Goal: Information Seeking & Learning: Compare options

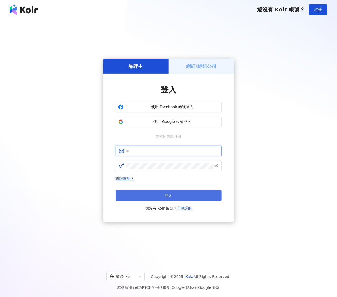
type input "**********"
click at [169, 195] on span "登入" at bounding box center [168, 195] width 7 height 4
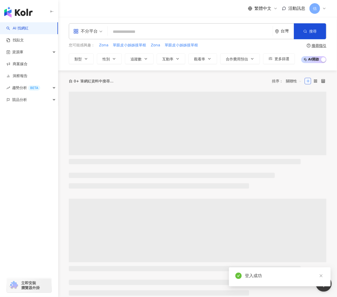
click at [199, 34] on input "search" at bounding box center [190, 32] width 161 height 10
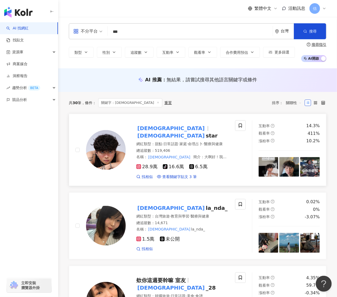
click at [163, 131] on mark "[DEMOGRAPHIC_DATA]" at bounding box center [170, 135] width 69 height 8
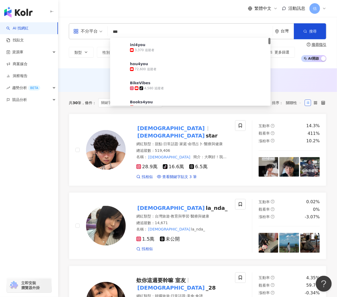
drag, startPoint x: 126, startPoint y: 33, endPoint x: 81, endPoint y: 23, distance: 46.2
click at [81, 23] on div "不分平台 *** 台灣 搜尋 17655b3a-653f-4548-ae19-3e733ed0c18b ini4you 3,370 追蹤者 hou4you 7…" at bounding box center [197, 42] width 279 height 51
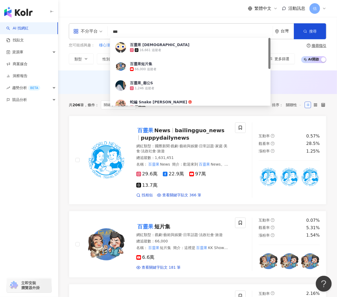
drag, startPoint x: 148, startPoint y: 32, endPoint x: 87, endPoint y: 31, distance: 61.2
click at [87, 31] on div "不分平台 *** 台灣 搜尋 e56bf5b7-b6af-4042-8a6a-4184a5fa8537 百靈果 神父 16,661 追蹤者 百靈果短片集 66…" at bounding box center [198, 31] width 258 height 16
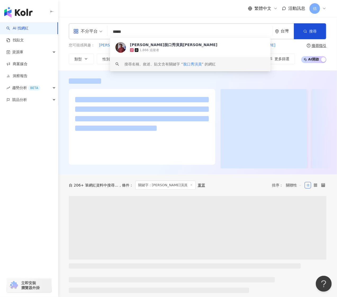
click at [140, 29] on input "*****" at bounding box center [190, 32] width 161 height 10
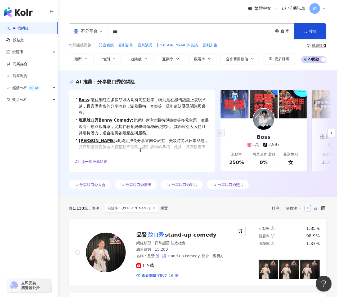
click at [175, 32] on input "***" at bounding box center [190, 32] width 161 height 10
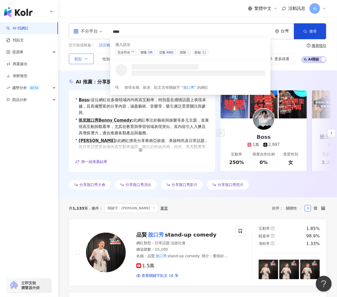
click at [83, 58] on button "類型" at bounding box center [81, 58] width 25 height 11
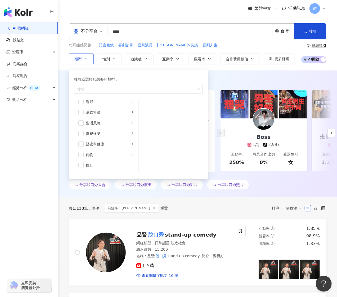
scroll to position [106, 0]
click at [82, 141] on li "醫療與健康" at bounding box center [106, 137] width 62 height 11
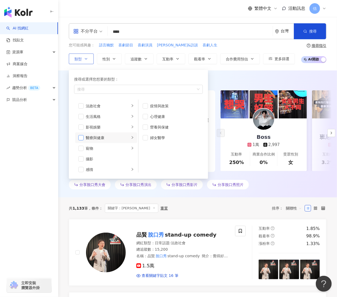
click at [81, 140] on span "button" at bounding box center [80, 137] width 5 height 5
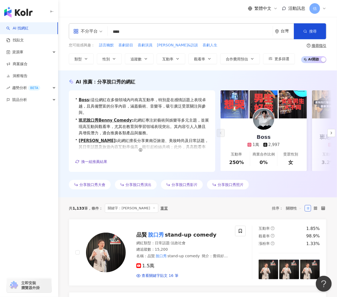
click at [240, 76] on div "AI 推薦 ： 分享脫口秀的網紅 • Boss : 這位網紅在多個領域內均有高互動率，特別是在感情話題上表現卓越，且具備豐富的分享內容，涵蓋藝術、音樂等，吸引…" at bounding box center [197, 133] width 279 height 127
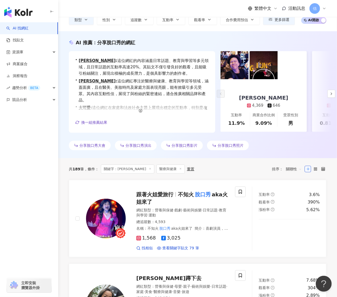
scroll to position [35, 0]
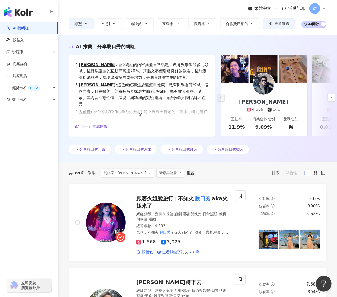
click at [287, 174] on span "關聯性" at bounding box center [294, 173] width 16 height 8
click at [295, 230] on div "關鍵字" at bounding box center [293, 230] width 13 height 6
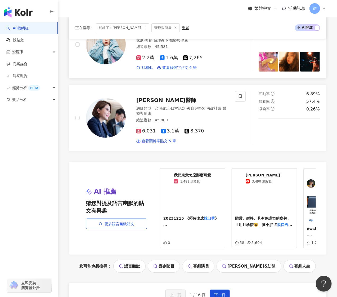
scroll to position [1024, 0]
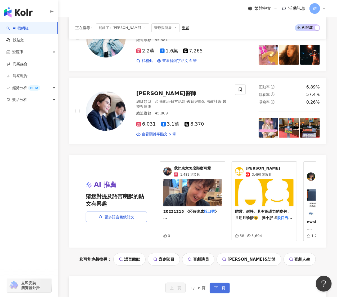
click at [223, 286] on span "下一頁" at bounding box center [219, 288] width 11 height 4
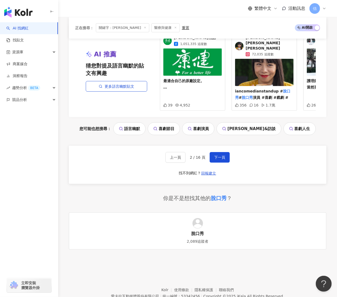
scroll to position [1026, 0]
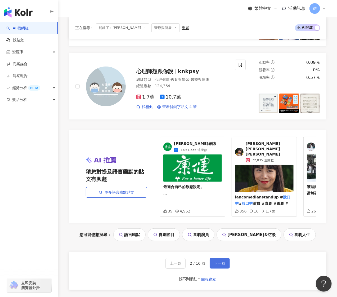
click at [213, 258] on button "下一頁" at bounding box center [220, 263] width 20 height 11
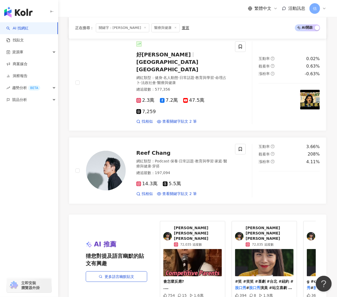
scroll to position [1099, 0]
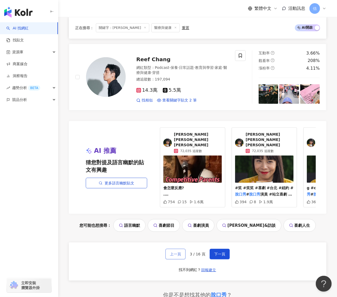
click at [175, 252] on span "上一頁" at bounding box center [175, 254] width 11 height 4
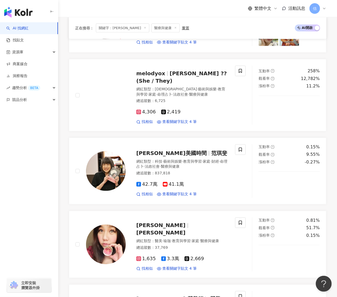
scroll to position [1062, 0]
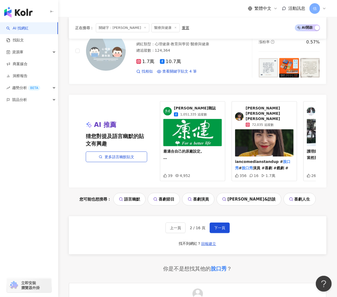
click at [97, 164] on div "AI 推薦 猜您對提及語言幽默的貼文有興趣 更多語言幽默貼文 康健雜誌 1,051,335 追蹤數 最適合自己的原廠設定。 史上第一位站上 脫口秀 的內分泌科…" at bounding box center [198, 150] width 258 height 111
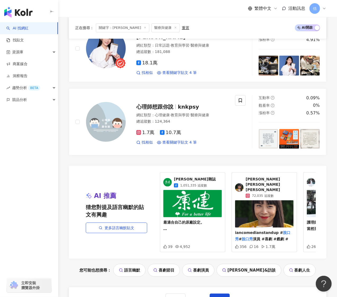
scroll to position [991, 0]
click at [216, 296] on span "下一頁" at bounding box center [219, 298] width 11 height 4
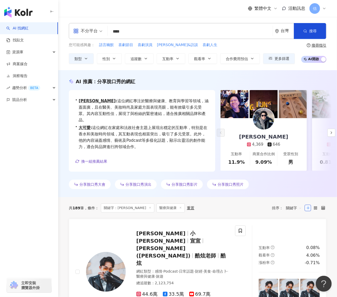
scroll to position [0, 0]
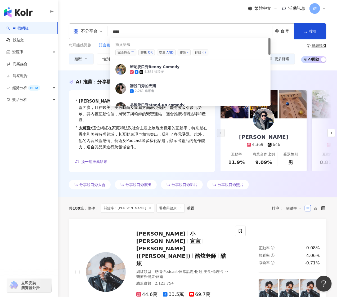
click at [175, 36] on input "***" at bounding box center [190, 32] width 161 height 10
click at [164, 51] on span "交集 AND" at bounding box center [166, 53] width 19 height 6
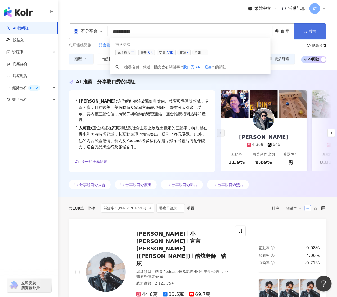
click at [309, 29] on button "搜尋" at bounding box center [310, 31] width 32 height 16
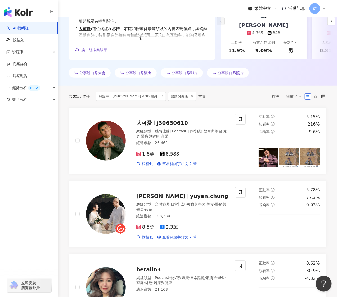
scroll to position [109, 0]
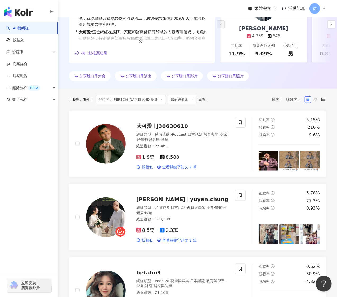
click at [63, 166] on div "共 3 筆 條件 ： 關鍵字：脫口秀 AND 瘦身 醫療與健康 重置 排序： 關鍵字 大可愛 j30630610 網紅類型 ： 感情 · 戲劇 · Podca…" at bounding box center [197, 295] width 279 height 413
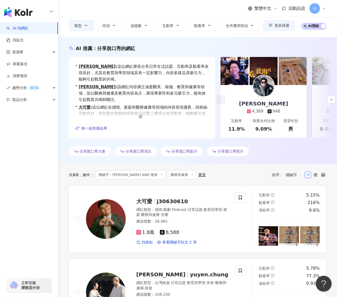
scroll to position [0, 0]
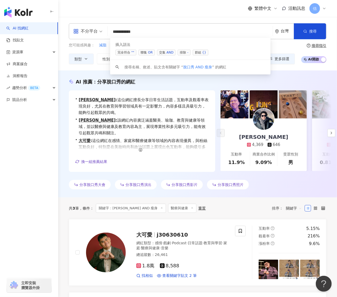
drag, startPoint x: 154, startPoint y: 31, endPoint x: 101, endPoint y: 33, distance: 52.5
click at [101, 33] on div "**********" at bounding box center [198, 31] width 258 height 16
paste input "**********"
type input "**********"
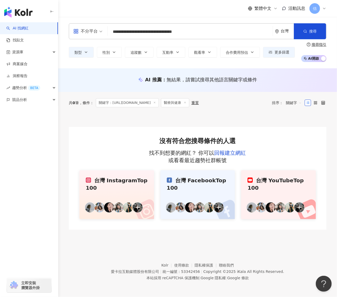
drag, startPoint x: 200, startPoint y: 34, endPoint x: 80, endPoint y: 34, distance: 120.5
click at [80, 34] on div "**********" at bounding box center [198, 31] width 258 height 16
type input "**********"
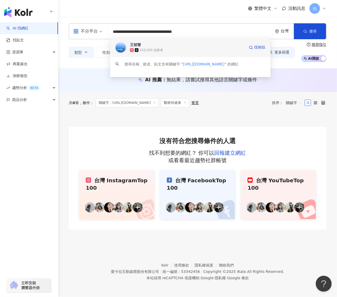
click at [153, 47] on span "王郁甯" at bounding box center [187, 44] width 115 height 5
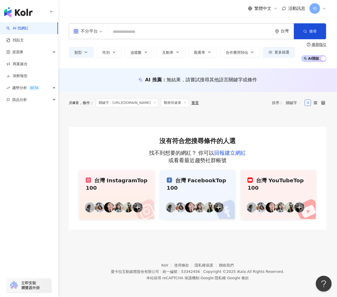
click at [141, 31] on input "search" at bounding box center [190, 32] width 161 height 10
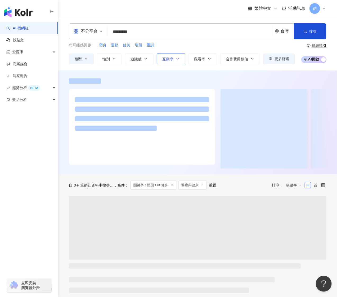
type input "********"
click at [164, 57] on span "互動率" at bounding box center [167, 59] width 11 height 4
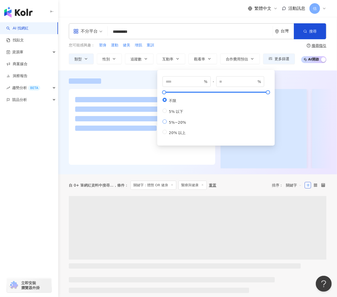
type input "*"
type input "**"
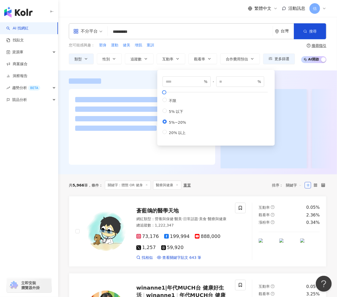
click at [243, 44] on div "您可能感興趣： 塑身 運動 健美 增肌 重訓" at bounding box center [182, 45] width 226 height 6
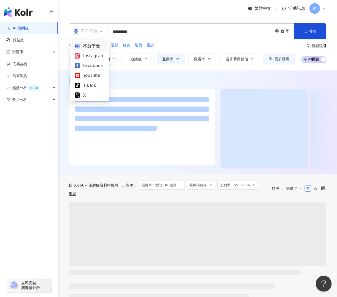
click at [91, 33] on div "不分平台" at bounding box center [85, 31] width 24 height 8
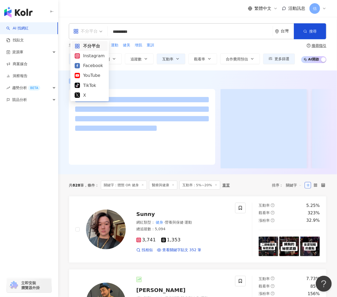
click at [92, 58] on div "Instagram" at bounding box center [90, 55] width 30 height 7
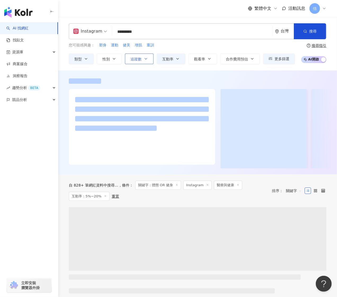
click at [140, 61] on button "追蹤數" at bounding box center [139, 58] width 29 height 11
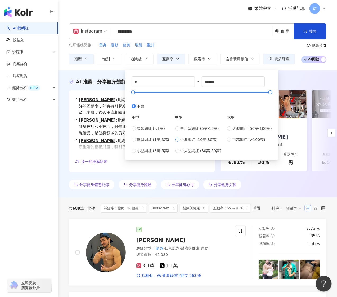
type input "******"
click at [291, 72] on div "AI 推薦 ： 分享健身體態的網紅 • 羅晴允 : 此網紅在運動和健身範疇佔比高達50%，並擁有良好的互動率，能有效引起粉絲關注，分享的內容涵蓋營養與保健、美…" at bounding box center [197, 133] width 279 height 127
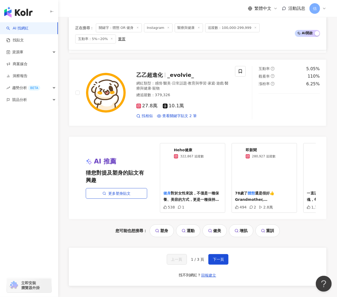
scroll to position [953, 0]
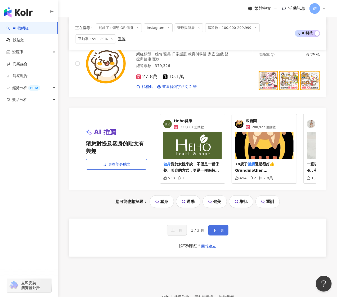
click at [217, 231] on span "下一頁" at bounding box center [218, 230] width 11 height 4
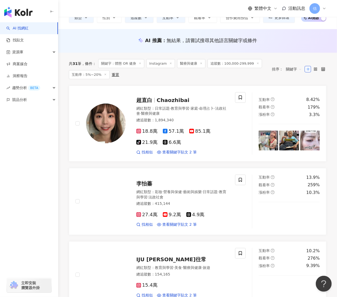
scroll to position [77, 0]
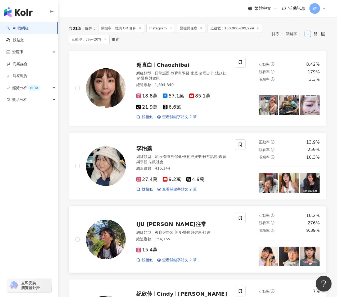
click at [146, 224] on span "IJU 賴一如往常" at bounding box center [171, 224] width 70 height 6
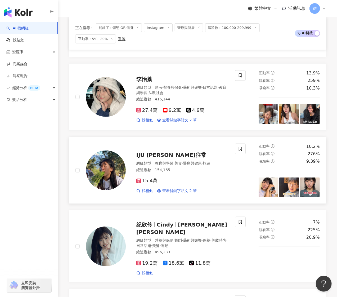
scroll to position [112, 0]
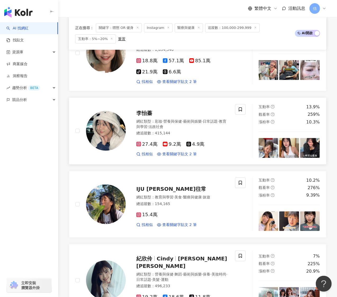
click at [144, 107] on div "李怡蓁 網紅類型 ： 彩妝 · 營養與保健 · 藝術與娛樂 · 日常話題 · 教育與學習 · 法政社會 總追蹤數 ： 415,144 27.4萬 9.2萬 4…" at bounding box center [177, 131] width 103 height 52
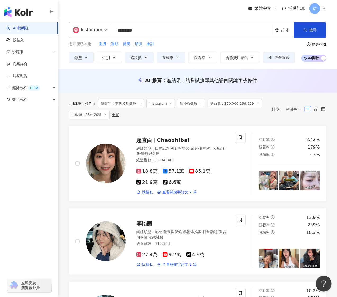
scroll to position [0, 0]
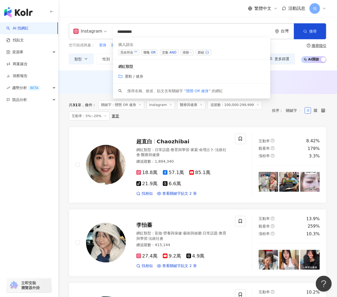
drag, startPoint x: 153, startPoint y: 31, endPoint x: 88, endPoint y: 24, distance: 65.5
click at [88, 25] on div "Instagram ******** 台灣 搜尋 searchOperator 插入語法 完全符合 "" 聯集 OR 交集 AND 排除 - 群組 {} 網紅…" at bounding box center [198, 31] width 258 height 16
paste input "search"
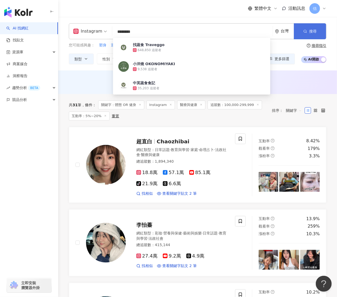
type input "********"
click at [307, 28] on button "搜尋" at bounding box center [310, 31] width 32 height 16
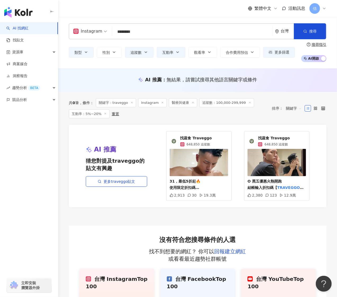
click at [180, 36] on input "********" at bounding box center [192, 32] width 156 height 10
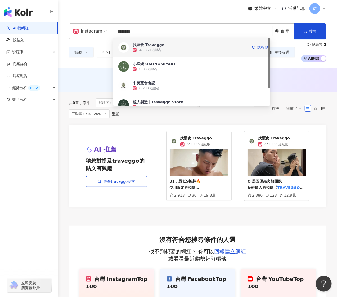
click at [164, 43] on span "找蔬食 Traveggo" at bounding box center [190, 44] width 115 height 5
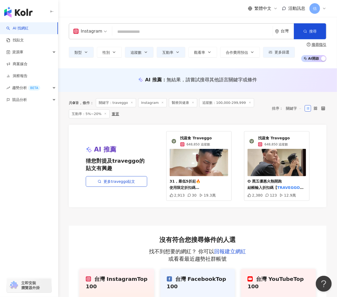
click at [164, 28] on input "search" at bounding box center [192, 32] width 156 height 10
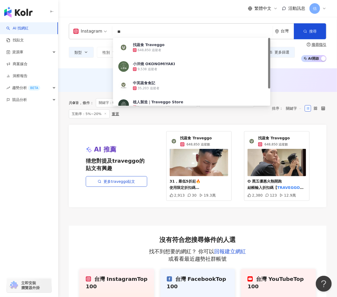
type input "*"
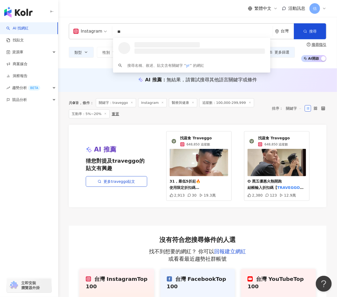
type input "*"
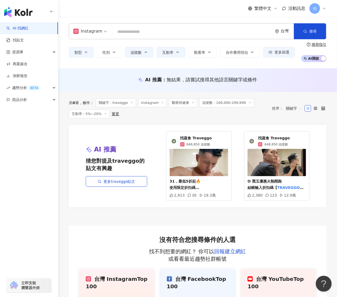
click at [133, 102] on icon at bounding box center [132, 102] width 3 height 3
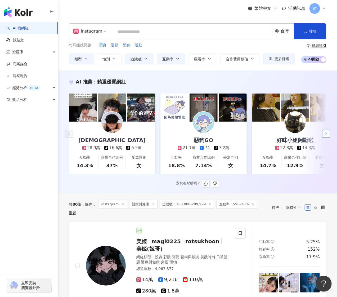
click at [323, 136] on button "button" at bounding box center [326, 134] width 8 height 8
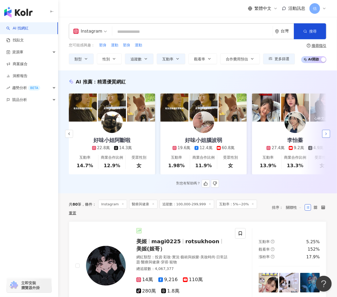
click at [323, 136] on button "button" at bounding box center [326, 134] width 8 height 8
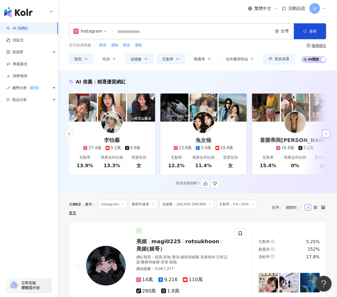
click at [323, 136] on button "button" at bounding box center [326, 134] width 8 height 8
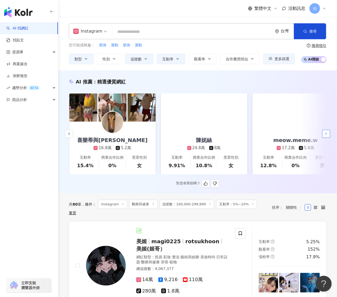
scroll to position [0, 550]
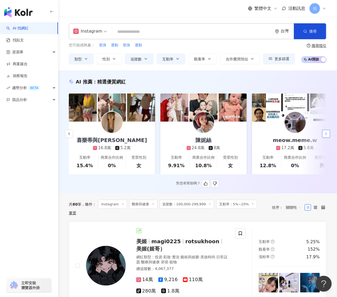
click at [323, 136] on button "button" at bounding box center [326, 134] width 8 height 8
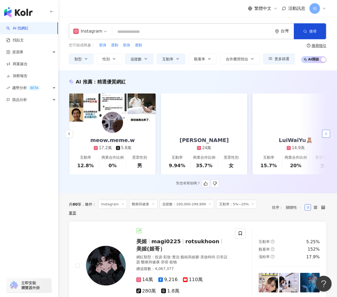
scroll to position [0, 733]
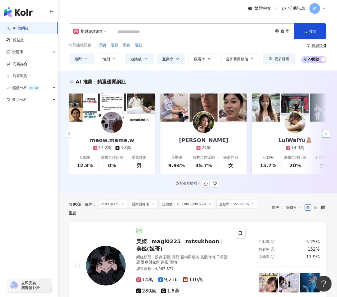
click at [323, 136] on button "button" at bounding box center [326, 134] width 8 height 8
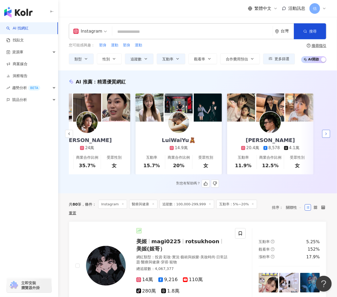
scroll to position [0, 852]
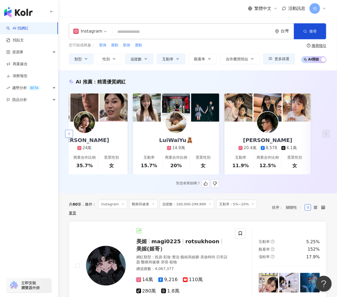
click at [67, 136] on icon "button" at bounding box center [69, 134] width 4 height 4
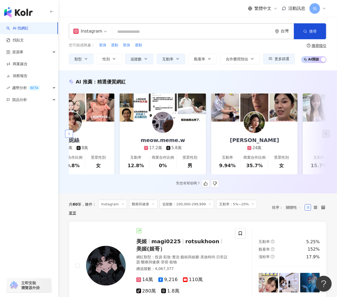
click at [67, 136] on icon "button" at bounding box center [69, 134] width 4 height 4
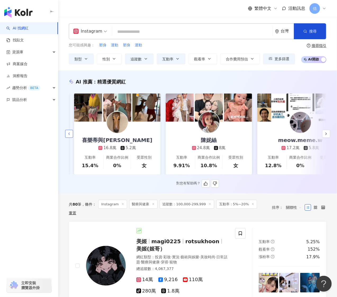
click at [67, 136] on icon "button" at bounding box center [69, 134] width 4 height 4
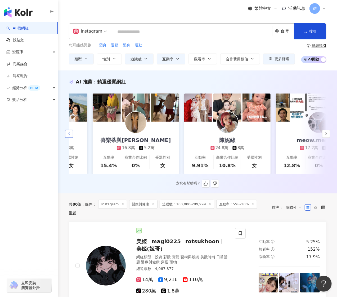
click at [67, 136] on icon "button" at bounding box center [69, 134] width 4 height 4
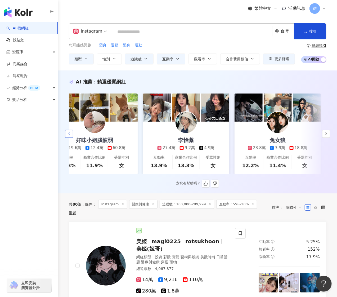
click at [67, 136] on icon "button" at bounding box center [69, 134] width 4 height 4
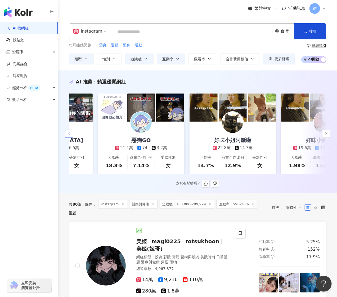
click at [67, 136] on icon "button" at bounding box center [69, 134] width 4 height 4
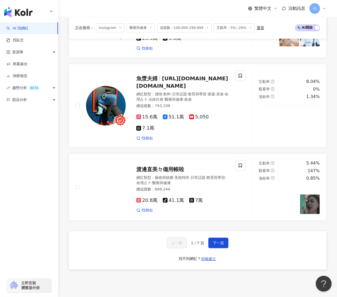
scroll to position [989, 0]
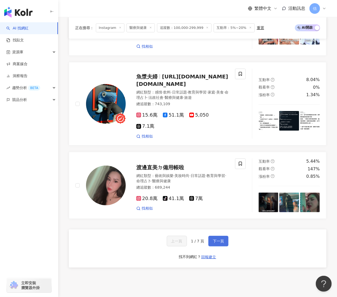
click at [214, 239] on span "下一頁" at bounding box center [218, 241] width 11 height 4
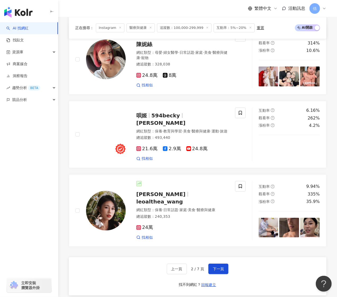
scroll to position [909, 0]
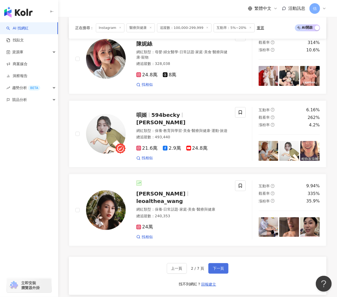
click at [220, 266] on span "下一頁" at bounding box center [218, 268] width 11 height 4
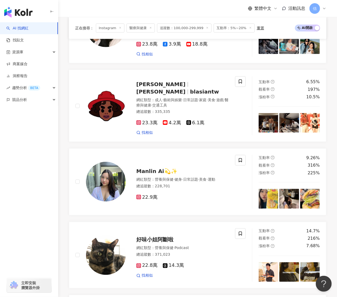
scroll to position [885, 0]
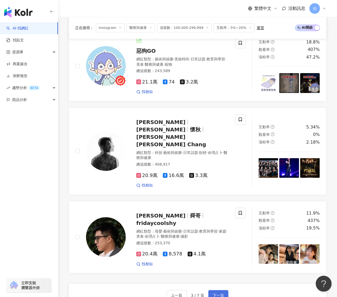
click at [217, 293] on span "下一頁" at bounding box center [218, 295] width 11 height 4
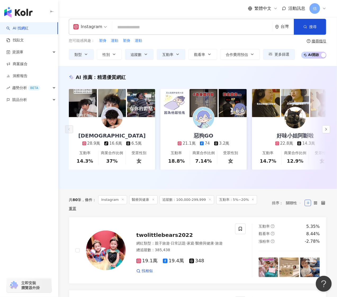
scroll to position [0, 0]
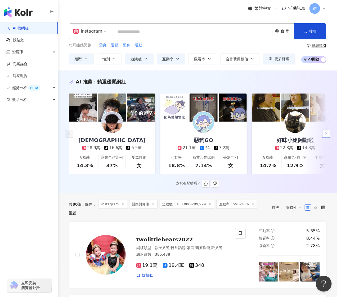
click at [329, 136] on button "button" at bounding box center [326, 134] width 8 height 8
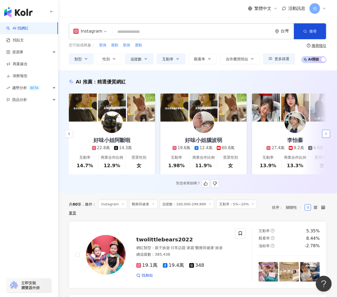
click at [329, 136] on button "button" at bounding box center [326, 134] width 8 height 8
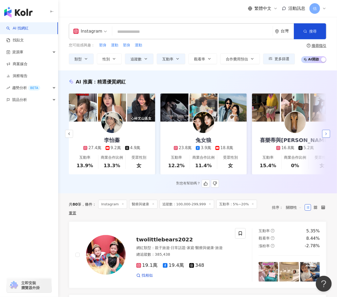
click at [329, 136] on button "button" at bounding box center [326, 134] width 8 height 8
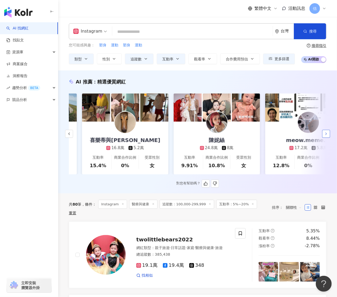
scroll to position [0, 550]
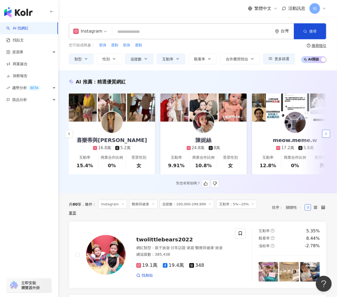
click at [329, 136] on button "button" at bounding box center [326, 134] width 8 height 8
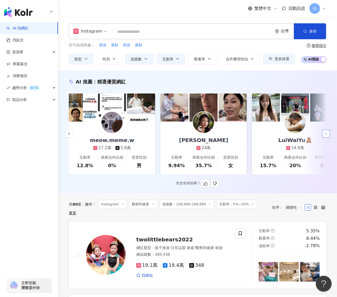
click at [329, 136] on button "button" at bounding box center [326, 134] width 8 height 8
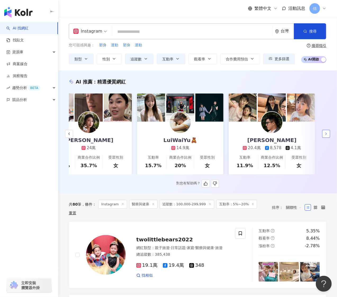
scroll to position [0, 852]
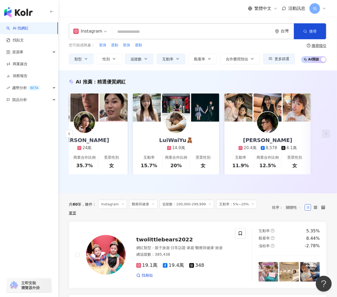
click at [142, 39] on div "Instagram 台灣 搜尋 loading 搜尋名稱、敘述、貼文含有關鍵字 “ y ” 的網紅 您可能感興趣： 塑身 運動 塑身 運動 類型 性別 追蹤數…" at bounding box center [197, 43] width 279 height 41
click at [150, 35] on input "search" at bounding box center [192, 32] width 156 height 10
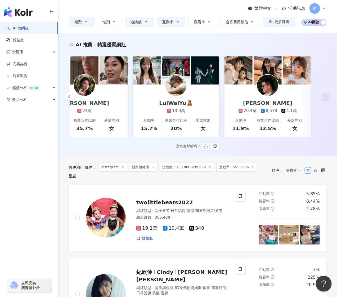
scroll to position [0, 0]
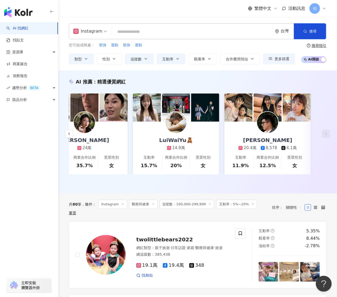
click at [144, 193] on div "AI 推薦 ： 精選優質網紅 4yo 28.9萬 tiktok-icon 16.6萬 6.5萬 互動率 14.3% 商業合作比例 37% 受眾性別 女 惡狗G…" at bounding box center [197, 131] width 279 height 123
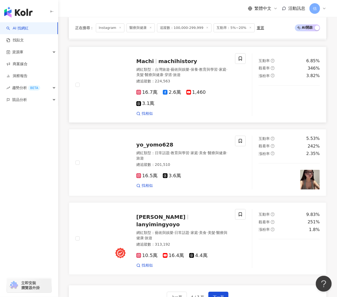
scroll to position [883, 0]
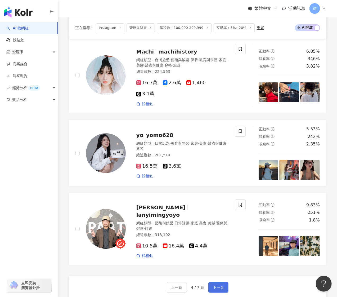
click at [220, 285] on span "下一頁" at bounding box center [218, 287] width 11 height 4
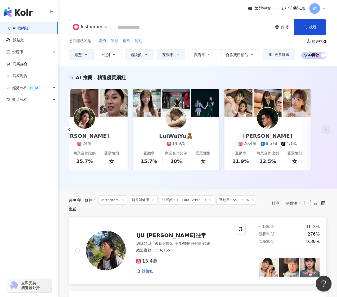
scroll to position [0, 0]
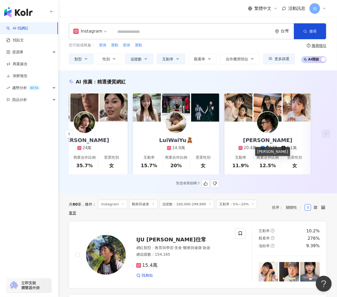
click at [265, 141] on div "Edward Kao" at bounding box center [268, 139] width 60 height 7
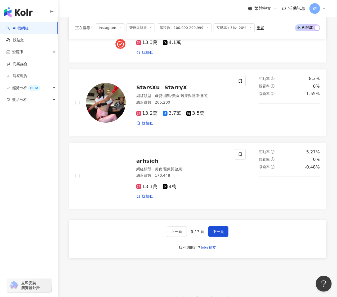
scroll to position [918, 0]
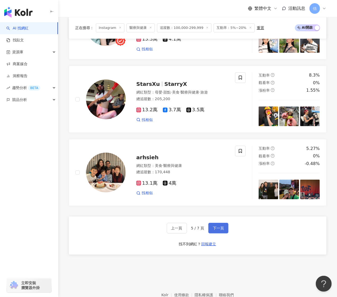
click at [216, 224] on button "下一頁" at bounding box center [218, 228] width 20 height 11
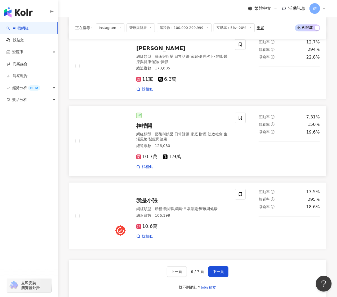
scroll to position [865, 0]
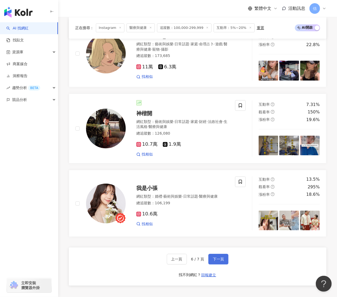
click at [220, 257] on span "下一頁" at bounding box center [218, 259] width 11 height 4
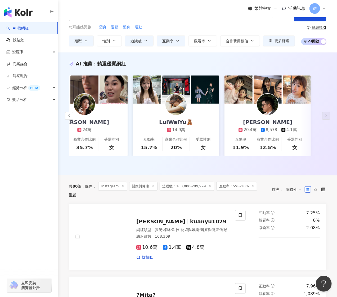
scroll to position [15, 0]
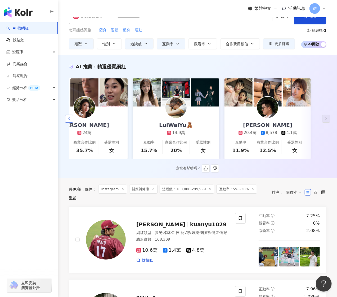
click at [71, 123] on button "button" at bounding box center [69, 119] width 8 height 8
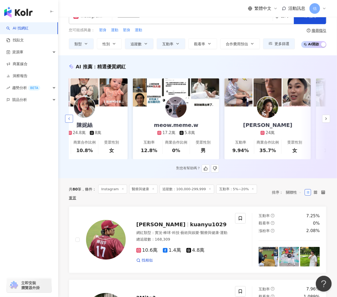
click at [72, 123] on button "button" at bounding box center [69, 119] width 8 height 8
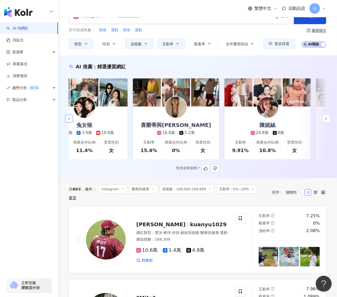
click at [72, 123] on button "button" at bounding box center [69, 119] width 8 height 8
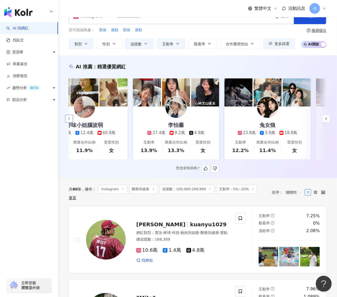
click at [72, 123] on button "button" at bounding box center [69, 119] width 8 height 8
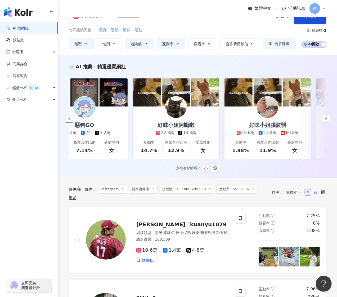
click at [72, 123] on button "button" at bounding box center [69, 119] width 8 height 8
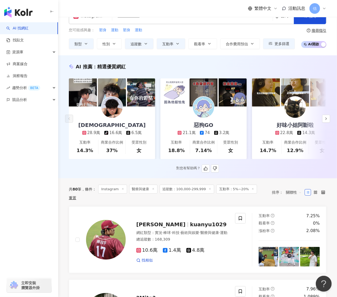
scroll to position [0, 0]
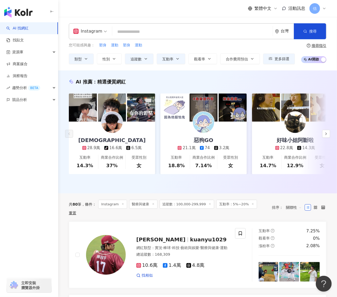
click at [140, 39] on div "Instagram 台灣 搜尋 loading 搜尋名稱、敘述、貼文含有關鍵字 “ y ” 的網紅 您可能感興趣： 塑身 運動 塑身 運動 類型 性別 追蹤數…" at bounding box center [197, 43] width 279 height 41
click at [145, 34] on input "search" at bounding box center [192, 32] width 156 height 10
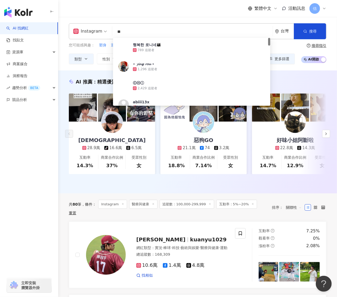
type input "*"
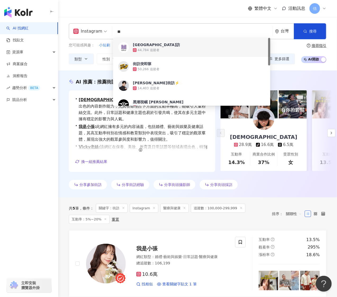
click at [293, 213] on span "關聯性" at bounding box center [294, 213] width 16 height 8
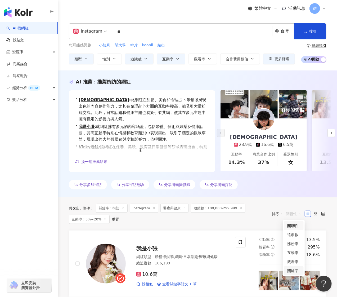
click at [296, 269] on div "關鍵字" at bounding box center [293, 271] width 13 height 6
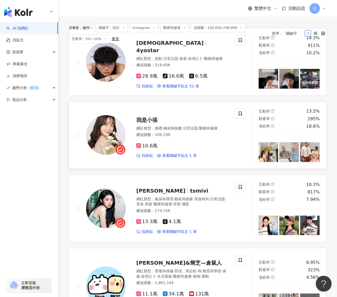
scroll to position [212, 0]
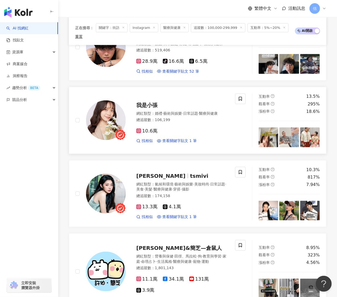
click at [186, 145] on div "我是小張 網紅類型 ： 婚禮 · 藝術與娛樂 · 日常話題 · 醫療與健康 總追蹤數 ： 106,199 10.6萬 找相似 查看關鍵字貼文 1 筆" at bounding box center [155, 120] width 160 height 54
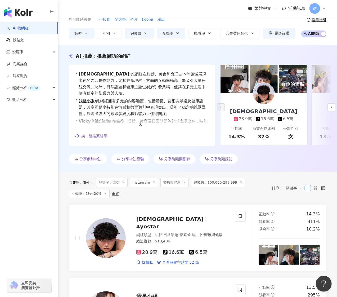
scroll to position [0, 0]
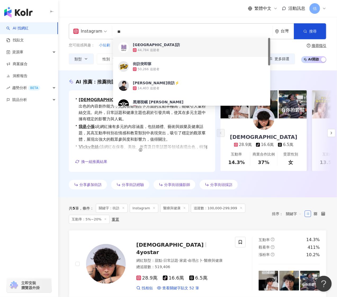
drag, startPoint x: 171, startPoint y: 30, endPoint x: 108, endPoint y: 26, distance: 62.4
click at [108, 26] on div "Instagram ** 台灣 搜尋 9ee0d589-580f-4111-bd74-e2168d885e6a 7eea6049-2adf-40a4-9acf…" at bounding box center [198, 31] width 258 height 16
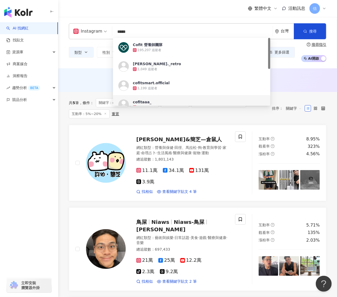
click at [258, 118] on div "共 5 筆 條件 ： 關鍵字：cofit Instagram 醫療與健康 追蹤數：100,000-299,999 互動率：5%~20% 重置" at bounding box center [168, 108] width 198 height 20
drag, startPoint x: 143, startPoint y: 30, endPoint x: 95, endPoint y: 27, distance: 47.7
click at [95, 27] on div "Instagram ***** 台灣 搜尋 https://www.instagram.com/cofitsmart.official https://www…" at bounding box center [198, 31] width 258 height 16
type input "*"
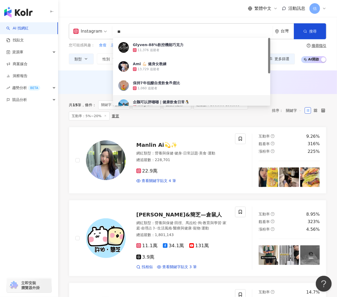
drag, startPoint x: 127, startPoint y: 33, endPoint x: 97, endPoint y: 31, distance: 30.3
click at [97, 31] on div "Instagram ** 台灣 搜尋 c37d33c5-d72a-4df4-8fa0-b682699c6034 2438ab55-6688-4f90-9b4f…" at bounding box center [198, 31] width 258 height 16
paste input "***"
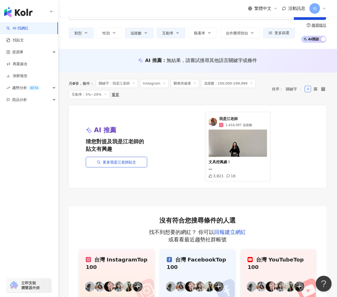
scroll to position [35, 0]
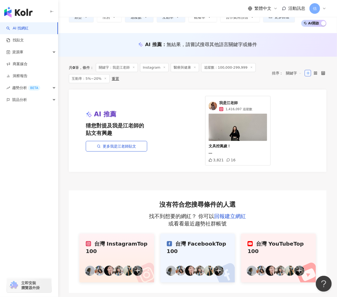
click at [224, 104] on span "我是江老師" at bounding box center [235, 102] width 33 height 5
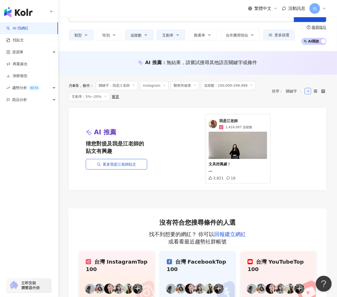
scroll to position [0, 0]
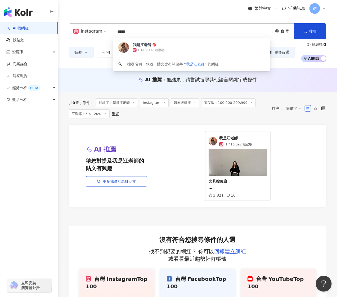
drag, startPoint x: 152, startPoint y: 30, endPoint x: 105, endPoint y: 30, distance: 46.9
click at [105, 30] on div "Instagram ***** 台灣 搜尋 fc059b78-2dfc-4235-b80d-5025e8ef12aa 我是江老師 1,416,097 追蹤者 …" at bounding box center [198, 31] width 258 height 16
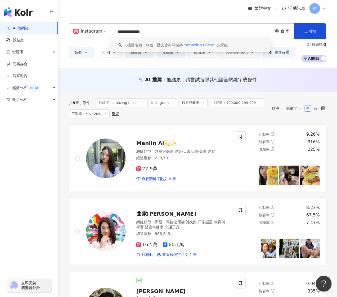
type input "**********"
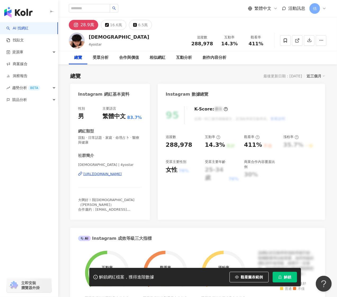
drag, startPoint x: 104, startPoint y: 44, endPoint x: 251, endPoint y: 95, distance: 155.6
click at [88, 46] on div "[DEMOGRAPHIC_DATA] 4yostar 追蹤數 288,978 互動率 14.3% 觀看率 411%" at bounding box center [197, 40] width 279 height 21
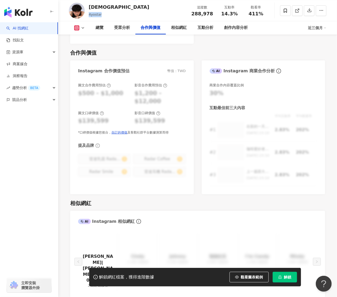
scroll to position [742, 0]
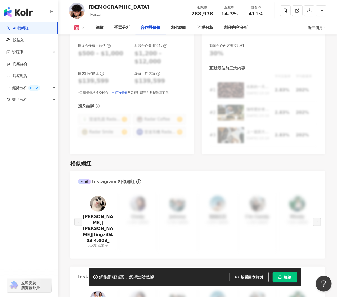
drag, startPoint x: 74, startPoint y: 125, endPoint x: 78, endPoint y: 102, distance: 23.5
click at [74, 125] on div "圖文合作費用預估 $500 - $1,000 影音合作費用預估 $1,200 - $12,000 圖文口碑價值 $139,599 影音口碑價值 $139,59…" at bounding box center [132, 96] width 124 height 117
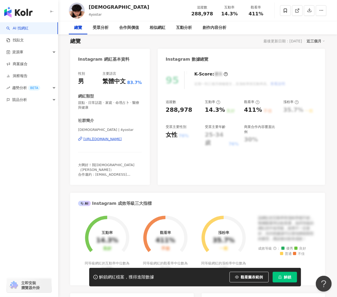
scroll to position [0, 0]
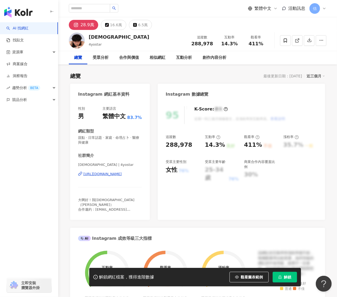
drag, startPoint x: 72, startPoint y: 174, endPoint x: 118, endPoint y: 174, distance: 46.1
click at [143, 172] on div "性別 男 主要語言 繁體中文 83.7% 網紅類型 甜點 · 日常話題 · 家庭 · 命理占卜 · 醫療與健康 社群簡介 [DEMOGRAPHIC_DATA]…" at bounding box center [110, 160] width 80 height 119
drag, startPoint x: 118, startPoint y: 174, endPoint x: 98, endPoint y: 182, distance: 21.6
click at [98, 182] on div "[DEMOGRAPHIC_DATA] | 4yostar [URL][DOMAIN_NAME]" at bounding box center [110, 177] width 64 height 31
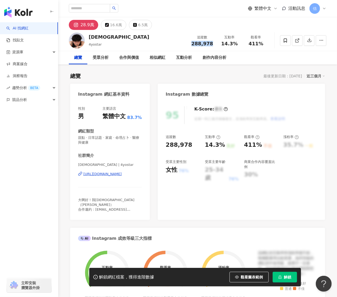
drag, startPoint x: 194, startPoint y: 42, endPoint x: 214, endPoint y: 44, distance: 20.0
click at [214, 44] on div "追蹤數 288,978" at bounding box center [202, 40] width 28 height 11
copy span "288,978"
click at [151, 76] on div "總覽 最後更新日期：2025/9/1 近三個月" at bounding box center [197, 75] width 255 height 7
drag, startPoint x: 223, startPoint y: 46, endPoint x: 239, endPoint y: 43, distance: 16.4
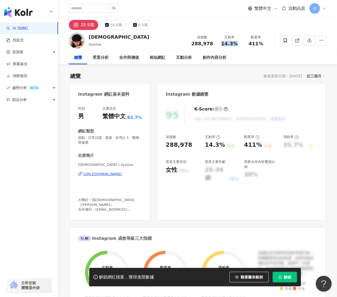
click at [239, 43] on div "14.3%" at bounding box center [230, 43] width 20 height 5
copy span "14.3%"
drag, startPoint x: 129, startPoint y: 45, endPoint x: 120, endPoint y: 23, distance: 23.2
click at [129, 43] on div "4yo 4yostar 追蹤數 288,978 互動率 14.3% 觀看率 411%" at bounding box center [197, 40] width 279 height 21
click at [95, 8] on input "search" at bounding box center [89, 8] width 41 height 8
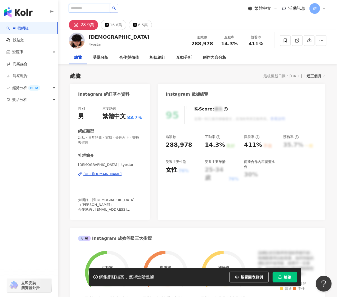
paste input "********"
type input "********"
click at [118, 6] on button "button" at bounding box center [114, 8] width 8 height 8
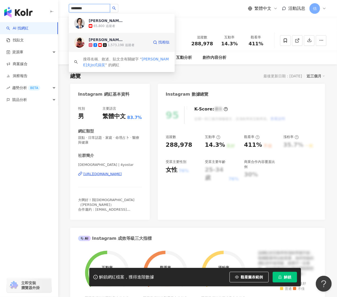
click at [126, 40] on div "喬瑟夫Jo式搞笑 1,573,198 追蹤者" at bounding box center [119, 42] width 60 height 11
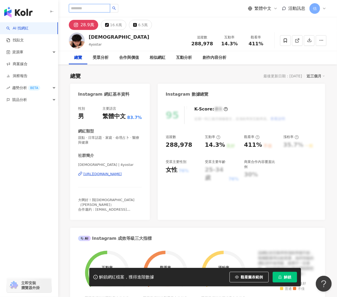
click at [90, 6] on input "search" at bounding box center [89, 8] width 41 height 8
paste input "**********"
type input "**********"
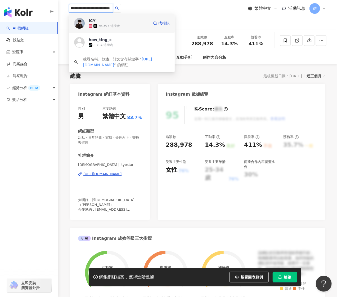
click at [108, 25] on div "76,397 追蹤者" at bounding box center [109, 26] width 22 height 5
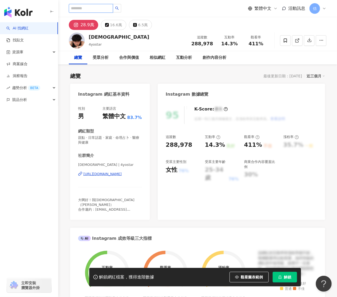
click at [88, 6] on input "search" at bounding box center [91, 8] width 44 height 9
type input "*"
type input "**"
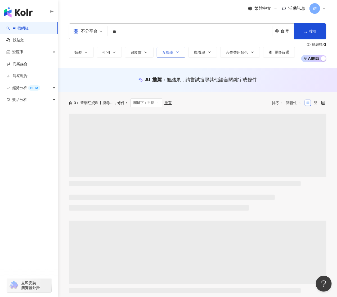
click at [184, 54] on button "互動率" at bounding box center [171, 52] width 29 height 11
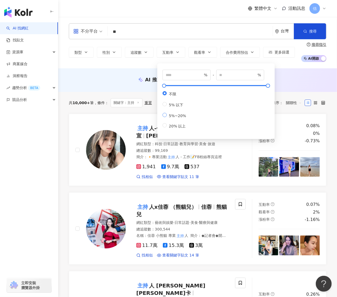
type input "*"
type input "**"
click at [83, 29] on div "不分平台" at bounding box center [85, 31] width 24 height 8
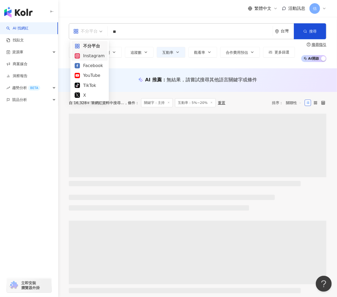
click at [88, 59] on div "Instagram" at bounding box center [90, 56] width 36 height 10
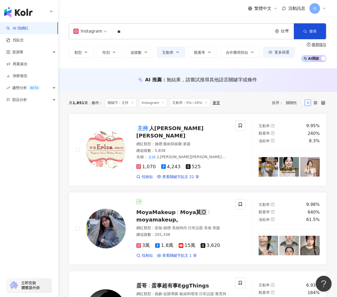
click at [290, 101] on span "關聯性" at bounding box center [294, 103] width 16 height 8
click at [289, 160] on div "關鍵字" at bounding box center [293, 159] width 13 height 6
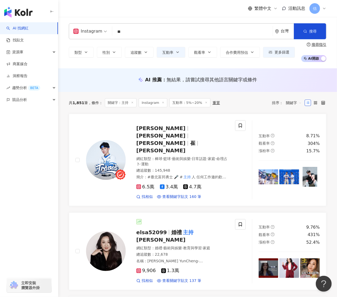
click at [128, 85] on div "AI 推薦 ： 無結果，請嘗試搜尋其他語言關鍵字或條件" at bounding box center [197, 81] width 279 height 10
click at [141, 50] on span "追蹤數" at bounding box center [136, 52] width 11 height 4
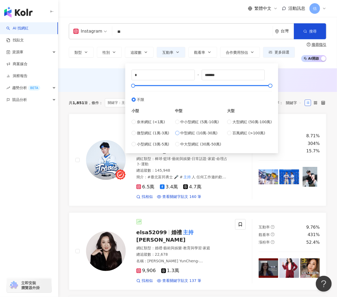
click at [199, 133] on span "中型網紅 (10萬-30萬)" at bounding box center [199, 133] width 37 height 6
click at [175, 131] on div "小型 奈米網紅 (<1萬) 微型網紅 (1萬-3萬) 小型網紅 (3萬-5萬) 中型 中小型網紅 (5萬-10萬) 中型網紅 (10萬-30萬) 中大型網紅 …" at bounding box center [202, 124] width 140 height 44
type input "*****"
type input "******"
drag, startPoint x: 147, startPoint y: 84, endPoint x: 175, endPoint y: 85, distance: 28.1
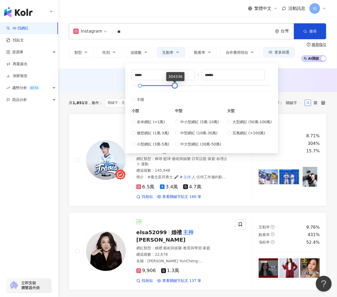
click at [175, 85] on div at bounding box center [174, 85] width 3 height 3
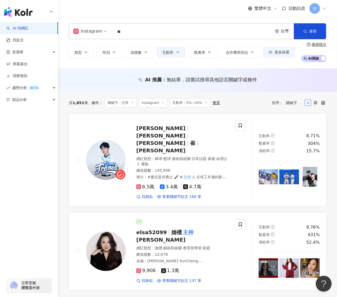
click at [297, 74] on div "AI 推薦 ： 無結果，請嘗試搜尋其他語言關鍵字或條件" at bounding box center [197, 80] width 279 height 24
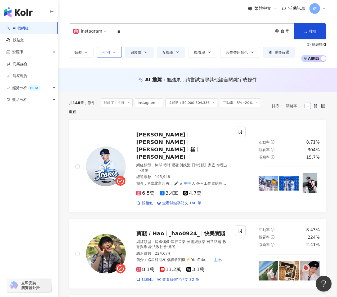
click at [112, 52] on button "性別" at bounding box center [109, 52] width 25 height 11
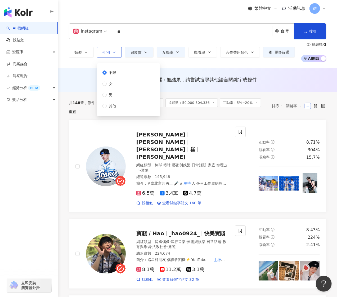
click at [112, 52] on button "性別" at bounding box center [109, 52] width 25 height 11
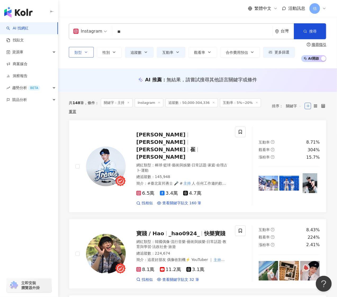
click at [74, 52] on button "類型" at bounding box center [81, 52] width 25 height 11
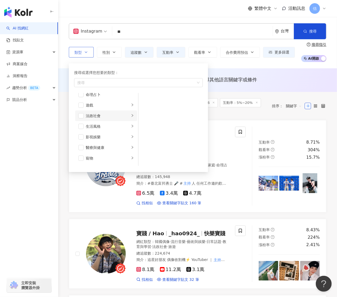
scroll to position [106, 0]
click at [108, 133] on div "醫療與健康" at bounding box center [108, 131] width 44 height 6
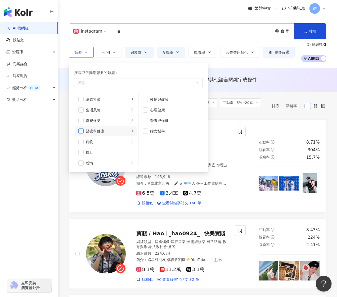
click at [81, 130] on span "button" at bounding box center [80, 130] width 5 height 5
click at [203, 38] on div "Instagram ** 台灣 搜尋" at bounding box center [198, 31] width 258 height 16
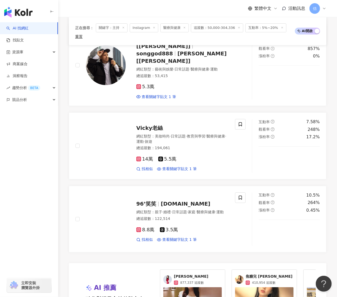
scroll to position [812, 0]
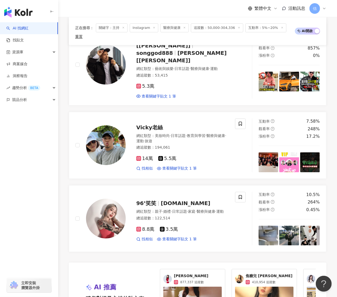
click at [126, 13] on div "繁體中文 活動訊息 佶" at bounding box center [198, 8] width 258 height 17
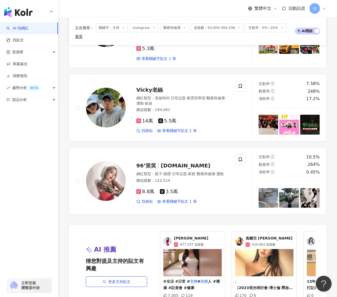
scroll to position [953, 0]
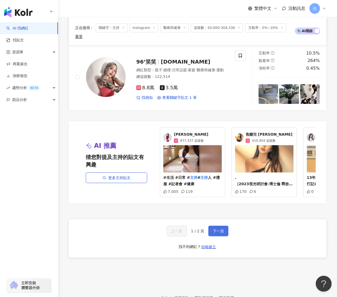
click at [222, 229] on span "下一頁" at bounding box center [218, 231] width 11 height 4
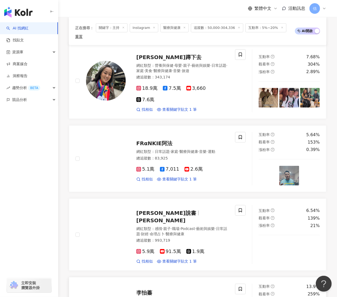
scroll to position [0, 0]
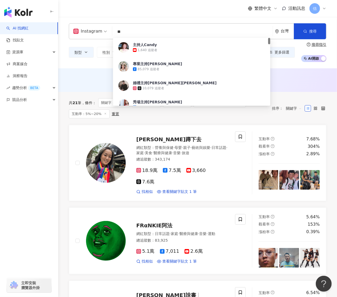
drag, startPoint x: 146, startPoint y: 33, endPoint x: 102, endPoint y: 32, distance: 44.0
click at [102, 32] on div "Instagram ** 台灣 搜尋 40991743-4fce-46ff-a2ab-9ee217fcfb99 主持人Candy 1,640 追蹤者 專業主持…" at bounding box center [198, 31] width 258 height 16
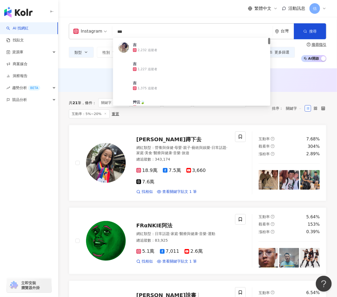
type input "**"
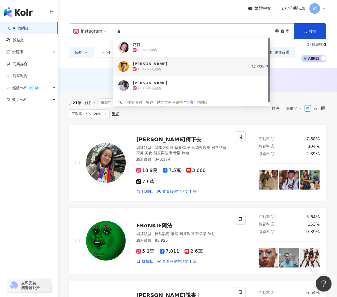
click at [154, 70] on div "138,260 追蹤者" at bounding box center [150, 69] width 24 height 5
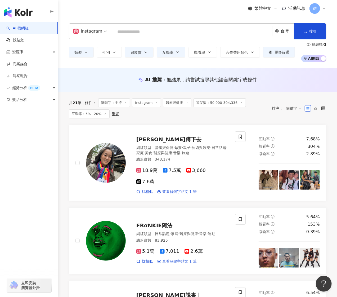
click at [131, 28] on input "search" at bounding box center [192, 32] width 156 height 10
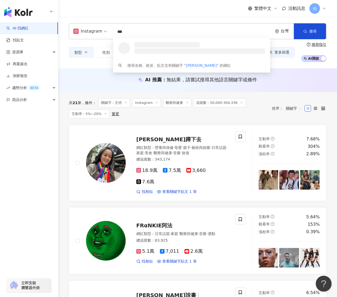
type input "**"
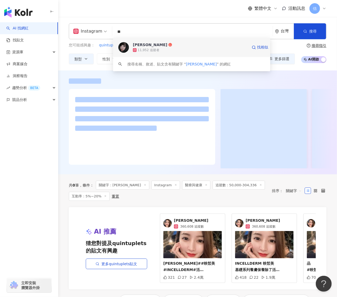
click at [170, 50] on div "11,952 追蹤者" at bounding box center [190, 49] width 115 height 5
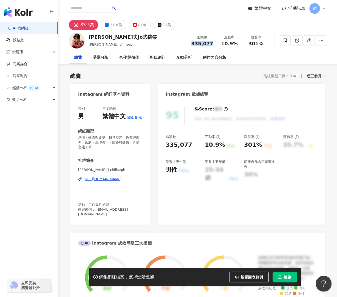
drag, startPoint x: 195, startPoint y: 42, endPoint x: 215, endPoint y: 40, distance: 20.2
click at [215, 40] on div "追蹤數 335,077" at bounding box center [202, 40] width 28 height 11
copy span "335,077"
click at [106, 72] on div "總覽 最後更新日期：2025/8/31 近三個月" at bounding box center [197, 75] width 255 height 7
drag, startPoint x: 217, startPoint y: 45, endPoint x: 242, endPoint y: 41, distance: 25.2
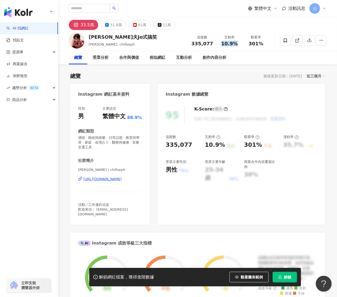
click at [242, 41] on div "互動率 10.9%" at bounding box center [229, 40] width 26 height 11
copy span "10.9%"
drag, startPoint x: 66, startPoint y: 152, endPoint x: 107, endPoint y: 51, distance: 108.6
click at [95, 8] on input "search" at bounding box center [89, 8] width 41 height 8
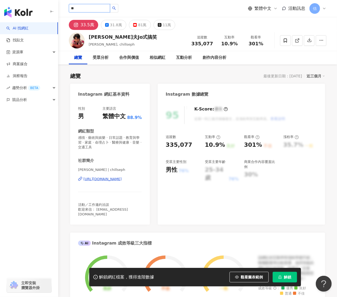
type input "*"
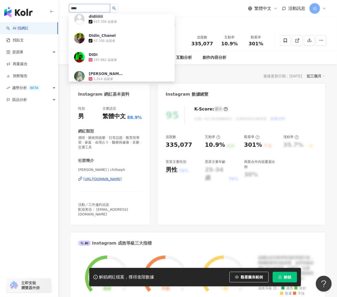
scroll to position [176, 0]
click at [72, 7] on input "****" at bounding box center [89, 8] width 41 height 8
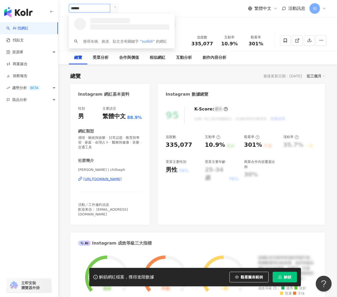
scroll to position [0, 0]
type input "********"
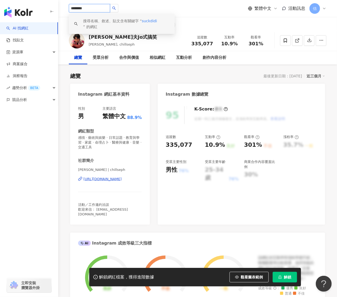
click at [149, 20] on span "suckdidi" at bounding box center [149, 21] width 15 height 4
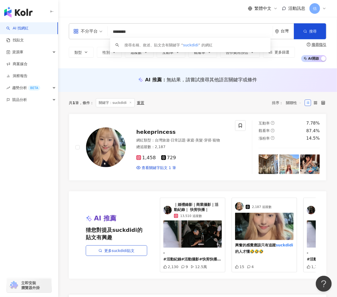
drag, startPoint x: 134, startPoint y: 30, endPoint x: 100, endPoint y: 32, distance: 34.0
click at [100, 33] on div "不分平台 ******** 台灣 搜尋 keyword 搜尋名稱、敘述、貼文含有關鍵字 “ suckdidi ” 的網紅" at bounding box center [198, 31] width 258 height 16
paste input "*"
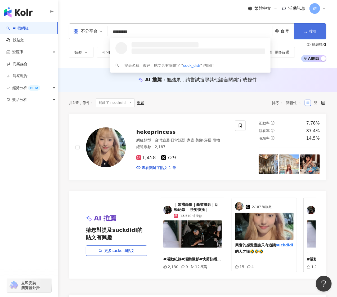
type input "*********"
click at [305, 32] on icon "button" at bounding box center [306, 31] width 4 height 4
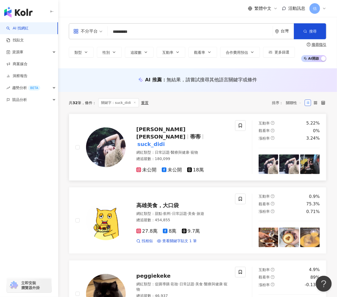
click at [151, 137] on span "Wendy Chen" at bounding box center [160, 133] width 49 height 14
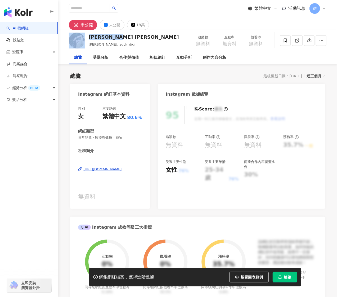
drag, startPoint x: 124, startPoint y: 37, endPoint x: 86, endPoint y: 40, distance: 38.5
click at [86, 40] on div "Wendy Chen 蒂蒂, suck_didi 追蹤數 無資料 互動率 無資料 觀看率 無資料" at bounding box center [197, 40] width 279 height 21
drag, startPoint x: 116, startPoint y: 44, endPoint x: 90, endPoint y: 44, distance: 26.2
click at [90, 44] on div "蒂蒂, suck_didi" at bounding box center [134, 44] width 90 height 5
drag, startPoint x: 118, startPoint y: 37, endPoint x: 129, endPoint y: 42, distance: 12.1
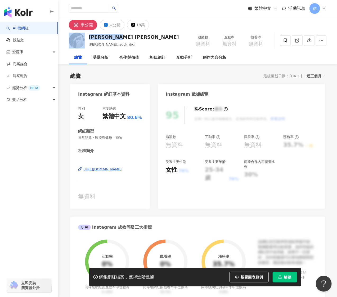
click at [82, 37] on div "Wendy Chen 蒂蒂, suck_didi 追蹤數 無資料 互動率 無資料 觀看率 無資料" at bounding box center [197, 40] width 279 height 21
copy div "Wendy Chen"
drag, startPoint x: 94, startPoint y: 45, endPoint x: 90, endPoint y: 45, distance: 4.8
click at [90, 45] on span "蒂蒂, suck_didi" at bounding box center [112, 44] width 47 height 4
copy span "蒂蒂"
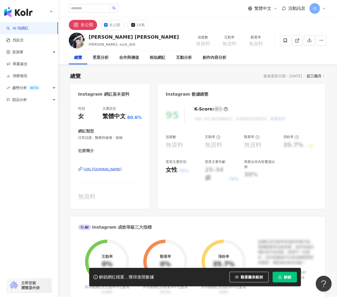
drag, startPoint x: 109, startPoint y: 74, endPoint x: 109, endPoint y: 82, distance: 7.7
click at [109, 74] on div "總覽 最後更新日期：2025/8/21 近三個月" at bounding box center [197, 75] width 255 height 7
click at [110, 72] on div "總覽 最後更新日期：2025/8/21 近三個月 Instagram 網紅基本資料 性別 女 主要語言 繁體中文 80.6% 網紅類型 日常話題 · 醫療與健…" at bounding box center [197, 275] width 255 height 417
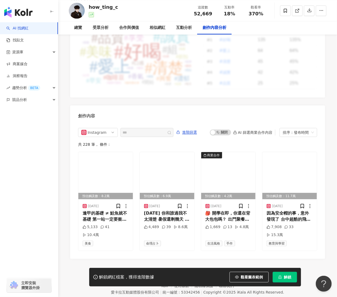
scroll to position [1554, 0]
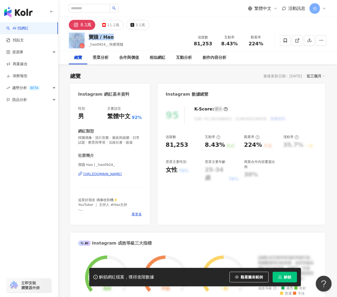
drag, startPoint x: 117, startPoint y: 34, endPoint x: 87, endPoint y: 34, distance: 30.2
click at [84, 35] on div "寶賤 / Hao _hao0924_, 快樂寶賤 追蹤數 81,253 互動率 8.43% 觀看率 224%" at bounding box center [197, 40] width 279 height 21
copy div "寶賤 / Hao"
click at [122, 72] on div "總覽 最後更新日期：2025/8/22 近三個月 Instagram 網紅基本資料 性別 男 主要語言 繁體中文 92% 網紅類型 韓國偶像 · 流行音樂 ·…" at bounding box center [197, 283] width 255 height 433
click at [103, 130] on div "網紅類型" at bounding box center [110, 131] width 64 height 6
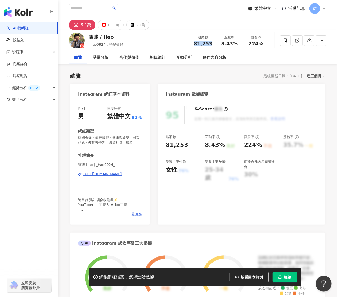
drag, startPoint x: 193, startPoint y: 44, endPoint x: 213, endPoint y: 42, distance: 20.2
click at [213, 42] on div "追蹤數 81,253" at bounding box center [203, 40] width 26 height 11
copy span "81,253"
drag, startPoint x: 154, startPoint y: 36, endPoint x: 165, endPoint y: 33, distance: 11.8
click at [154, 36] on div "寶賤 / Hao _hao0924_, 快樂寶賤 追蹤數 81,253 互動率 8.43% 觀看率 224%" at bounding box center [197, 40] width 279 height 21
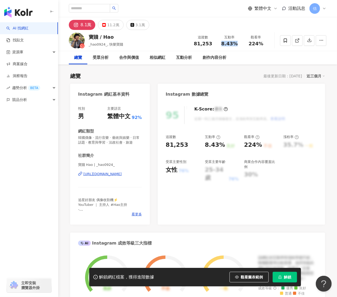
drag, startPoint x: 222, startPoint y: 44, endPoint x: 240, endPoint y: 45, distance: 17.7
click at [240, 45] on div "互動率 8.43%" at bounding box center [229, 40] width 26 height 11
copy span "8.43%"
click at [135, 215] on span "看更多" at bounding box center [137, 214] width 10 height 5
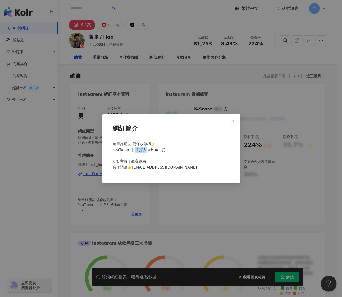
drag, startPoint x: 135, startPoint y: 150, endPoint x: 145, endPoint y: 149, distance: 10.3
click at [145, 149] on span "追星好朋友 偶像收割機⚡️ YouTuber ｜ 主持人 #Hao主持 - 活動主持｜商案邀約 合作請洽👉happyhaowu@gmail.com" at bounding box center [155, 156] width 84 height 28
copy span "主持人"
click at [139, 103] on div "網紅簡介 追星好朋友 偶像收割機⚡️ YouTuber ｜ 主持人 #Hao主持 - 活動主持｜商案邀約 合作請洽👉happyhaowu@gmail.com" at bounding box center [171, 148] width 342 height 297
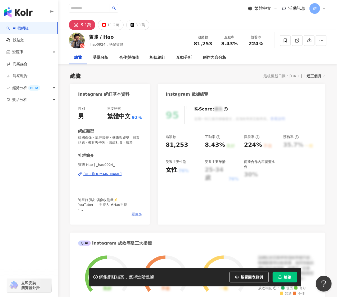
click at [135, 216] on span "看更多" at bounding box center [137, 214] width 10 height 5
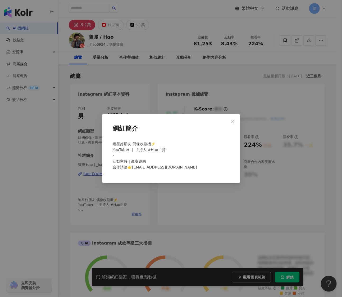
click at [135, 216] on div "網紅簡介 追星好朋友 偶像收割機⚡️ YouTuber ｜ 主持人 #Hao主持 - 活動主持｜商案邀約 合作請洽👉happyhaowu@gmail.com" at bounding box center [171, 148] width 342 height 297
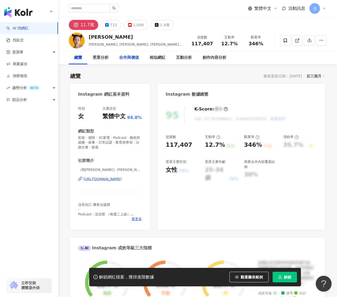
drag, startPoint x: 114, startPoint y: 35, endPoint x: 140, endPoint y: 53, distance: 31.4
click at [87, 35] on div "[PERSON_NAME], [PERSON_NAME], [PERSON_NAME]愛作怪頻道 追蹤數 117,407 互動率 12.7% 觀看率 346%" at bounding box center [197, 40] width 279 height 21
click at [99, 100] on div "Instagram 網紅基本資料" at bounding box center [110, 92] width 80 height 17
drag, startPoint x: 206, startPoint y: 42, endPoint x: 213, endPoint y: 44, distance: 8.0
click at [213, 44] on div "追蹤數 117,407" at bounding box center [202, 40] width 28 height 11
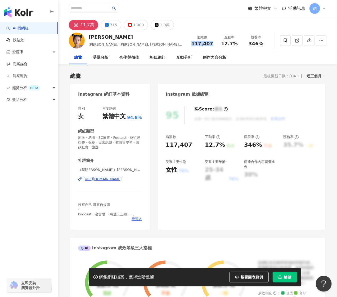
copy span "117,407"
click at [136, 73] on div "總覽 最後更新日期：[DATE] 近三個月" at bounding box center [197, 75] width 255 height 7
drag, startPoint x: 223, startPoint y: 42, endPoint x: 238, endPoint y: 42, distance: 15.4
click at [238, 42] on div "12.7%" at bounding box center [230, 43] width 20 height 5
copy span "12.7%"
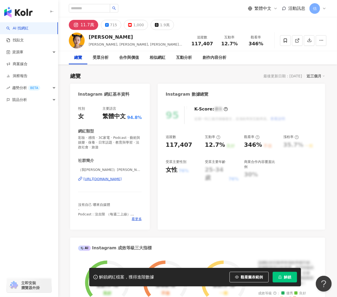
click at [134, 83] on div "總覽 最後更新日期：[DATE] 近三個月 Instagram 網紅基本資料 性別 女 主要語言 繁體中文 94.8% 網紅類型 彩妝 · 感情 · 3C家電…" at bounding box center [197, 286] width 255 height 438
click at [139, 217] on span "看更多" at bounding box center [137, 219] width 10 height 5
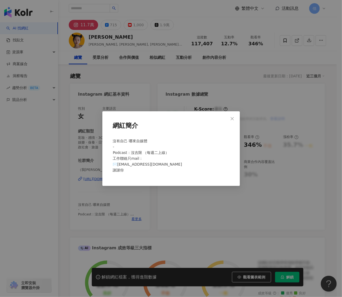
click at [141, 211] on div "網紅簡介 沒有自己 哪來自媒體 - Podcast：沒吉限 （每週二上線） 工作聯絡只mail： ✉️[EMAIL_ADDRESS][DOMAIN_NAME]…" at bounding box center [171, 148] width 342 height 297
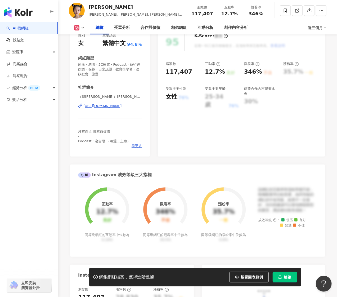
scroll to position [33, 0]
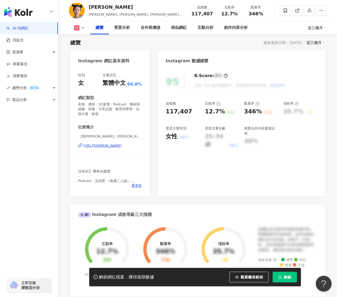
click at [138, 189] on div "性別 女 主要語言 繁體中文 94.8% 網紅類型 彩妝 · 感情 · 3C家電 · Podcast · 藝術與娛樂 · 保養 · 日常話題 · 教育與學習 …" at bounding box center [110, 132] width 80 height 129
click at [138, 186] on span "看更多" at bounding box center [137, 185] width 10 height 5
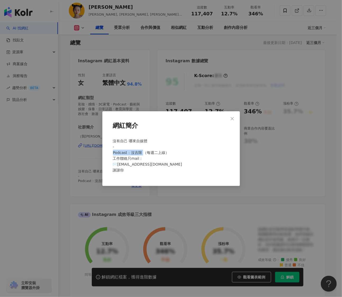
drag, startPoint x: 113, startPoint y: 152, endPoint x: 144, endPoint y: 154, distance: 30.8
click at [144, 154] on div "沒有自己 哪來自媒體 - Podcast：沒吉限 （每週二上線） 工作聯絡只mail： ✉️[EMAIL_ADDRESS][DOMAIN_NAME] 謝謝你" at bounding box center [171, 158] width 121 height 44
copy span "Podcast：沒吉限"
click at [97, 88] on div "網紅簡介 沒有自己 哪來自媒體 - Podcast：沒吉限 （每週二上線） 工作聯絡只mail： ✉️giselefeelssogood@gmail.com …" at bounding box center [171, 148] width 342 height 297
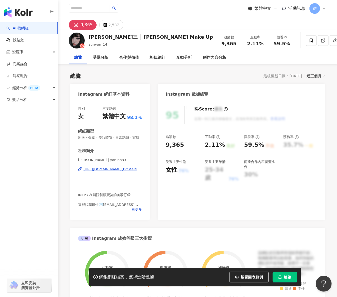
drag, startPoint x: 86, startPoint y: 159, endPoint x: 111, endPoint y: 155, distance: 24.9
click at [74, 159] on div "性別 女 主要語言 繁體中文 98.1% 網紅類型 彩妝 · 保養 · 美妝時尚 · 日常話題 · 家庭 社群簡介 [PERSON_NAME] | [PERS…" at bounding box center [110, 160] width 80 height 119
click at [144, 91] on div "Instagram 網紅基本資料" at bounding box center [110, 92] width 80 height 17
drag, startPoint x: 195, startPoint y: 45, endPoint x: 211, endPoint y: 43, distance: 15.8
click at [219, 43] on div "9,365" at bounding box center [229, 43] width 20 height 5
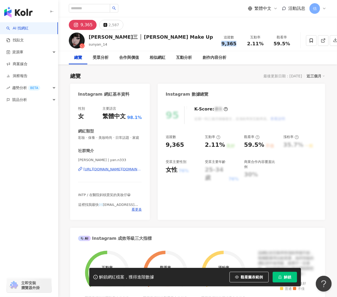
copy span "9,365"
click at [234, 86] on div "Instagram 數據總覽" at bounding box center [241, 92] width 167 height 17
click at [104, 11] on input "search" at bounding box center [89, 8] width 41 height 8
type input "*"
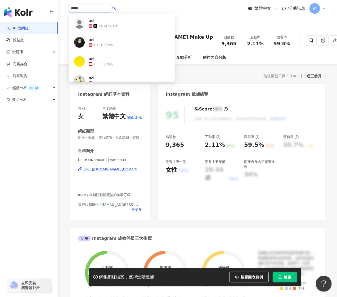
type input "******"
click at [101, 24] on div "408,432 追蹤者" at bounding box center [105, 26] width 24 height 5
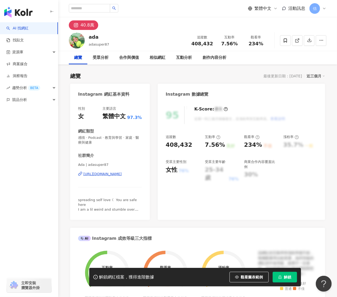
click at [113, 45] on div "ada adasuper87 追蹤數 408,432 互動率 7.56% 觀看率 234%" at bounding box center [197, 40] width 279 height 21
drag, startPoint x: 102, startPoint y: 34, endPoint x: 89, endPoint y: 37, distance: 12.8
click at [89, 37] on div "ada" at bounding box center [99, 37] width 20 height 7
copy div "ada"
drag, startPoint x: 77, startPoint y: 175, endPoint x: 110, endPoint y: 181, distance: 33.4
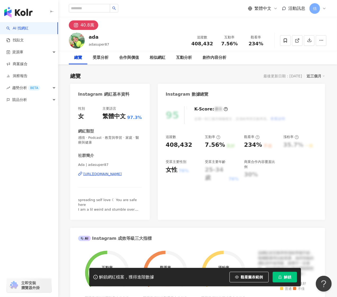
click at [117, 186] on div "Ada | adasuper87 [URL][DOMAIN_NAME]" at bounding box center [110, 177] width 64 height 31
click at [127, 69] on div "總覽 最後更新日期：[DATE] 近三個月 Instagram 網紅基本資料 性別 女 主要語言 繁體中文 97.3% 網紅類型 感情 · Podcast ·…" at bounding box center [197, 281] width 255 height 428
drag, startPoint x: 192, startPoint y: 45, endPoint x: 215, endPoint y: 43, distance: 22.6
click at [215, 43] on div "追蹤數 408,432" at bounding box center [202, 40] width 28 height 11
copy span "408,432"
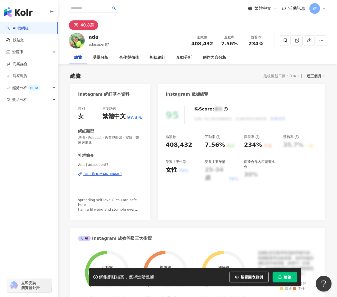
drag, startPoint x: 138, startPoint y: 32, endPoint x: 203, endPoint y: 42, distance: 66.1
click at [139, 32] on div "ada adasuper87 追蹤數 408,432 互動率 7.56% 觀看率 234%" at bounding box center [197, 40] width 279 height 21
drag, startPoint x: 221, startPoint y: 45, endPoint x: 280, endPoint y: 59, distance: 61.3
click at [239, 45] on div "7.56%" at bounding box center [230, 43] width 20 height 5
copy span "7.56%"
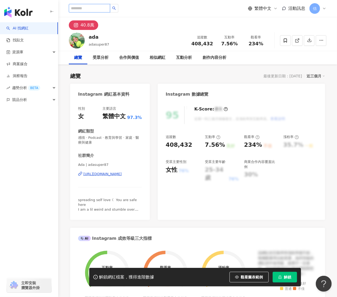
click at [102, 10] on input "search" at bounding box center [89, 8] width 41 height 8
type input "*"
type input "******"
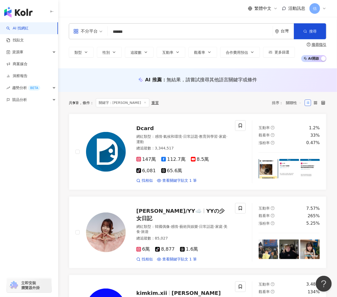
click at [144, 28] on input "******" at bounding box center [190, 32] width 161 height 10
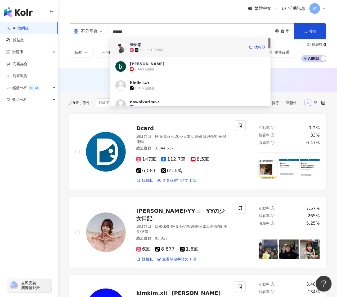
click at [132, 51] on icon at bounding box center [132, 50] width 4 height 4
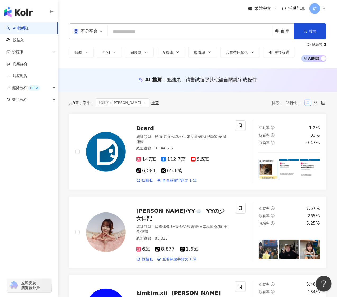
click at [194, 28] on input "search" at bounding box center [190, 32] width 161 height 10
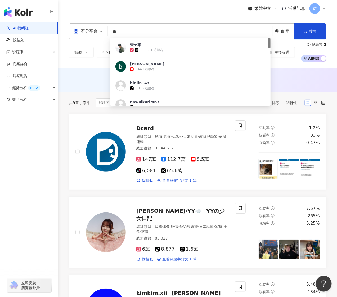
type input "*"
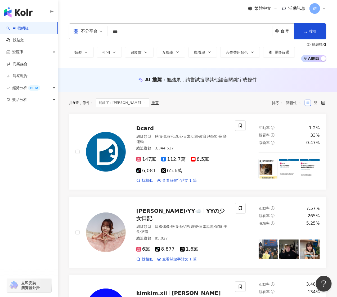
type input "***"
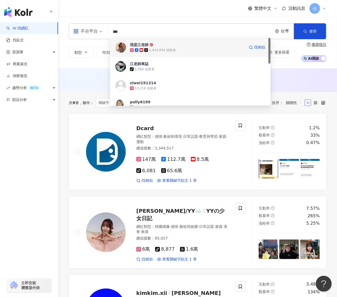
click at [186, 43] on span "我是江老師" at bounding box center [187, 44] width 115 height 5
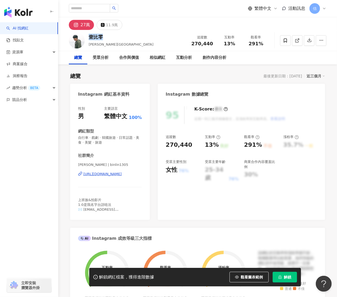
drag, startPoint x: 105, startPoint y: 38, endPoint x: 88, endPoint y: 40, distance: 16.9
click at [89, 40] on div "壹比零" at bounding box center [121, 37] width 65 height 7
drag, startPoint x: 128, startPoint y: 43, endPoint x: 116, endPoint y: 45, distance: 11.8
click at [127, 43] on div "壹比零 [PERSON_NAME], [PERSON_NAME] 追蹤數 270,440 互動率 13% 觀看率 291%" at bounding box center [197, 40] width 279 height 21
drag, startPoint x: 115, startPoint y: 45, endPoint x: 88, endPoint y: 44, distance: 26.8
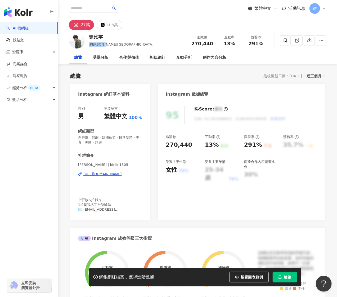
click at [88, 44] on div "壹比零 [PERSON_NAME], [PERSON_NAME] 追蹤數 270,440 互動率 13% 觀看率 291%" at bounding box center [197, 40] width 279 height 21
copy span "[PERSON_NAME][GEOGRAPHIC_DATA]"
drag, startPoint x: 122, startPoint y: 149, endPoint x: 121, endPoint y: 155, distance: 6.2
click at [122, 149] on div "性別 男 主要語言 繁體中文 100% 網紅類型 自行車 · 戲劇 · 韓國旅遊 · 日常話題 · 美食 · 美髮 · 旅遊 社群簡介 壹比零 Rio | b…" at bounding box center [110, 159] width 64 height 106
click at [111, 80] on div "總覽 最後更新日期：[DATE] 近三個月 Instagram 網紅基本資料 性別 男 主要語言 繁體中文 100% 網紅類型 自行車 · 戲劇 · 韓國旅遊…" at bounding box center [197, 281] width 255 height 428
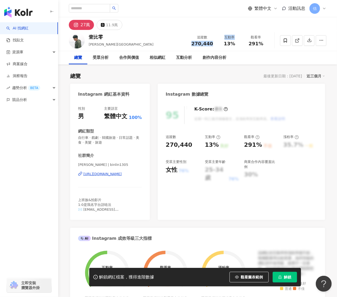
drag, startPoint x: 191, startPoint y: 42, endPoint x: 216, endPoint y: 46, distance: 25.1
click at [216, 46] on div "追蹤數 270,440 互動率 13% 觀看率 291%" at bounding box center [228, 41] width 81 height 16
click at [213, 44] on div "270,440" at bounding box center [202, 43] width 22 height 5
drag, startPoint x: 214, startPoint y: 44, endPoint x: 197, endPoint y: 42, distance: 17.3
click at [188, 42] on div "壹比零 余秉霖, Rio 追蹤數 270,440 互動率 13% 觀看率 291%" at bounding box center [197, 40] width 279 height 21
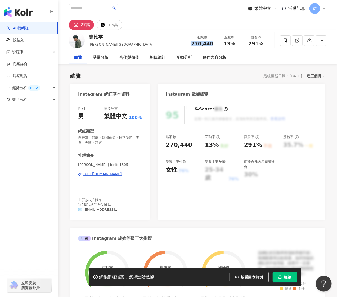
copy span "270,440"
drag, startPoint x: 148, startPoint y: 47, endPoint x: 168, endPoint y: 49, distance: 20.3
click at [148, 47] on div "壹比零 余秉霖, Rio 追蹤數 270,440 互動率 13% 觀看率 291%" at bounding box center [197, 40] width 279 height 21
drag, startPoint x: 224, startPoint y: 44, endPoint x: 240, endPoint y: 44, distance: 15.9
click at [240, 44] on div "互動率 13%" at bounding box center [229, 40] width 26 height 11
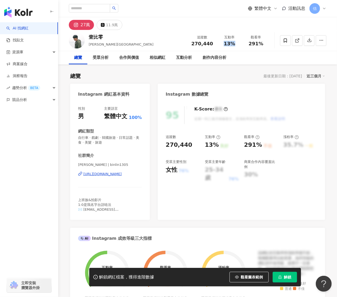
copy span "13%"
click at [117, 154] on div "社群簡介" at bounding box center [110, 156] width 64 height 6
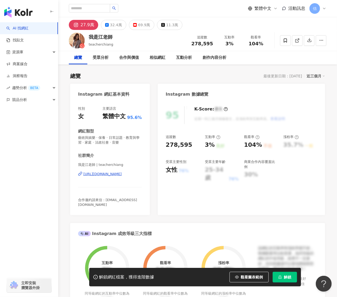
click at [114, 38] on div "我是江老師 teacherchiang 追蹤數 278,595 互動率 3% 觀看率 104%" at bounding box center [197, 40] width 279 height 21
drag, startPoint x: 114, startPoint y: 37, endPoint x: 84, endPoint y: 37, distance: 30.2
click at [84, 37] on div "我是江老師 teacherchiang 追蹤數 278,595 互動率 3% 觀看率 104%" at bounding box center [197, 40] width 279 height 21
copy div "我是江老師"
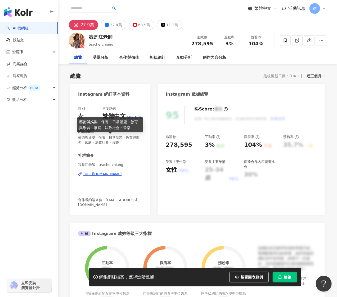
click at [113, 142] on span "藝術與娛樂 · 保養 · 日常話題 · 教育與學習 · 家庭 · 法政社會 · 音樂" at bounding box center [110, 140] width 64 height 10
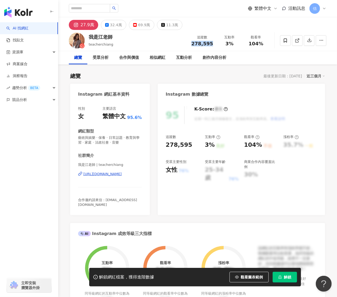
drag, startPoint x: 213, startPoint y: 44, endPoint x: 185, endPoint y: 47, distance: 28.8
click at [185, 47] on div "我是江老師 teacherchiang 追蹤數 278,595 互動率 3% 觀看率 104%" at bounding box center [197, 40] width 279 height 21
copy span "278,595"
click at [132, 33] on div "我是江老師 teacherchiang 追蹤數 278,595 互動率 3% 觀看率 104%" at bounding box center [197, 40] width 279 height 21
drag, startPoint x: 237, startPoint y: 46, endPoint x: 219, endPoint y: 46, distance: 17.2
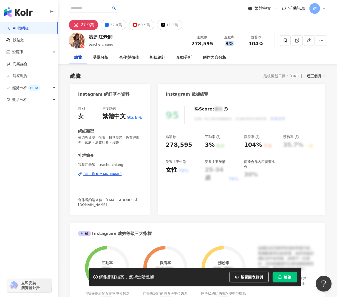
click at [220, 46] on div "3%" at bounding box center [230, 43] width 20 height 5
copy span "3%"
click at [153, 204] on div "Instagram 網紅基本資料 性別 女 主要語言 繁體中文 95.6% 網紅類型 藝術與娛樂 · 保養 · 日常話題 · 教育與學習 · 家庭 · 法政社…" at bounding box center [197, 287] width 255 height 406
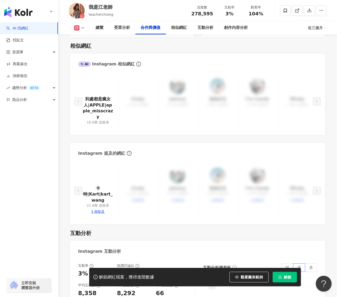
scroll to position [883, 0]
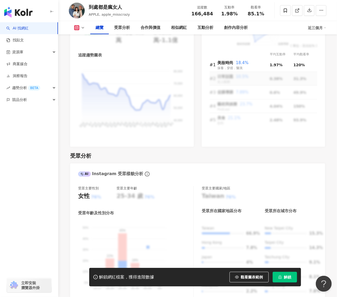
scroll to position [388, 0]
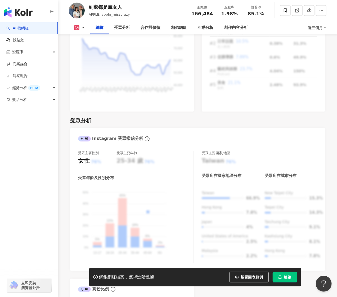
click at [127, 125] on div "受眾分析 AI Instagram 受眾樣貌分析 受眾主要性別 女性 76% 受眾主要年齡 25-34 歲 76% 受眾年齡及性別分布 男性 女性 50% 5…" at bounding box center [197, 237] width 255 height 251
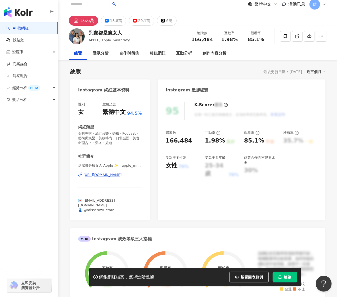
scroll to position [0, 0]
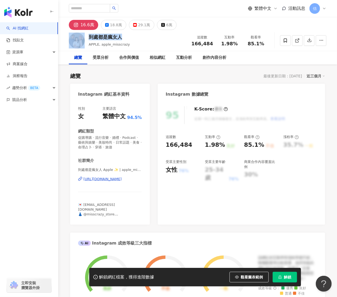
drag, startPoint x: 125, startPoint y: 35, endPoint x: 85, endPoint y: 35, distance: 40.0
click at [85, 35] on div "到處都是瘋女人 APPLE, apple_misscrazy 追蹤數 166,484 互動率 1.98% 觀看率 85.1%" at bounding box center [197, 40] width 279 height 21
copy div "到處都是瘋女人"
click at [116, 75] on div "總覽 最後更新日期：2025/8/29 近三個月" at bounding box center [197, 75] width 255 height 7
click at [95, 5] on input "search" at bounding box center [89, 8] width 41 height 8
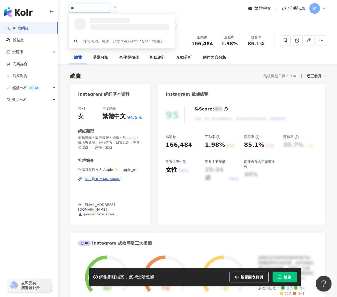
type input "**"
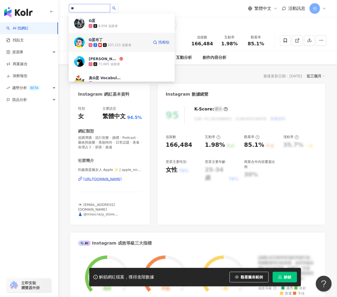
click at [118, 42] on span "G蛋布丁" at bounding box center [106, 39] width 34 height 5
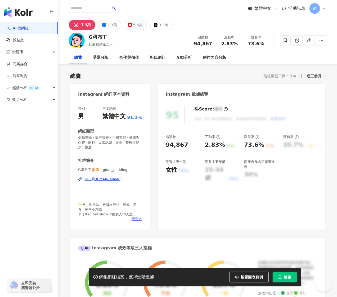
drag, startPoint x: 79, startPoint y: 42, endPoint x: 85, endPoint y: 41, distance: 5.7
click at [85, 41] on div "G蛋布丁 到處都是瘋女人 追蹤數 94,867 互動率 2.83% 觀看率 73.6%" at bounding box center [197, 40] width 279 height 21
copy div "G蛋布丁"
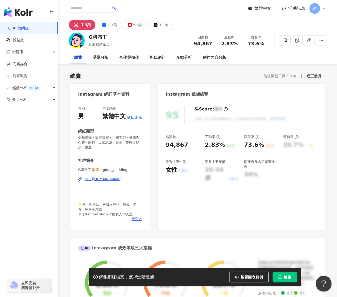
click at [144, 117] on div "性別 男 主要語言 繁體中文 91.2% 網紅類型 促購導購 · 流行音樂 · 手機遊戲 · 藝術與娛樂 · 飲料 · 日常話題 · 美食 · 醫療與健康 ·…" at bounding box center [110, 165] width 80 height 129
drag, startPoint x: 213, startPoint y: 42, endPoint x: 191, endPoint y: 45, distance: 21.9
click at [191, 45] on div "追蹤數 94,867" at bounding box center [203, 40] width 26 height 11
copy span "94,867"
click at [157, 39] on div "G蛋布丁 到處都是瘋女人 追蹤數 94,867 互動率 2.83% 觀看率 73.6%" at bounding box center [197, 40] width 279 height 21
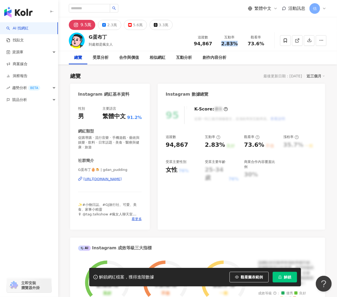
drag, startPoint x: 219, startPoint y: 45, endPoint x: 238, endPoint y: 43, distance: 20.0
click at [238, 43] on div "互動率 2.83%" at bounding box center [229, 40] width 26 height 11
copy span "2.83%"
click at [137, 219] on span "看更多" at bounding box center [137, 219] width 10 height 5
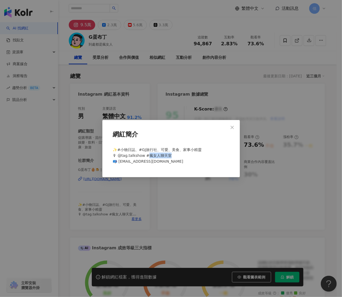
drag, startPoint x: 166, startPoint y: 154, endPoint x: 147, endPoint y: 155, distance: 19.7
click at [147, 155] on div "✨#小物日誌、#GJ旅行社、可愛、美食、家事小精靈 🎙 @tag.talkshow #瘋女人聊天室 📪 gdanpudding1990@gmail.com" at bounding box center [171, 158] width 121 height 26
copy span "女人聊天室"
click at [114, 115] on div "網紅簡介 ✨#小物日誌、#GJ旅行社、可愛、美食、家事小精靈 🎙 @tag.talkshow #瘋女人聊天室 📪 gdanpudding1990@gmail.…" at bounding box center [171, 148] width 342 height 297
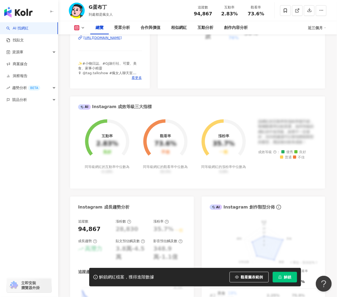
scroll to position [282, 0]
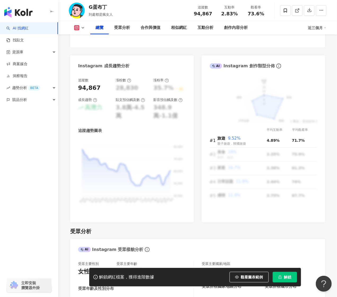
click at [280, 274] on button "解鎖" at bounding box center [285, 277] width 24 height 11
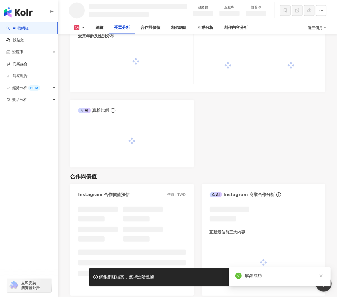
scroll to position [513, 0]
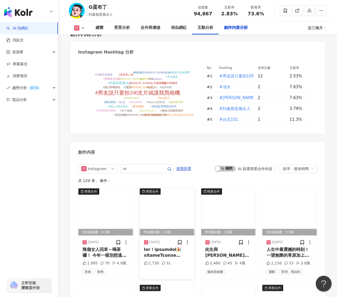
scroll to position [1555, 0]
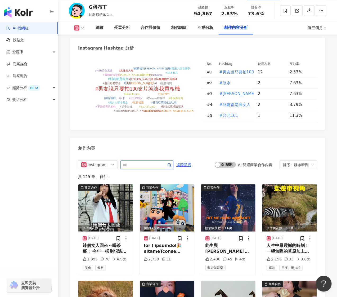
click at [158, 162] on input "text" at bounding box center [141, 165] width 37 height 6
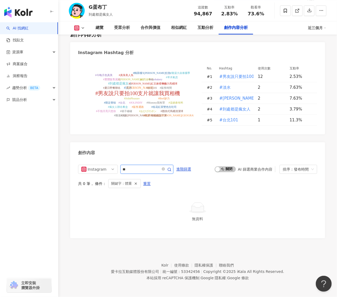
scroll to position [1527, 0]
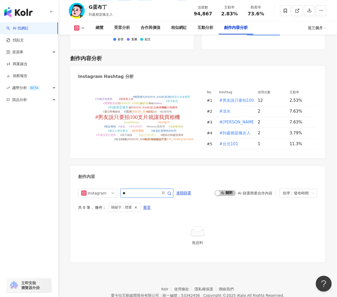
drag, startPoint x: 138, startPoint y: 167, endPoint x: 108, endPoint y: 163, distance: 30.0
click at [108, 183] on div "Instagram ** 進階篩選 啟動 關閉 AI 篩選商業合作內容 排序：發布時間 共 0 筆 ， 條件： 關鍵字：體重 重置 無資料" at bounding box center [197, 222] width 255 height 79
click at [172, 191] on icon "button" at bounding box center [169, 193] width 4 height 4
click at [148, 190] on input "**" at bounding box center [141, 193] width 37 height 6
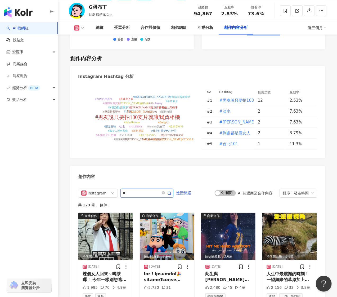
scroll to position [1635, 0]
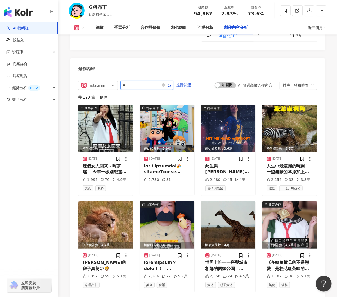
type input "*"
type input "**"
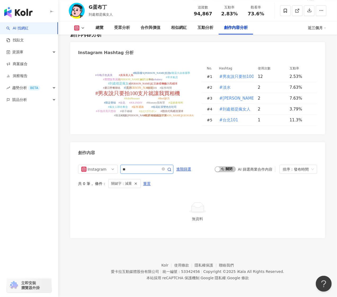
scroll to position [1527, 0]
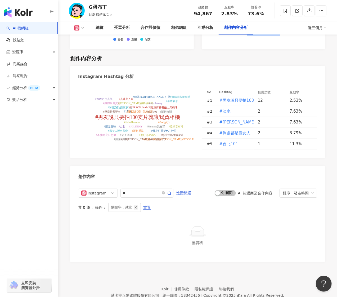
click at [136, 205] on button "button" at bounding box center [136, 207] width 4 height 5
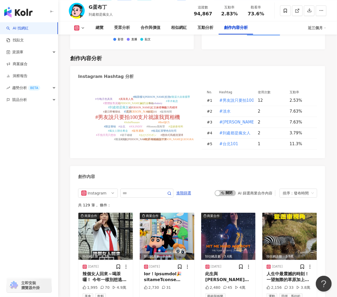
scroll to position [1635, 0]
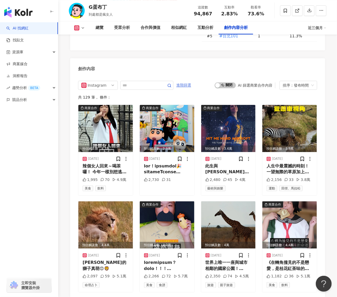
click at [186, 81] on span "進階篩選" at bounding box center [183, 85] width 15 height 8
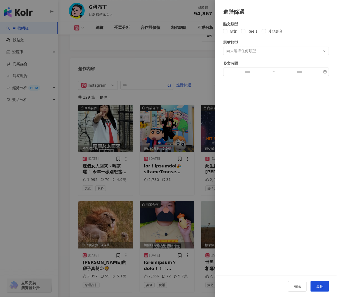
click at [249, 50] on div "尚未選擇任何類型" at bounding box center [241, 51] width 30 height 4
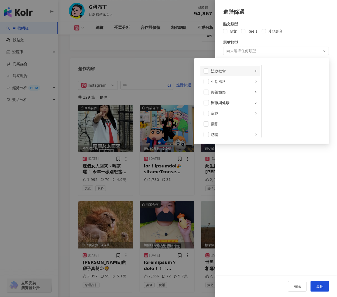
scroll to position [141, 0]
click at [229, 66] on div "醫療與健康" at bounding box center [232, 68] width 42 height 6
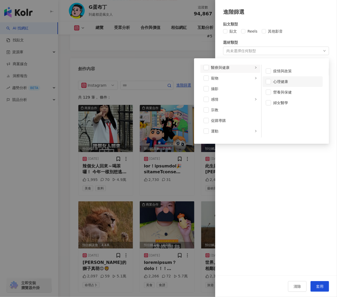
scroll to position [139, 0]
click at [206, 68] on span at bounding box center [206, 69] width 5 height 5
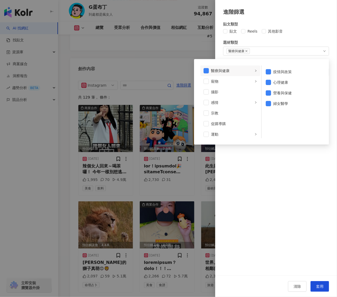
click at [280, 158] on div "貼文類型 貼文 Reels 其他影音 題材類型 醫療與健康 藝術與娛樂 美妝時尚 氣候和環境 日常話題 教育與學習 家庭 財經 美食 命理占卜 遊戲 法政社會…" at bounding box center [276, 146] width 122 height 260
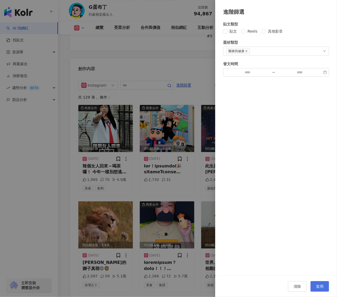
click at [317, 285] on span "套用" at bounding box center [319, 286] width 7 height 4
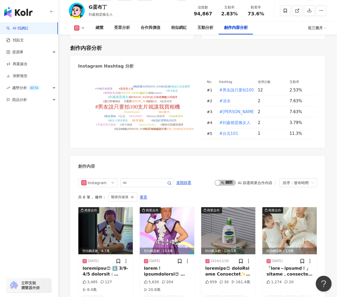
scroll to position [1529, 0]
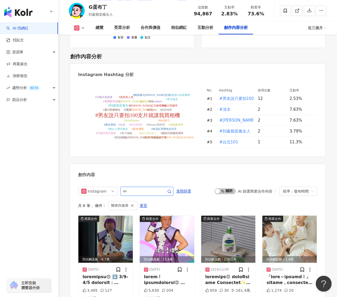
click at [151, 188] on input "text" at bounding box center [141, 191] width 37 height 6
type input "**"
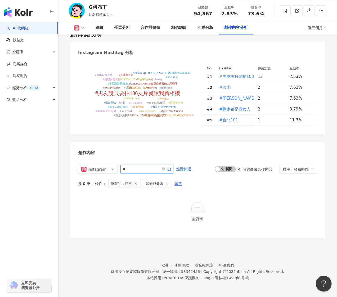
scroll to position [1527, 0]
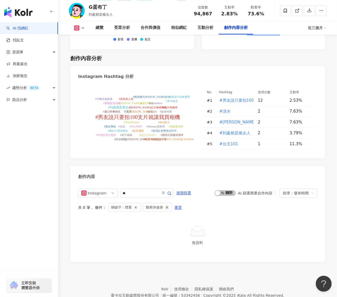
click at [168, 206] on icon "button" at bounding box center [167, 208] width 4 height 4
click at [109, 189] on span "Instagram" at bounding box center [97, 193] width 33 height 8
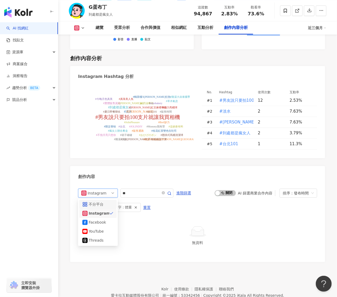
click at [105, 201] on div "不分平台" at bounding box center [97, 204] width 17 height 6
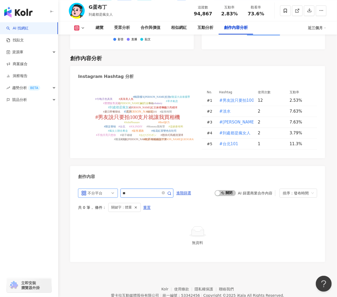
click at [171, 191] on icon "button" at bounding box center [169, 193] width 4 height 4
click at [172, 191] on icon "button" at bounding box center [169, 193] width 4 height 4
drag, startPoint x: 137, startPoint y: 166, endPoint x: 112, endPoint y: 166, distance: 25.2
click at [112, 189] on div "不分平台 all ig 不分平台 Instagram Facebook YouTube Threads **" at bounding box center [125, 193] width 95 height 9
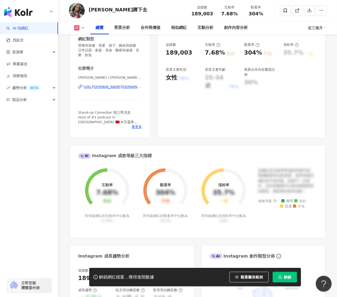
scroll to position [70, 0]
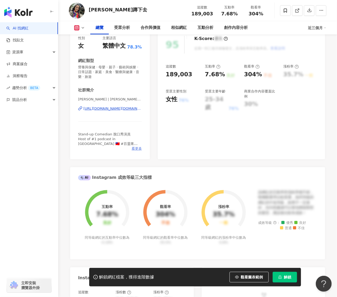
click at [137, 150] on span "看更多" at bounding box center [137, 148] width 10 height 5
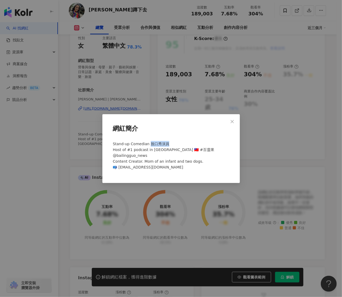
drag, startPoint x: 150, startPoint y: 147, endPoint x: 170, endPoint y: 147, distance: 20.1
click at [170, 147] on div "Stand-up Comedian 脫口秀演員 Host of #1 podcast in [GEOGRAPHIC_DATA] 🇹🇼 #百靈果 @bailin…" at bounding box center [171, 158] width 121 height 38
copy span "脫口秀演員"
click at [122, 145] on span "Stand-up Comedian 脫口秀演員 Host of #1 podcast in [GEOGRAPHIC_DATA] 🇹🇼 #百靈果 @bailin…" at bounding box center [163, 156] width 101 height 28
drag, startPoint x: 109, startPoint y: 56, endPoint x: 109, endPoint y: 50, distance: 5.8
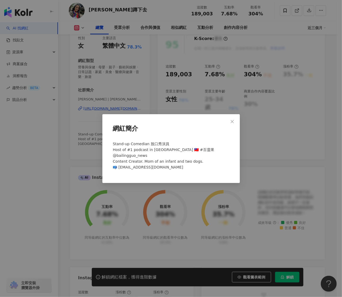
click at [109, 56] on div "網紅簡介 Stand-up Comedian 脫口秀演員 Host of #1 podcast in [GEOGRAPHIC_DATA] 🇹🇼 #百靈果 @b…" at bounding box center [171, 148] width 342 height 297
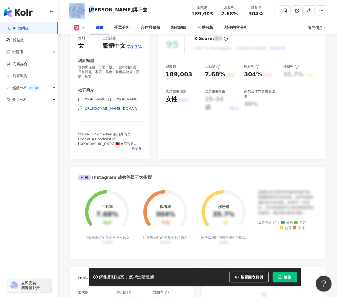
drag, startPoint x: 97, startPoint y: 10, endPoint x: 82, endPoint y: 10, distance: 14.8
click at [82, 10] on div "[PERSON_NAME]蹲下去 追蹤數 189,003 互動率 7.68% 觀看率 304%" at bounding box center [197, 10] width 279 height 21
copy div "[PERSON_NAME]"
drag, startPoint x: 133, startPoint y: 138, endPoint x: 82, endPoint y: 144, distance: 51.7
click at [82, 144] on span "Stand-up Comedian 脫口秀演員 Host of #1 podcast in [GEOGRAPHIC_DATA] 🇹🇼 #百靈果 @bailin…" at bounding box center [108, 151] width 60 height 38
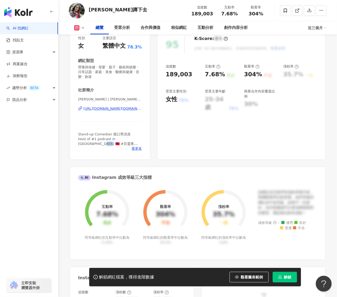
copy span "果 @"
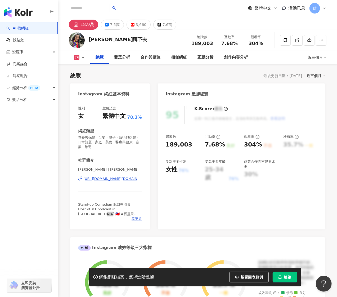
scroll to position [0, 0]
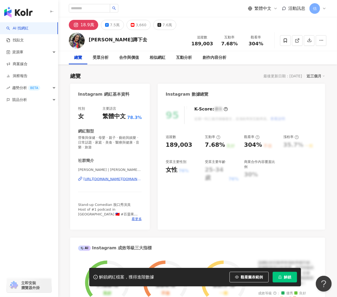
click at [128, 75] on div "總覽 最後更新日期：[DATE] 近三個月" at bounding box center [197, 75] width 255 height 7
drag, startPoint x: 192, startPoint y: 43, endPoint x: 213, endPoint y: 43, distance: 20.9
click at [213, 43] on div "追蹤數 189,003" at bounding box center [202, 40] width 28 height 11
copy span "189,003"
drag, startPoint x: 140, startPoint y: 43, endPoint x: 171, endPoint y: 43, distance: 31.0
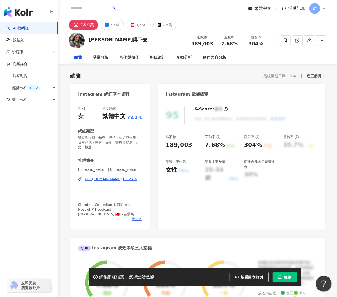
click at [140, 43] on div "[PERSON_NAME]蹲下去 追蹤數 189,003 互動率 7.68% 觀看率 304%" at bounding box center [197, 40] width 279 height 21
drag, startPoint x: 223, startPoint y: 42, endPoint x: 239, endPoint y: 43, distance: 16.0
click at [239, 43] on div "7.68%" at bounding box center [230, 43] width 20 height 5
copy span "7.68%"
click at [148, 158] on div "性別 女 主要語言 繁體中文 78.3% 網紅類型 營養與保健 · 母嬰 · 親子 · 藝術與娛樂 · 日常話題 · 家庭 · 美食 · 醫療與健康 · 音樂…" at bounding box center [110, 165] width 80 height 129
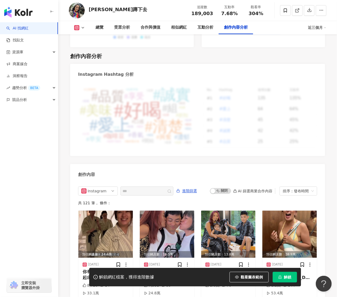
scroll to position [1563, 0]
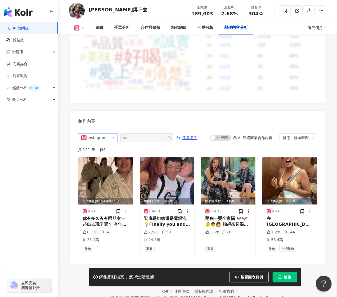
click at [104, 133] on div "Instagram" at bounding box center [96, 137] width 17 height 8
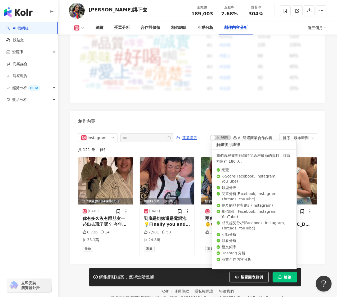
click at [281, 277] on icon "lock" at bounding box center [280, 277] width 4 height 4
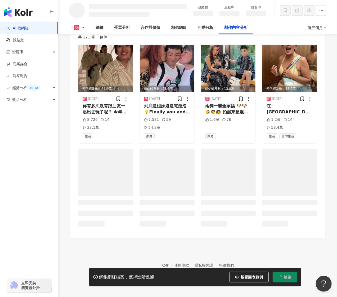
scroll to position [1355, 0]
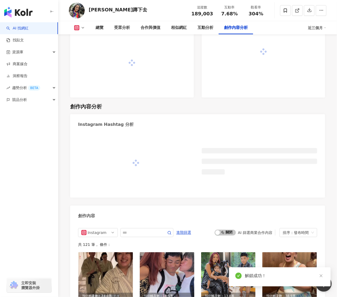
scroll to position [1466, 0]
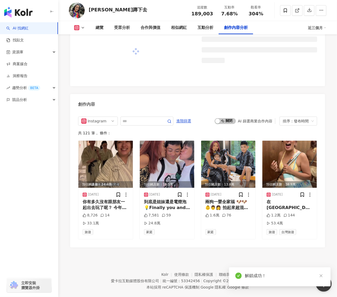
click at [159, 112] on div "Instagram all ig fb 不分平台 Instagram Facebook YouTube Threads 進階篩選 啟動 關閉 AI 篩選商業合…" at bounding box center [197, 179] width 255 height 136
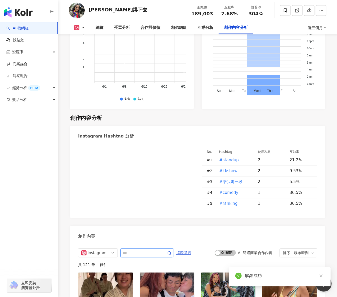
click at [151, 250] on input "text" at bounding box center [141, 253] width 37 height 6
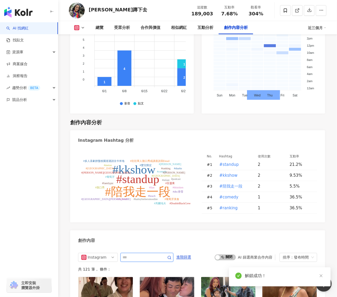
scroll to position [1589, 0]
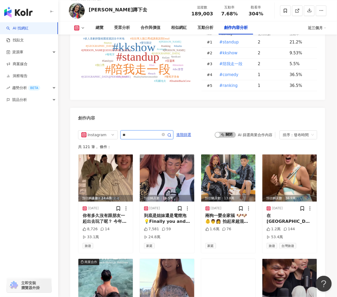
type input "*"
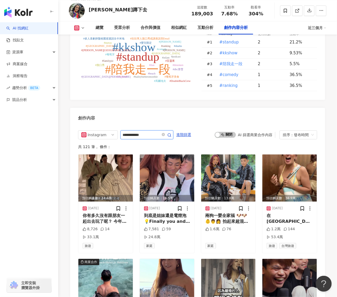
type input "**********"
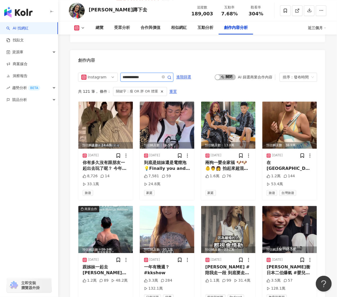
scroll to position [1594, 0]
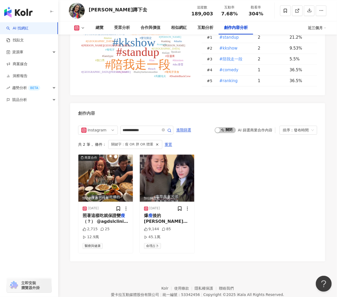
click at [93, 261] on footer "Kolr 使用條款 隱私權保護 聯絡我們 愛卡拉互動媒體股份有限公司 | 統一編號：53342456 | Copyright © 2025 iKala All…" at bounding box center [197, 290] width 279 height 59
click at [98, 243] on span "醫療與健康" at bounding box center [93, 246] width 20 height 6
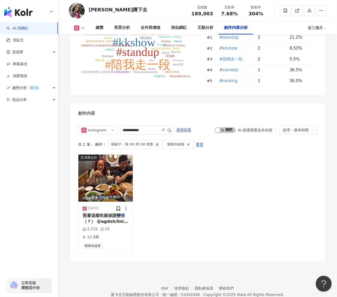
click at [155, 142] on icon "button" at bounding box center [157, 144] width 4 height 4
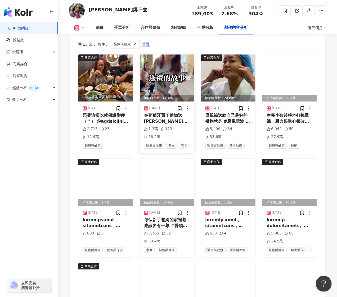
scroll to position [1700, 0]
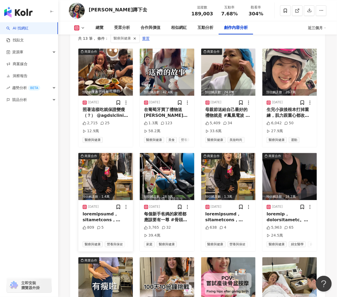
drag, startPoint x: 107, startPoint y: 197, endPoint x: 99, endPoint y: 199, distance: 8.7
click at [99, 211] on div at bounding box center [106, 217] width 46 height 12
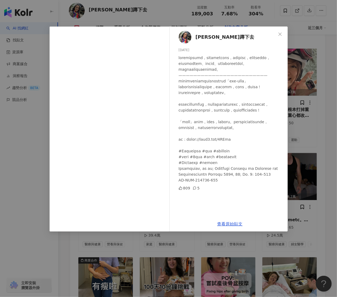
click at [182, 257] on div "凱莉蹲下去 2025/2/13 809 5 查看原始貼文" at bounding box center [168, 148] width 337 height 297
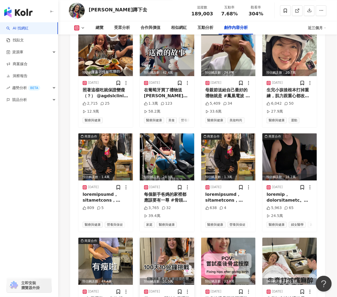
scroll to position [1735, 0]
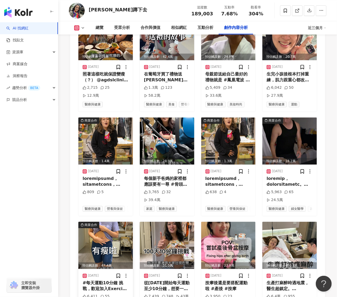
click at [110, 280] on div "#每天運動10分鐘 挑戰，歡迎加入Exercise 10 min a day challenge. #day16 有動有差啦 #產後 #減重" at bounding box center [106, 286] width 46 height 12
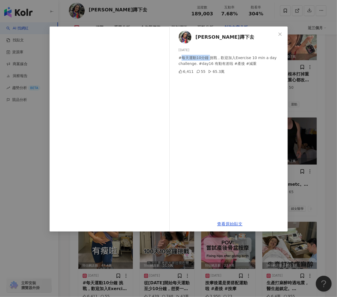
drag, startPoint x: 209, startPoint y: 55, endPoint x: 182, endPoint y: 55, distance: 26.5
click at [182, 55] on div "#每天運動10分鐘 挑戰，歡迎加入Exercise 10 min a day challenge. #day16 有動有差啦 #產後 #減重" at bounding box center [231, 61] width 105 height 12
copy div "每天運動10分鐘"
click at [114, 255] on div "凱莉蹲下去 2024/11/20 #每天運動10分鐘 挑戰，歡迎加入Exercise 10 min a day challenge. #day16 有動有差啦…" at bounding box center [168, 148] width 337 height 297
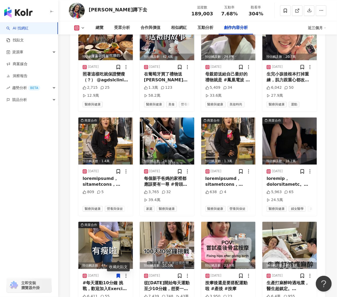
scroll to position [1771, 0]
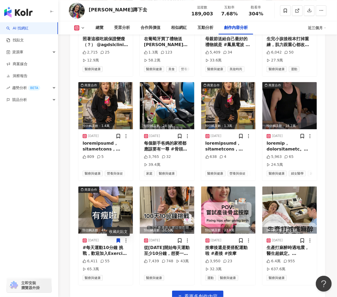
click at [116, 273] on div "商業合作 預估觸及數：10萬 2025/8/1 照著這樣吃就保證變瘦（？） @agdslclinic @yuyenmagic 2,715 25 12.9萬 醫…" at bounding box center [197, 139] width 239 height 325
drag, startPoint x: 125, startPoint y: 275, endPoint x: 126, endPoint y: 269, distance: 5.4
click at [125, 275] on div "商業合作 預估觸及數：10萬 2025/8/1 照著這樣吃就保證變瘦（？） @agdslclinic @yuyenmagic 2,715 25 12.9萬 醫…" at bounding box center [197, 139] width 239 height 325
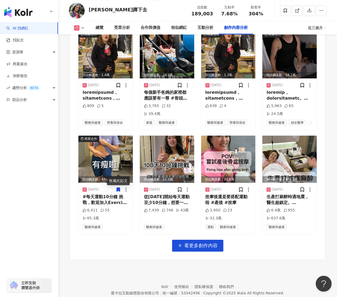
scroll to position [1823, 0]
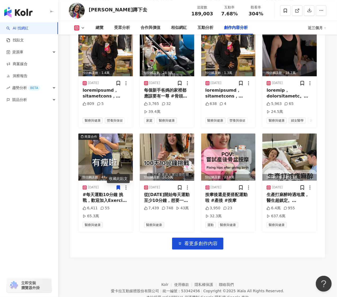
click at [100, 224] on div "商業合作 預估觸及數：10萬 2025/8/1 照著這樣吃就保證變瘦（？） @agdslclinic @yuyenmagic 2,715 25 12.9萬 醫…" at bounding box center [197, 87] width 239 height 325
drag, startPoint x: 115, startPoint y: 10, endPoint x: 88, endPoint y: 11, distance: 27.6
click at [88, 11] on div "凱莉蹲下去 追蹤數 189,003 互動率 7.68% 觀看率 304%" at bounding box center [197, 10] width 279 height 21
copy div "凱莉蹲下去"
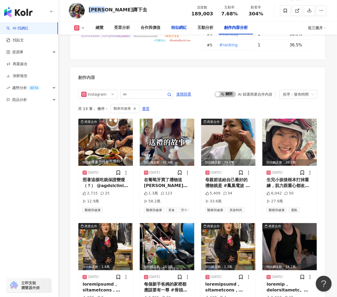
scroll to position [1612, 0]
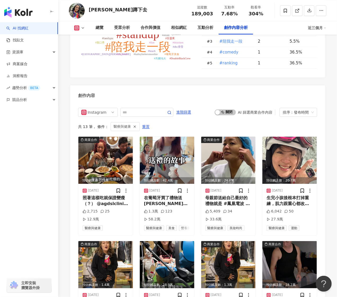
click at [148, 85] on div "創作內容" at bounding box center [197, 93] width 255 height 17
click at [140, 64] on div "Instagram Hashtag 分析 #standup #kkshow #陪我走一段 #comedy #ranking #taiwan #infant #…" at bounding box center [197, 227] width 255 height 484
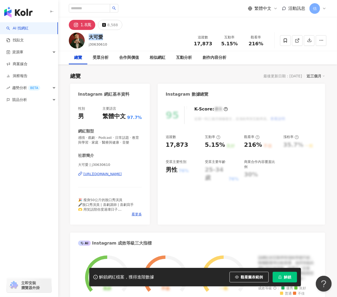
drag, startPoint x: 103, startPoint y: 37, endPoint x: 88, endPoint y: 37, distance: 15.1
click at [88, 37] on div "大可愛 j30630610 追蹤數 17,873 互動率 5.15% 觀看率 216%" at bounding box center [197, 40] width 279 height 21
copy div "大可愛"
click at [137, 213] on span "看更多" at bounding box center [137, 214] width 10 height 5
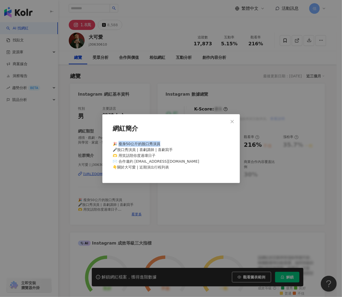
drag, startPoint x: 120, startPoint y: 143, endPoint x: 160, endPoint y: 143, distance: 40.3
click at [160, 143] on span "🎉 瘦身50公斤的脫口秀演員 🎤脫口秀演員 | 喜劇講師 | 喜劇寫手 🫶 用笑話陪你度過壞日子 ✉️ 合作邀約 j30630610@yahoo.com.tw…" at bounding box center [156, 156] width 87 height 28
copy span "身50公斤的脫口秀演員"
click at [132, 159] on span "🎉 瘦身50公斤的脫口秀演員 🎤脫口秀演員 | 喜劇講師 | 喜劇寫手 🫶 用笑話陪你度過壞日子 ✉️ 合作邀約 j30630610@yahoo.com.tw…" at bounding box center [156, 156] width 87 height 28
click at [253, 152] on div "網紅簡介 🎉 瘦身50公斤的脫口秀演員 🎤脫口秀演員 | 喜劇講師 | 喜劇寫手 🫶 用笑話陪你度過壞日子 ✉️ 合作邀約 j30630610@yahoo.c…" at bounding box center [171, 148] width 342 height 297
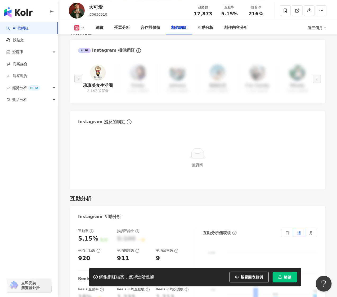
scroll to position [855, 0]
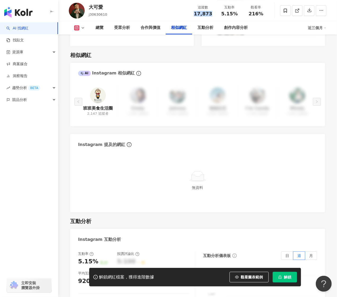
drag, startPoint x: 214, startPoint y: 12, endPoint x: 190, endPoint y: 12, distance: 24.6
click at [190, 12] on div "追蹤數 17,873" at bounding box center [203, 10] width 26 height 11
copy span "17,873"
click at [214, 2] on div "大可愛 j30630610 追蹤數 17,873 互動率 5.15% 觀看率 216%" at bounding box center [197, 10] width 279 height 21
drag, startPoint x: 237, startPoint y: 11, endPoint x: 219, endPoint y: 16, distance: 19.4
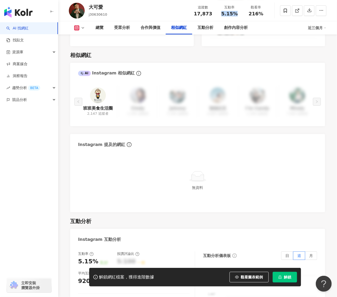
click at [219, 16] on div "追蹤數 17,873 互動率 5.15% 觀看率 216%" at bounding box center [229, 11] width 79 height 16
copy span "5.15%"
drag, startPoint x: 101, startPoint y: 153, endPoint x: 118, endPoint y: 151, distance: 17.3
click at [101, 152] on div "無資料" at bounding box center [197, 181] width 255 height 61
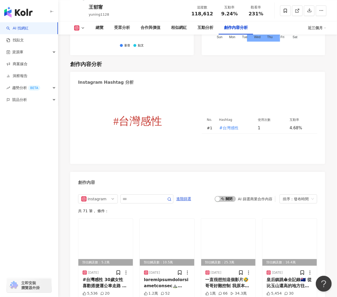
scroll to position [1589, 0]
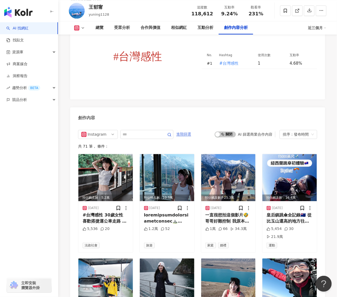
click at [185, 130] on span "進階篩選" at bounding box center [183, 134] width 15 height 8
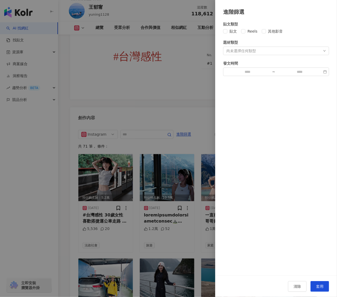
click at [264, 51] on div "尚未選擇任何類型" at bounding box center [276, 51] width 106 height 8
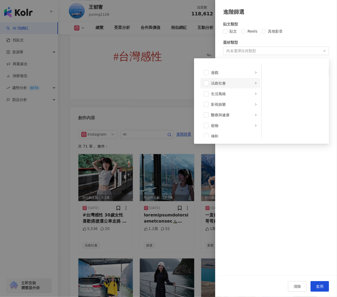
scroll to position [106, 0]
click at [205, 103] on span at bounding box center [206, 102] width 5 height 5
click at [262, 157] on div "貼文類型 貼文 Reels 其他影音 題材類型 醫療與健康 藝術與娛樂 美妝時尚 氣候和環境 日常話題 教育與學習 家庭 財經 美食 命理占卜 遊戲 法政社會…" at bounding box center [276, 146] width 122 height 260
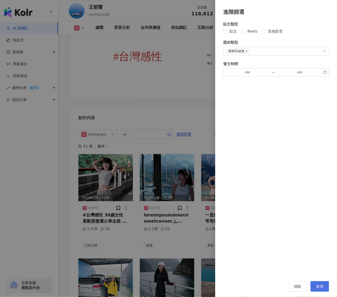
drag, startPoint x: 320, startPoint y: 286, endPoint x: 317, endPoint y: 283, distance: 4.1
click at [320, 286] on span "套用" at bounding box center [319, 286] width 7 height 4
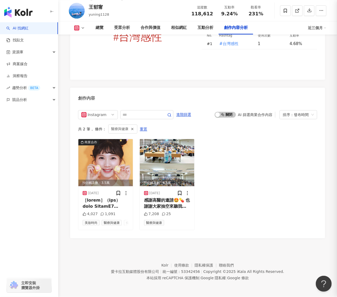
scroll to position [1598, 0]
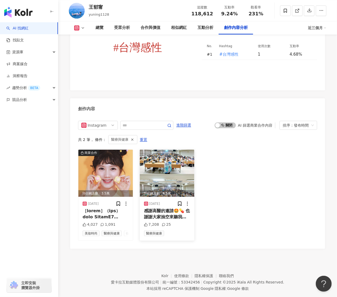
click at [170, 208] on div "感謝高醫的邀請🤩💊 也謝謝大家抽空來聽我的藥學分享 結束後同學跟我說 ：聽完學姊說的讓我未來想成為有溫度的藥師！ ：謝謝學姊讓我人生充滿希望！ 還有遇到幾位之…" at bounding box center [167, 214] width 46 height 12
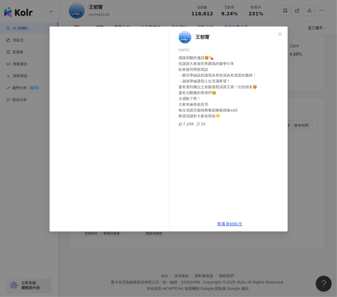
click at [302, 206] on div "[PERSON_NAME][DATE] 感謝高醫的邀請🤩💊 也謝謝大家抽空來聽我的藥學分享 結束後同學跟我說 ：聽完學姊說的讓我未來想成為有溫度的藥師！ ：謝…" at bounding box center [168, 148] width 337 height 297
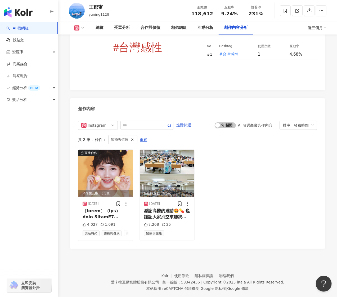
click at [140, 121] on span at bounding box center [147, 125] width 53 height 9
click at [135, 135] on div "醫療與健康" at bounding box center [122, 139] width 29 height 9
click at [132, 139] on line "button" at bounding box center [133, 140] width 2 height 2
click at [131, 135] on div "共 2 筆 ， 條件： 醫療與健康 重置" at bounding box center [197, 139] width 239 height 9
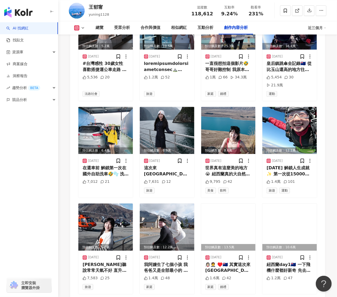
scroll to position [1752, 0]
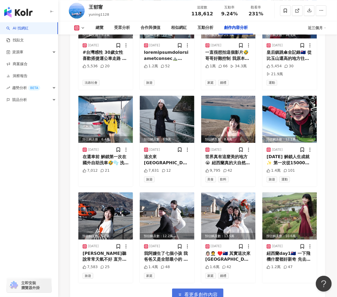
click at [208, 292] on span "看更多創作內容" at bounding box center [201, 295] width 33 height 6
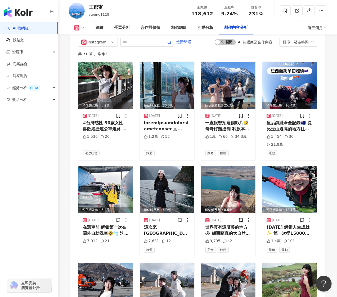
scroll to position [1575, 0]
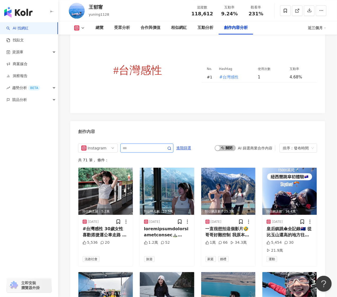
click at [128, 145] on input "text" at bounding box center [141, 148] width 37 height 6
type input "**"
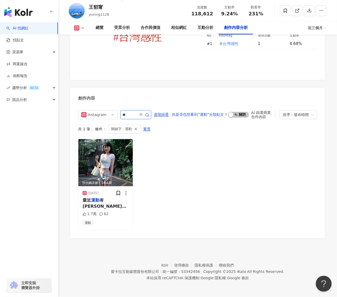
scroll to position [1593, 0]
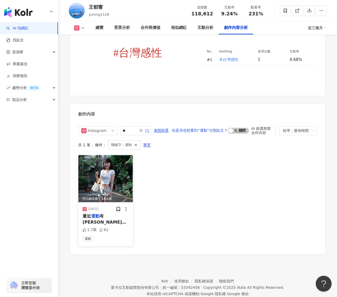
click at [119, 213] on span "有成 太認真 記錄一下免得太快胖回來🤪🤣🐷" at bounding box center [105, 224] width 44 height 23
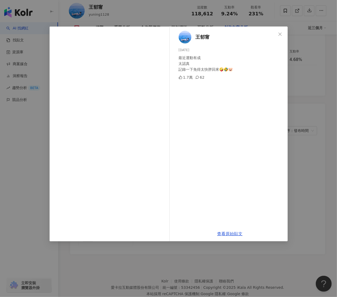
drag, startPoint x: 279, startPoint y: 261, endPoint x: 280, endPoint y: 258, distance: 2.7
click at [280, 260] on div "王郁甯 2025/6/16 最近運動有成 太認真 記錄一下免得太快胖回來🤪🤣🐷 1.7萬 62 查看原始貼文" at bounding box center [168, 148] width 337 height 297
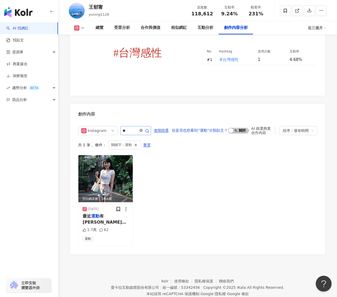
click at [142, 128] on span at bounding box center [141, 130] width 3 height 5
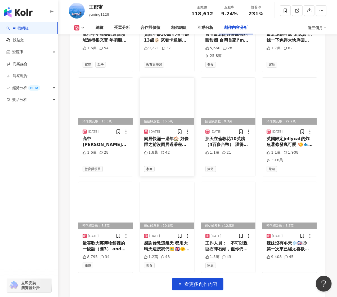
scroll to position [2070, 0]
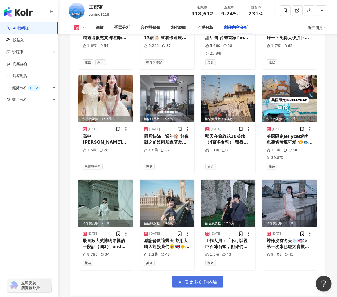
click at [200, 279] on span "看更多創作內容" at bounding box center [201, 282] width 33 height 6
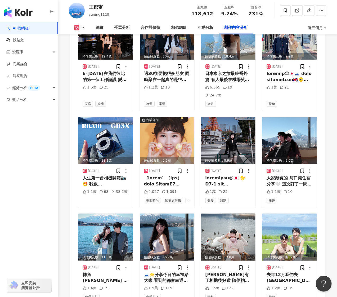
scroll to position [2352, 0]
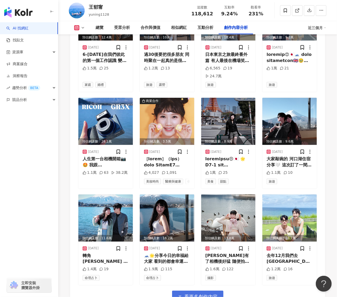
click at [192, 291] on button "看更多創作內容" at bounding box center [197, 297] width 51 height 12
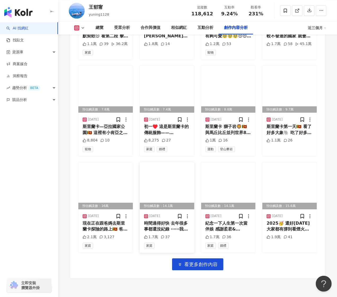
scroll to position [2684, 0]
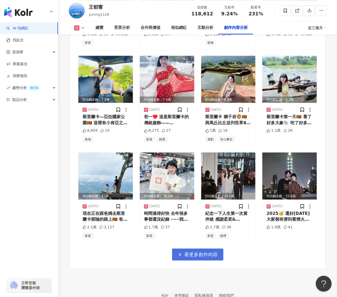
click at [204, 248] on button "看更多創作內容" at bounding box center [197, 254] width 51 height 12
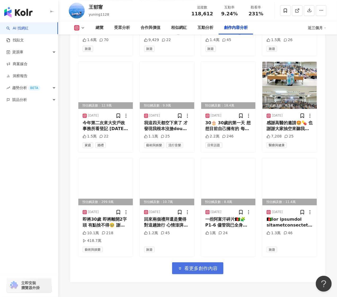
scroll to position [2982, 0]
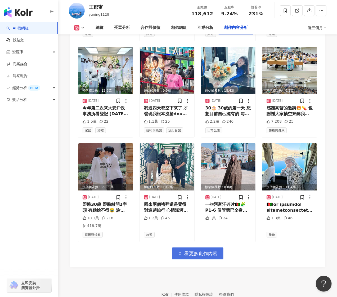
click at [207, 251] on span "看更多創作內容" at bounding box center [201, 254] width 33 height 6
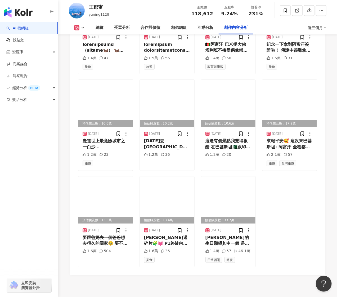
scroll to position [3256, 0]
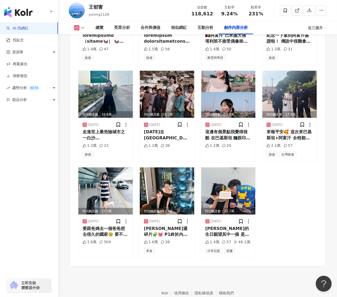
click at [260, 266] on footer "Kolr 使用條款 隱私權保護 聯絡我們 愛卡拉互動媒體股份有限公司 | 統一編號：53342456 | Copyright © 2025 iKala All…" at bounding box center [197, 295] width 279 height 59
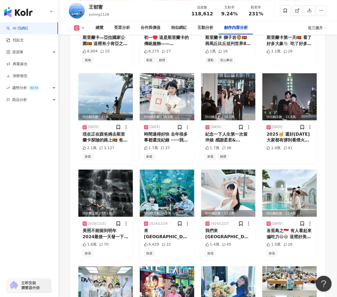
scroll to position [2761, 0]
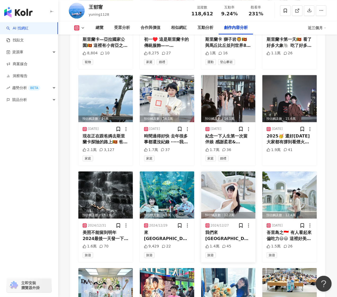
click at [247, 171] on img at bounding box center [228, 194] width 55 height 47
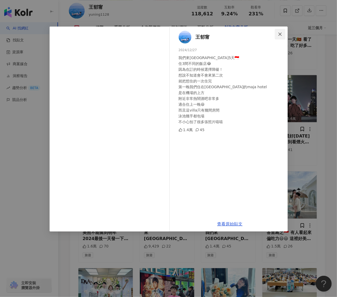
click at [278, 34] on icon "close" at bounding box center [280, 34] width 4 height 4
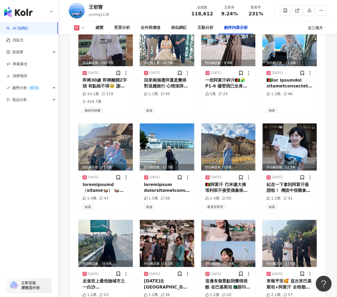
scroll to position [3150, 0]
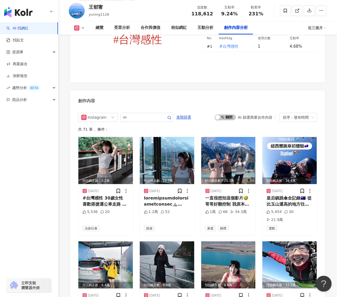
scroll to position [1525, 0]
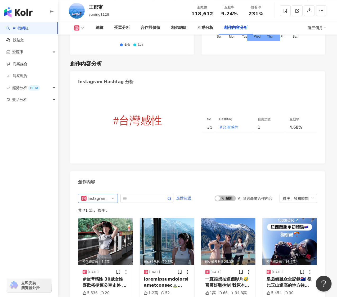
click at [97, 194] on div "Instagram" at bounding box center [96, 198] width 17 height 8
click at [99, 207] on div "不分平台" at bounding box center [97, 210] width 17 height 6
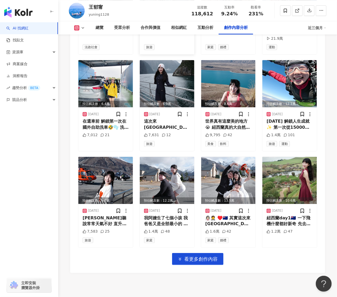
scroll to position [1799, 0]
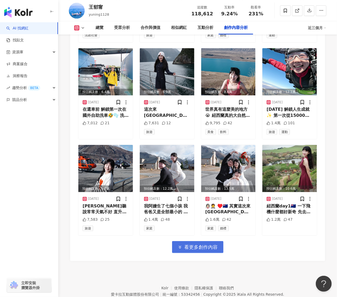
click at [207, 244] on span "看更多創作內容" at bounding box center [201, 247] width 33 height 6
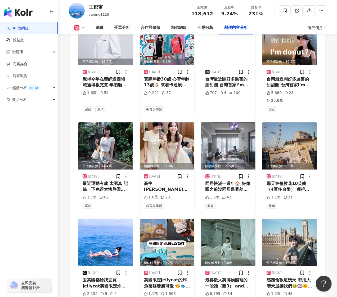
scroll to position [2082, 0]
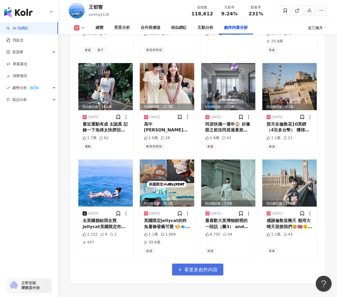
click at [198, 267] on span "看更多創作內容" at bounding box center [201, 270] width 33 height 6
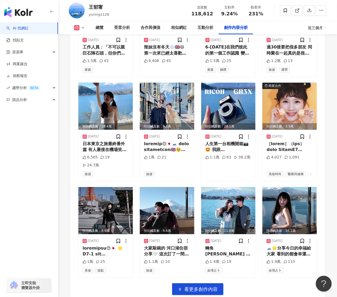
scroll to position [2364, 0]
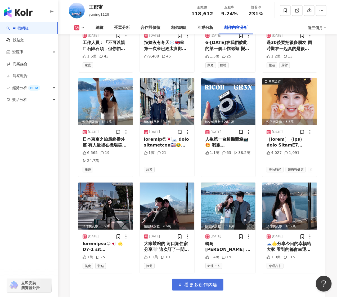
click at [202, 282] on span "看更多創作內容" at bounding box center [201, 285] width 33 height 6
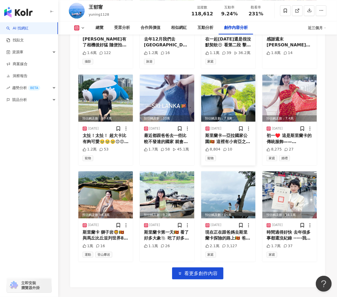
scroll to position [2682, 0]
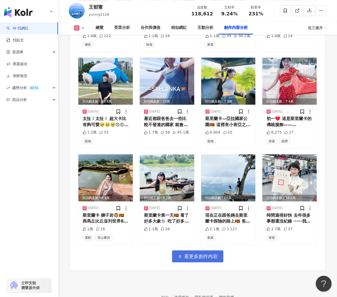
click at [211, 253] on span "看更多創作內容" at bounding box center [201, 256] width 33 height 6
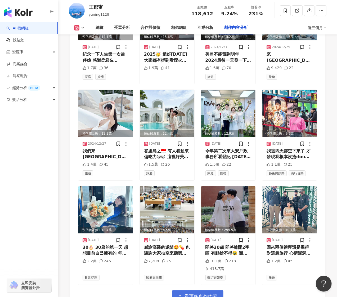
scroll to position [2947, 0]
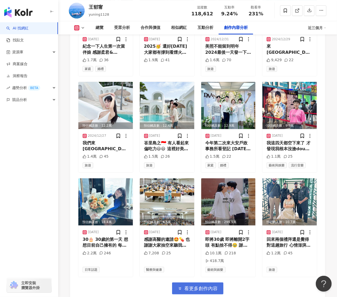
click at [197, 286] on span "看更多創作內容" at bounding box center [201, 289] width 33 height 6
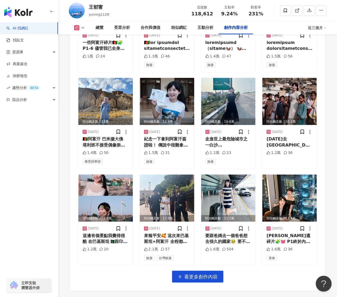
scroll to position [3265, 0]
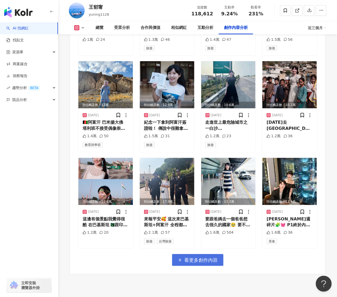
click at [207, 254] on button "看更多創作內容" at bounding box center [197, 260] width 51 height 12
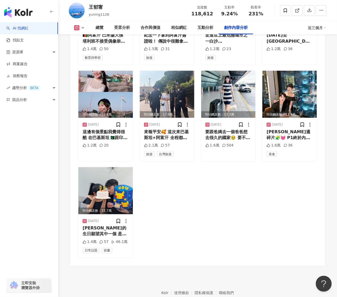
scroll to position [3352, 0]
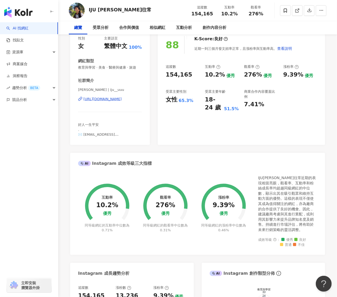
scroll to position [70, 0]
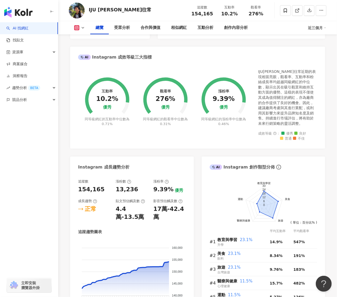
click at [129, 159] on div "Instagram 成長趨勢分析" at bounding box center [132, 165] width 124 height 17
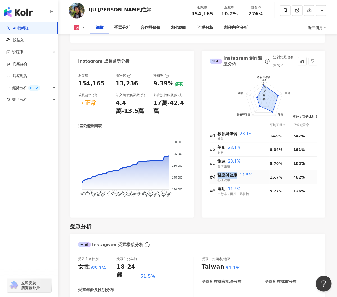
drag, startPoint x: 219, startPoint y: 174, endPoint x: 237, endPoint y: 174, distance: 18.5
click at [237, 174] on span "醫療與健康" at bounding box center [228, 175] width 20 height 5
click at [260, 212] on div "前往申請試用方案解鎖 ( 立即註冊 ) 教育與學習 美食 旅遊 醫療與健康 運動 30 24 18 12 6 0 ( 單位：百分比% ) 平均互動率 平均觀看…" at bounding box center [264, 143] width 124 height 150
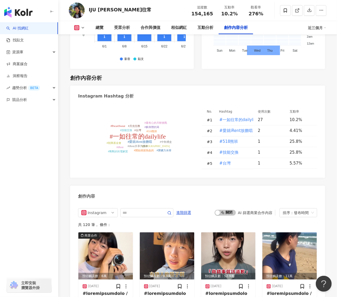
scroll to position [1518, 0]
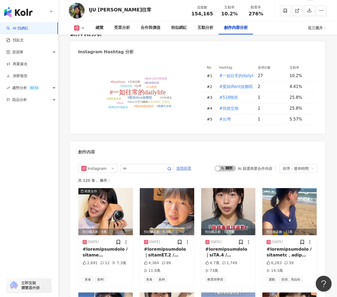
click at [185, 166] on span "進階篩選" at bounding box center [183, 168] width 15 height 8
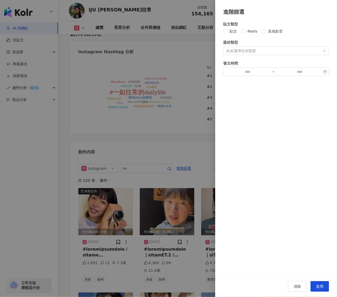
click at [245, 52] on div "尚未選擇任何類型" at bounding box center [241, 51] width 30 height 4
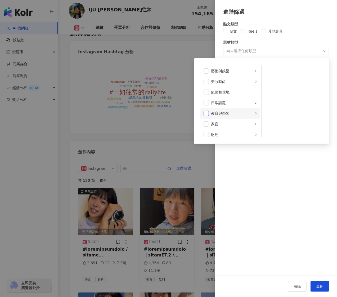
click at [208, 114] on span at bounding box center [206, 113] width 5 height 5
click at [207, 105] on span at bounding box center [206, 103] width 5 height 5
click at [307, 158] on div "貼文類型 貼文 Reels 其他影音 題材類型 教育與學習 醫療與健康 藝術與娛樂 美妝時尚 氣候和環境 日常話題 教育與學習 家庭 財經 美食 命理占卜 遊…" at bounding box center [276, 146] width 122 height 260
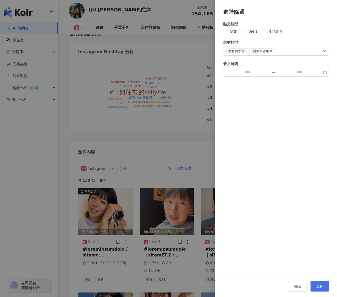
click at [315, 281] on button "套用" at bounding box center [320, 286] width 19 height 11
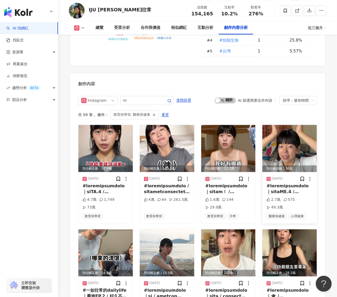
scroll to position [1586, 0]
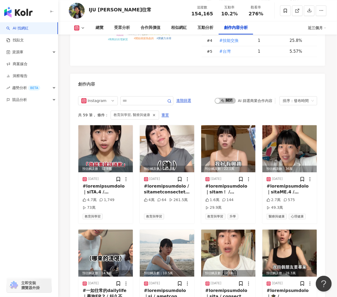
click at [149, 110] on div "教育與學習, 醫療與健康" at bounding box center [135, 114] width 48 height 9
click at [163, 111] on span "重置" at bounding box center [165, 115] width 7 height 8
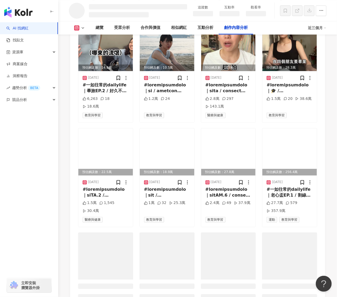
scroll to position [1419, 0]
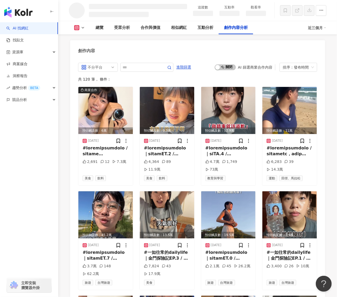
click at [191, 60] on div "不分平台 進階篩選 啟動 關閉 AI 篩選商業合作內容 排序：發布時間 共 120 筆 ， 條件： 商業合作 預估觸及數：6萬 2025/8/29 2,691…" at bounding box center [197, 281] width 255 height 449
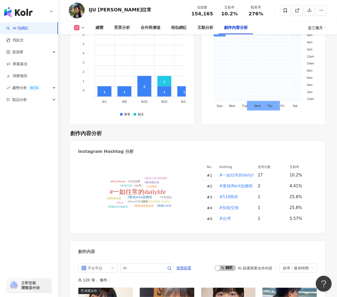
scroll to position [1613, 0]
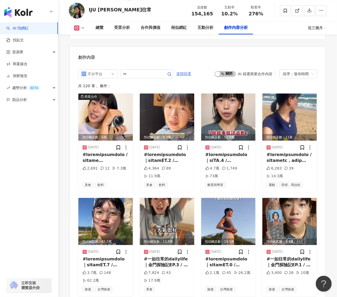
click at [191, 70] on span "進階篩選" at bounding box center [183, 74] width 15 height 8
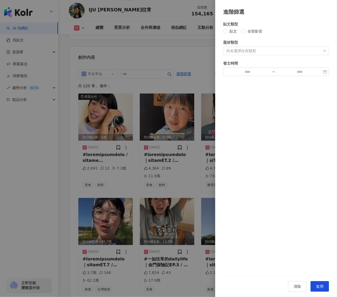
scroll to position [1621, 0]
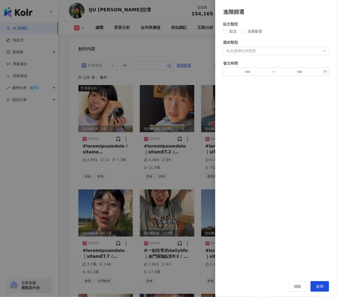
click at [239, 53] on div "尚未選擇任何類型" at bounding box center [241, 51] width 30 height 4
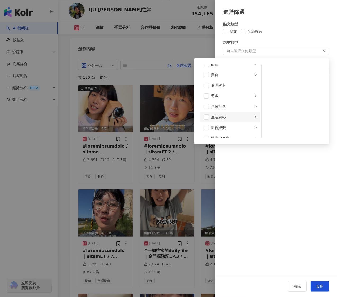
scroll to position [106, 0]
click at [203, 105] on li "醫療與健康" at bounding box center [230, 102] width 60 height 11
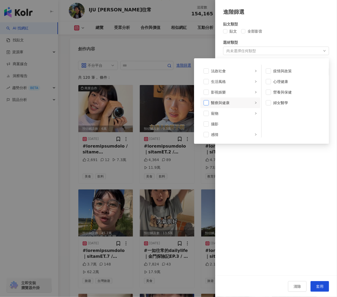
click at [208, 101] on span at bounding box center [206, 102] width 5 height 5
click at [277, 169] on div "貼文類型 貼文 全部影音 題材類型 醫療與健康 藝術與娛樂 美妝時尚 氣候和環境 日常話題 教育與學習 家庭 財經 美食 命理占卜 遊戲 法政社會 生活風格 …" at bounding box center [276, 146] width 122 height 260
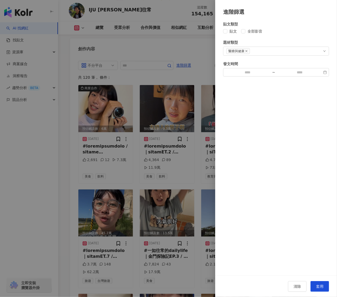
drag, startPoint x: 325, startPoint y: 285, endPoint x: 321, endPoint y: 278, distance: 8.2
click at [324, 284] on button "套用" at bounding box center [320, 286] width 19 height 11
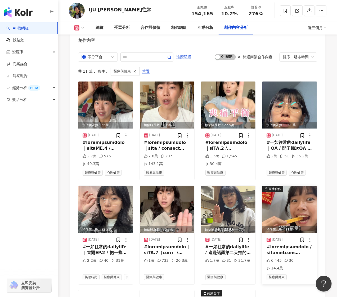
scroll to position [1634, 0]
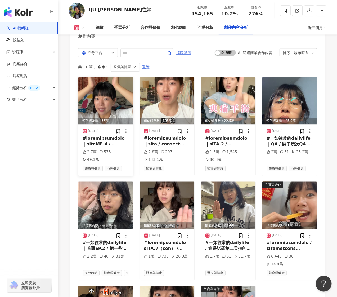
click at [115, 136] on div at bounding box center [106, 141] width 46 height 12
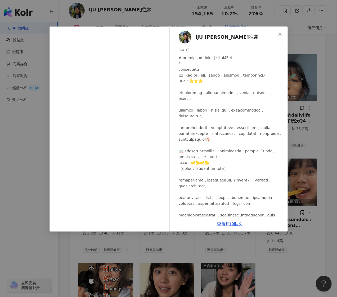
scroll to position [1670, 0]
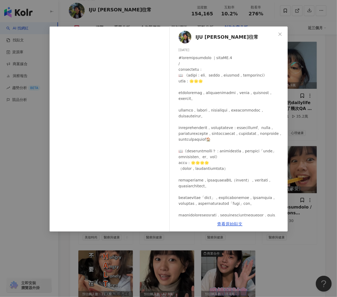
click at [299, 255] on div "IJU 賴一如往常 2025/7/11 2.7萬 575 49.3萬 查看原始貼文" at bounding box center [168, 148] width 337 height 297
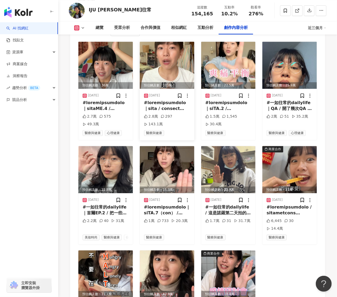
click at [170, 103] on div at bounding box center [167, 106] width 46 height 12
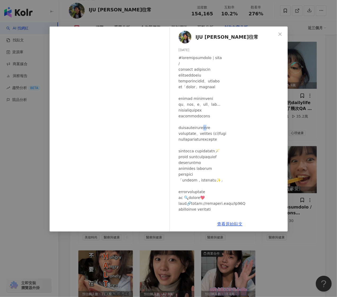
drag, startPoint x: 227, startPoint y: 127, endPoint x: 233, endPoint y: 127, distance: 6.4
click at [233, 127] on div at bounding box center [231, 157] width 105 height 204
copy div "公益"
click at [279, 34] on icon "close" at bounding box center [280, 34] width 4 height 4
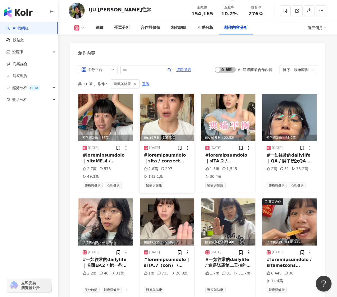
scroll to position [1564, 0]
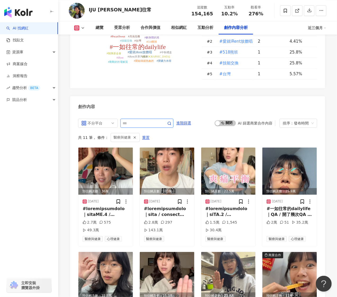
click at [138, 120] on input "text" at bounding box center [141, 123] width 37 height 6
paste input "**"
type input "**"
click at [172, 121] on icon "button" at bounding box center [169, 123] width 4 height 4
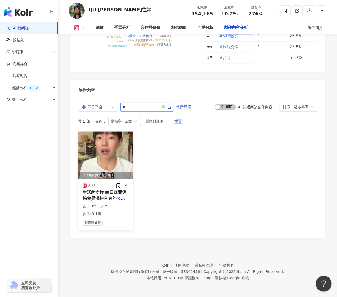
scroll to position [1576, 0]
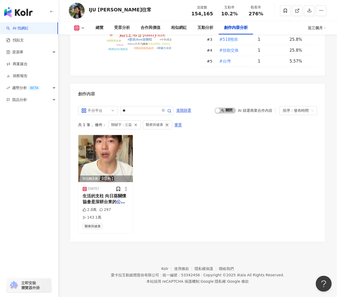
click at [166, 123] on icon "button" at bounding box center [167, 125] width 4 height 4
click at [172, 109] on icon "button" at bounding box center [169, 111] width 4 height 4
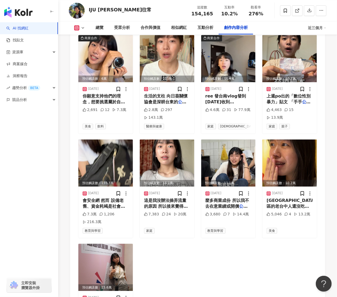
scroll to position [1692, 0]
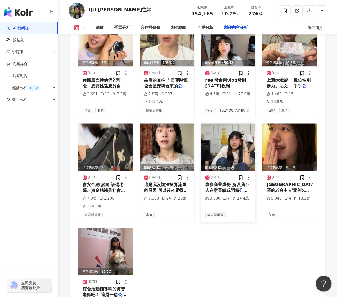
click at [232, 184] on span "麼多商業成份 所以我不去在意業績或開價" at bounding box center [228, 187] width 44 height 11
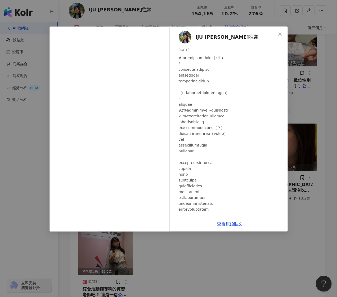
click at [242, 248] on div "IJU 賴一如往常 2024/11/7 3,680 7 14.4萬 查看原始貼文" at bounding box center [168, 148] width 337 height 297
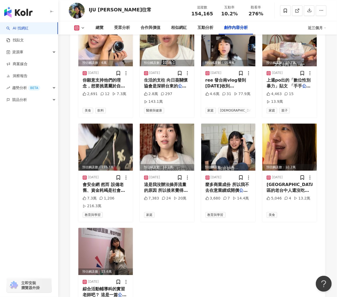
click at [145, 228] on div "商業合作 預估觸及數：6萬 2025/8/29 你願意支持他們的理念，想要挑選屬於自己的 公益 月餅組合👇🏻 🌝金闕棉月月餅 2,691 12 7.3萬 美食…" at bounding box center [197, 169] width 239 height 300
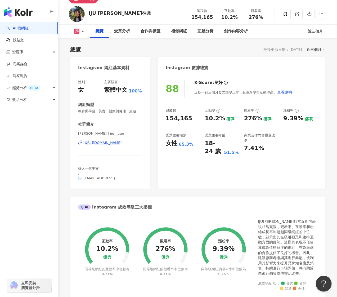
scroll to position [0, 0]
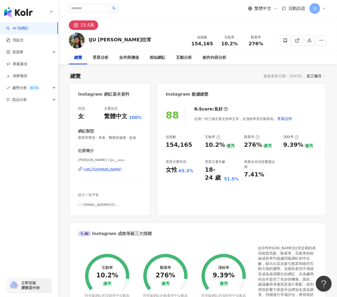
click at [110, 182] on div at bounding box center [110, 182] width 64 height 0
click at [115, 79] on div "總覽 最後更新日期：2025/8/31 近三個月" at bounding box center [197, 75] width 255 height 7
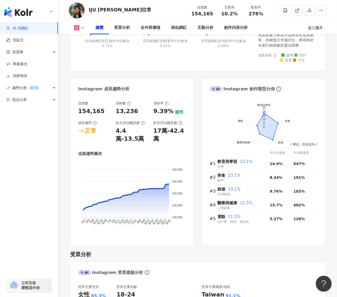
scroll to position [318, 0]
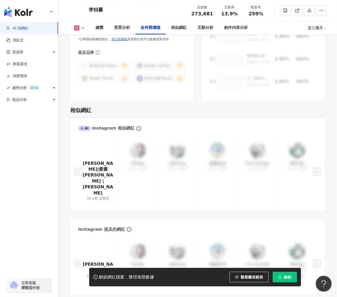
scroll to position [899, 0]
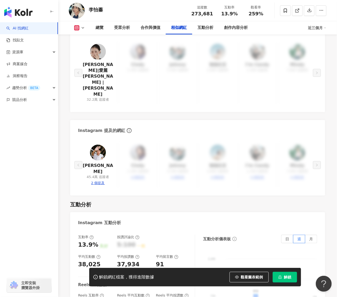
click at [98, 181] on div "2 個提及" at bounding box center [98, 183] width 14 height 5
type input "********"
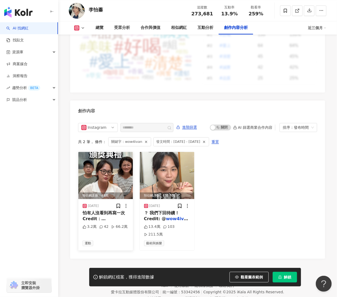
click at [96, 210] on span "怕有人沒看到再寫一次 Credit： @" at bounding box center [104, 218] width 42 height 17
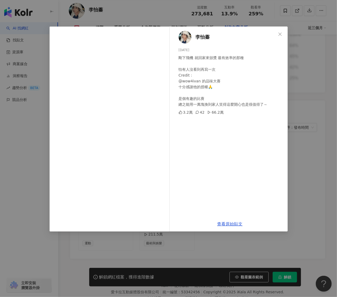
click at [300, 130] on div "[PERSON_NAME][DATE] 剛下飛機 就回家來頒獎 最有效率的那種 怕有人沒看到再寫一次 Credit： @wow4ivan 的品味大賽 十分感謝…" at bounding box center [168, 148] width 337 height 297
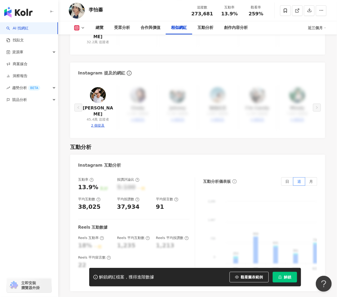
scroll to position [904, 0]
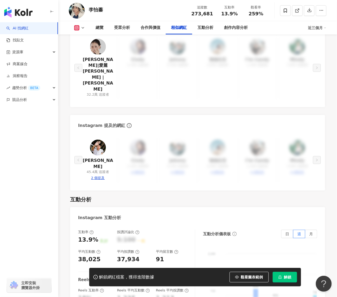
click at [99, 140] on img at bounding box center [98, 148] width 16 height 16
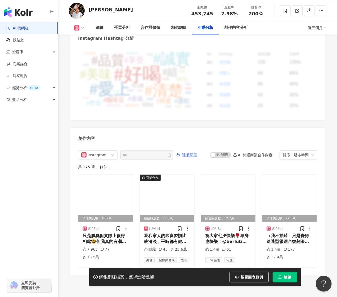
scroll to position [1518, 0]
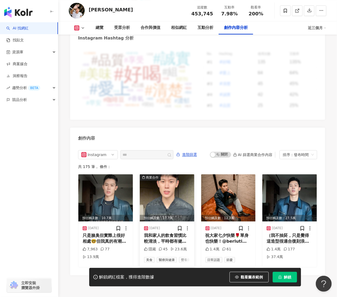
click at [170, 233] on div "我和家人的飲食習慣比較清淡，平時都有健身跟飲控，再加上戒奶怕長痘痘，豆漿成為我每天必喝的飲品。我們家是 @all.intoday全食飲的忠實粉絲，無加糖，無流…" at bounding box center [167, 239] width 46 height 12
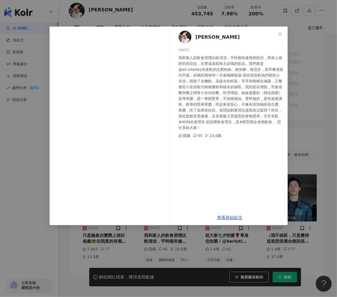
click at [164, 239] on div "Ivan 2025/8/30 我和家人的飲食習慣比較清淡，平時都有健身跟飲控，再加上戒奶怕長痘痘，豆漿成為我每天必喝的飲品。我們家是 @all.intoday…" at bounding box center [168, 148] width 337 height 297
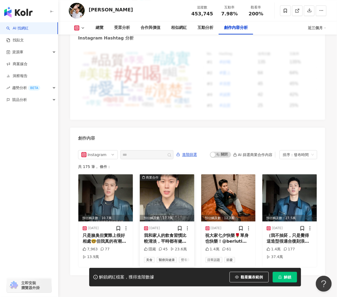
click at [164, 257] on span "醫療與健康" at bounding box center [167, 260] width 20 height 6
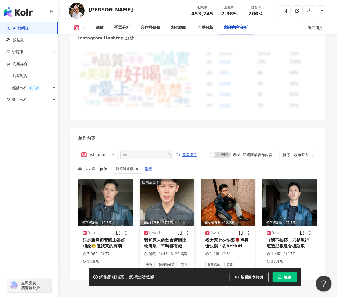
scroll to position [1547, 0]
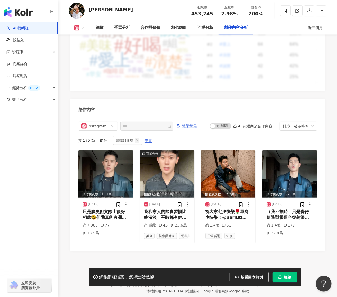
click at [135, 139] on icon "button" at bounding box center [137, 141] width 4 height 4
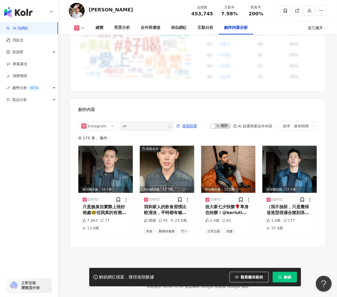
scroll to position [1542, 0]
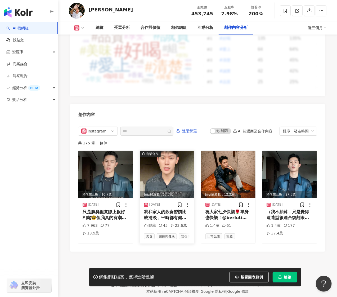
click at [163, 233] on span "醫療與健康" at bounding box center [167, 236] width 20 height 6
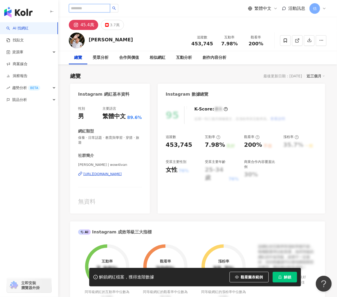
click at [99, 6] on input "search" at bounding box center [89, 8] width 41 height 8
type input "*"
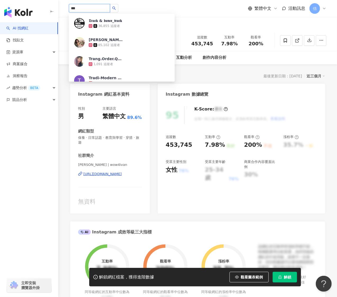
type input "***"
drag, startPoint x: 81, startPoint y: 10, endPoint x: 36, endPoint y: -4, distance: 46.5
click at [36, 0] on html "AI 找網紅 找貼文 資源庫 商案媒合 洞察報告 趨勢分析 BETA 競品分析 立即安裝 瀏覽器外掛 *** 𝕿𝖗𝖆𝖈𝖐 & 𝖉𝖆𝖓𝖈𝖊_𝖙𝖗𝖆𝖈𝖐 36,8…" at bounding box center [168, 148] width 337 height 297
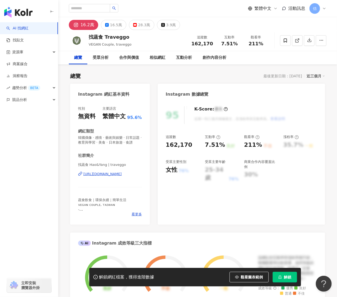
drag, startPoint x: 181, startPoint y: 57, endPoint x: 177, endPoint y: 42, distance: 16.4
click at [177, 42] on div "找蔬食 Traveggo VEGAN Couple, traveggo 追蹤數 162,170 互動率 7.51% 觀看率 211%" at bounding box center [197, 40] width 279 height 21
drag, startPoint x: 145, startPoint y: 76, endPoint x: 158, endPoint y: 71, distance: 14.1
click at [145, 76] on div "總覽 最後更新日期：[DATE] 近三個月" at bounding box center [197, 75] width 255 height 7
drag, startPoint x: 239, startPoint y: 44, endPoint x: 220, endPoint y: 44, distance: 18.3
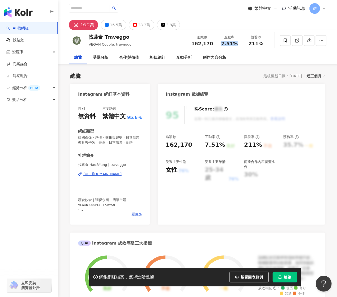
click at [220, 44] on div "7.51%" at bounding box center [230, 43] width 20 height 5
copy span "7.51%"
click at [137, 215] on span "看更多" at bounding box center [137, 214] width 10 height 5
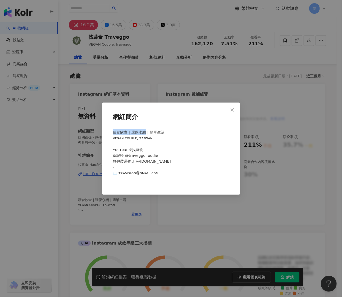
drag, startPoint x: 146, startPoint y: 131, endPoint x: 111, endPoint y: 131, distance: 35.8
click at [111, 131] on div "蔬食飲食｜環保永續｜簡單生活 ᴠᴇɢᴀɴ ᴄᴏᴜᴘʟᴇ, ᴛᴀɪᴡᴀɴ - ʏᴏᴜᴛᴜʙᴇ #找蔬食 食記帳 @traveggo.foodie 無包裝選物店 …" at bounding box center [171, 157] width 121 height 61
copy span "蔬食飲食｜環保永續"
drag, startPoint x: 113, startPoint y: 150, endPoint x: 125, endPoint y: 150, distance: 11.9
click at [125, 150] on span "蔬食飲食｜環保永續｜簡單生活 ᴠᴇɢᴀɴ ᴄᴏᴜᴘʟᴇ, ᴛᴀɪᴡᴀɴ - ʏᴏᴜᴛᴜʙᴇ #找蔬食 食記帳 @traveggo.foodie 無包裝選物店 …" at bounding box center [142, 155] width 58 height 51
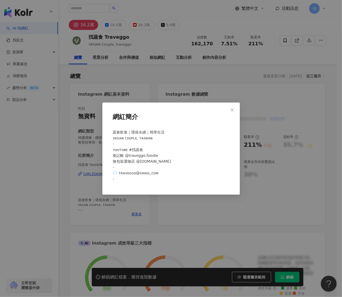
click at [88, 207] on div "網紅簡介 蔬食飲食｜環保永續｜簡單生活 ᴠᴇɢᴀɴ ᴄᴏᴜᴘʟᴇ, ᴛᴀɪᴡᴀɴ - ʏᴏᴜᴛᴜʙᴇ #找蔬食 食記帳 @traveggo.foodie 無包…" at bounding box center [171, 148] width 342 height 297
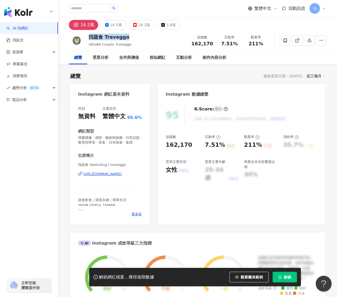
drag, startPoint x: 120, startPoint y: 36, endPoint x: 123, endPoint y: 48, distance: 12.0
click at [88, 34] on div "找蔬食 Traveggo VEGAN Couple, traveggo 追蹤數 162,170 互動率 7.51% 觀看率 211%" at bounding box center [197, 40] width 279 height 21
copy div "找蔬食 Traveggo"
click at [142, 181] on div "性別 無資料 主要語言 繁體中文 95.6% 網紅類型 韓國偶像 · 感情 · 藝術與娛樂 · 日常話題 · 教育與學習 · 美食 · 日本旅遊 · 食譜 社…" at bounding box center [110, 163] width 80 height 124
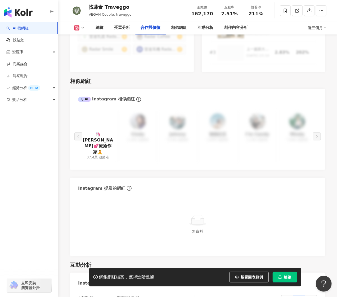
scroll to position [848, 0]
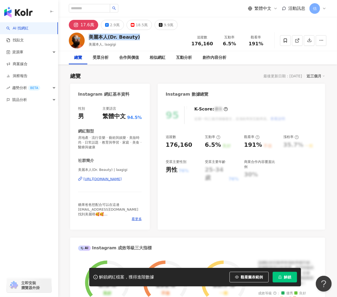
drag, startPoint x: 139, startPoint y: 36, endPoint x: 75, endPoint y: 40, distance: 64.2
click at [75, 40] on div "美麗本人(Dr. Beauty) 美麗本人, laagigi 追蹤數 176,160 互動率 6.5% 觀看率 191%" at bounding box center [197, 40] width 279 height 21
click at [140, 36] on div "美麗本人(Dr. Beauty) 美麗本人, laagigi 追蹤數 176,160 互動率 6.5% 觀看率 191%" at bounding box center [197, 40] width 279 height 21
drag, startPoint x: 99, startPoint y: 37, endPoint x: 90, endPoint y: 37, distance: 9.3
click at [90, 37] on div "美麗本人(Dr. Beauty) 美麗本人, laagigi 追蹤數 176,160 互動率 6.5% 觀看率 191%" at bounding box center [197, 40] width 279 height 21
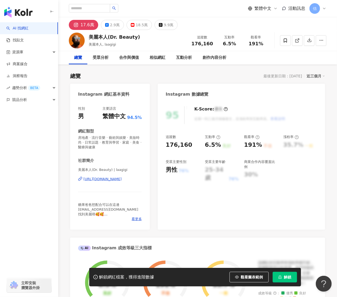
click at [122, 77] on div "總覽 最後更新日期：2025/8/30 近三個月" at bounding box center [197, 75] width 255 height 7
drag, startPoint x: 193, startPoint y: 44, endPoint x: 213, endPoint y: 45, distance: 19.9
click at [213, 45] on div "176,160" at bounding box center [202, 43] width 22 height 5
copy span "176,160"
drag, startPoint x: 152, startPoint y: 79, endPoint x: 156, endPoint y: 78, distance: 4.6
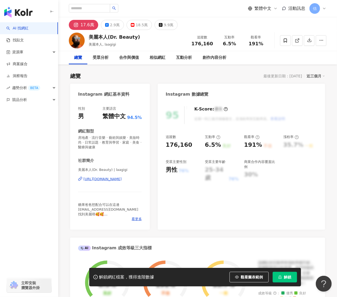
click at [152, 79] on div "總覽 最後更新日期：2025/8/30 近三個月" at bounding box center [197, 75] width 255 height 7
drag, startPoint x: 222, startPoint y: 44, endPoint x: 237, endPoint y: 44, distance: 14.3
click at [237, 44] on div "6.5%" at bounding box center [230, 43] width 20 height 5
copy span "6.5%"
click at [132, 214] on div "糖果爸爸想配合可以在這邊 mssdrbeauty@gmail.com 找到美麗唷🥰🥰 Okay Okay 數位平台 上架叻，用力愛我" at bounding box center [110, 209] width 64 height 15
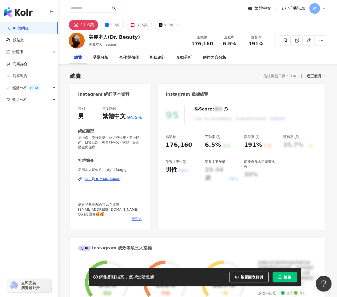
click at [138, 218] on span "看更多" at bounding box center [137, 219] width 10 height 5
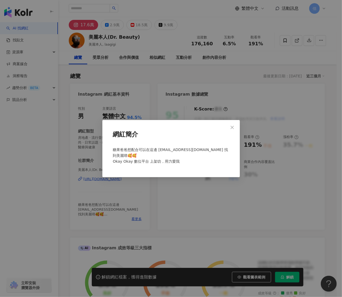
click at [151, 211] on div "網紅簡介 糖果爸爸想配合可以在這邊 mssdrbeauty@gmail.com 找到美麗唷🥰🥰 Okay Okay 數位平台 上架叻，用力愛我" at bounding box center [171, 148] width 342 height 297
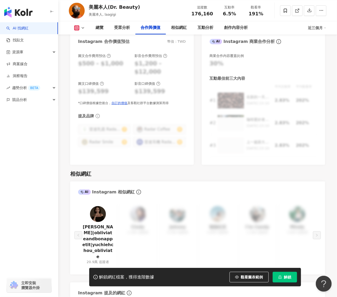
scroll to position [742, 0]
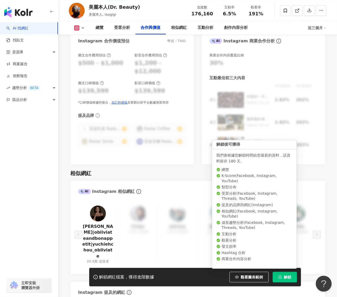
click at [283, 279] on button "解鎖" at bounding box center [285, 277] width 24 height 11
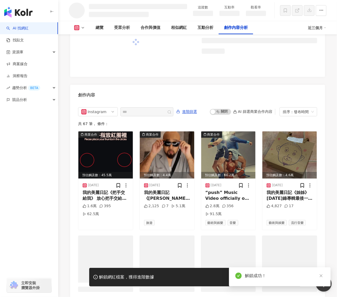
scroll to position [1369, 0]
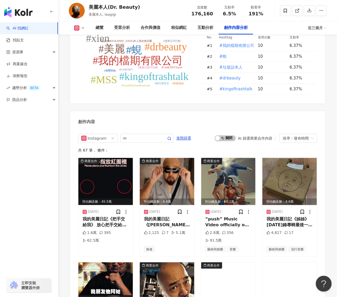
scroll to position [1538, 0]
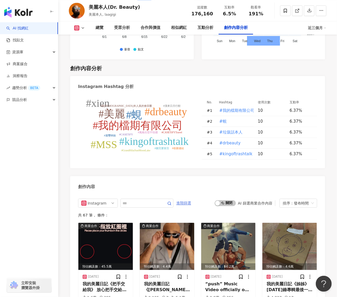
click at [189, 199] on span "進階篩選" at bounding box center [183, 203] width 15 height 8
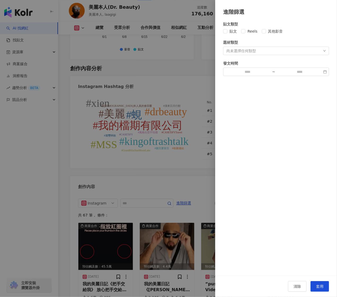
click at [257, 50] on div "尚未選擇任何類型" at bounding box center [276, 51] width 106 height 8
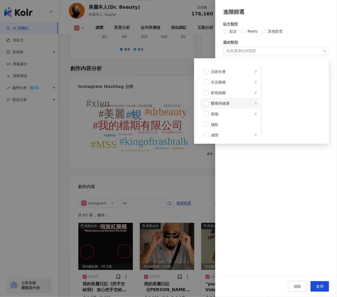
scroll to position [106, 0]
click at [219, 102] on div "醫療與健康" at bounding box center [232, 103] width 42 height 6
drag, startPoint x: 205, startPoint y: 101, endPoint x: 259, endPoint y: 126, distance: 59.4
click at [207, 102] on span at bounding box center [206, 102] width 5 height 5
click at [291, 173] on div "貼文類型 貼文 Reels 其他影音 題材類型 醫療與健康 藝術與娛樂 美妝時尚 氣候和環境 日常話題 教育與學習 家庭 財經 美食 命理占卜 遊戲 法政社會…" at bounding box center [276, 146] width 122 height 260
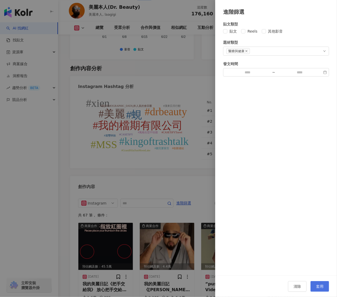
drag, startPoint x: 317, startPoint y: 283, endPoint x: 311, endPoint y: 273, distance: 11.3
click at [317, 282] on button "套用" at bounding box center [320, 286] width 19 height 11
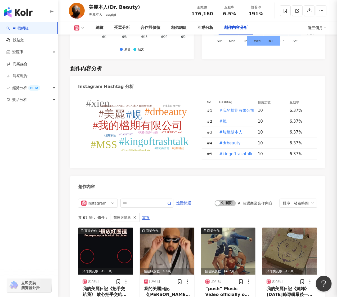
scroll to position [1554, 0]
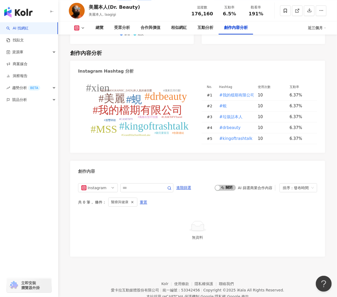
click at [134, 198] on div "醫療與健康" at bounding box center [122, 202] width 29 height 9
click at [133, 200] on icon "button" at bounding box center [133, 202] width 4 height 4
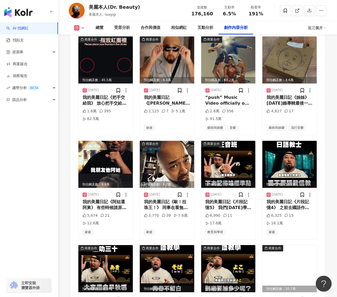
scroll to position [1767, 0]
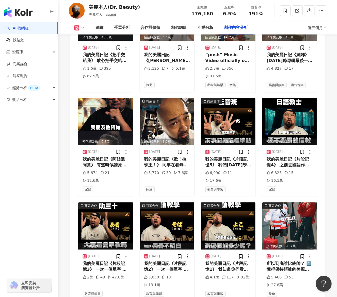
click at [285, 261] on div "所以到底誰比較帥？ 1️⃣ 懂得保持距離的美麗本人 2️⃣ 走到哪都像拍時尚封面的凱爾 3️⃣ 他們手上拖著的行李箱👀 全新 CASETiFY Bounce …" at bounding box center [290, 267] width 46 height 12
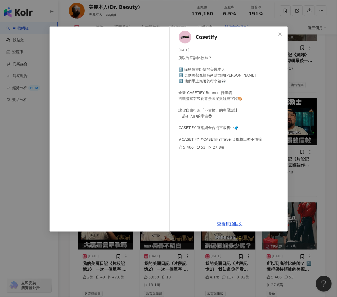
click at [261, 263] on div "Casetify 2025/6/7 所以到底誰比較帥？ 1️⃣ 懂得保持距離的美麗本人 2️⃣ 走到哪都像拍時尚封面的凱爾 3️⃣ 他們手上拖著的行李箱👀 全…" at bounding box center [168, 148] width 337 height 297
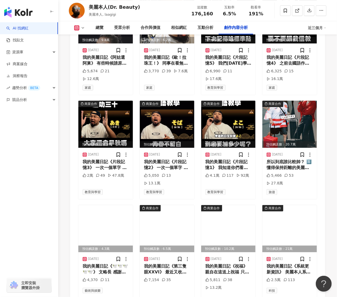
scroll to position [1873, 0]
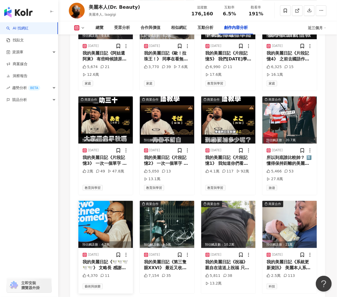
click at [101, 259] on div "我的美麗日記《🕊️🕊️🕊️🕊️🕊️》 文略長 感謝 @chillseph さん 完成我的夢想 我真心感謝！ 從前置到表演我們只碰面了四次 第一次討論方向 我很…" at bounding box center [106, 265] width 46 height 12
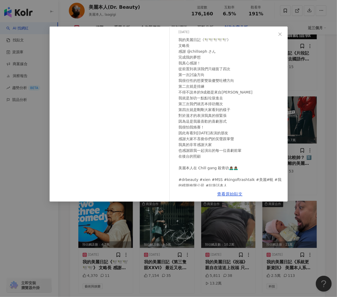
scroll to position [28, 0]
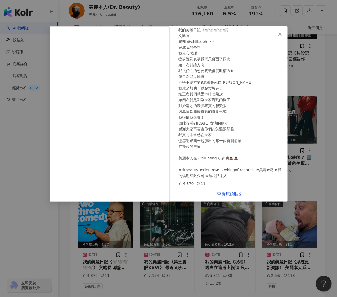
click at [250, 211] on div "美麗本人(Dr. Beauty) 2025/5/24 我的美麗日記《🕊️🕊️🕊️🕊️🕊️》 文略長 感謝 @chillseph さん 完成我的夢想 我真心感謝…" at bounding box center [168, 148] width 337 height 297
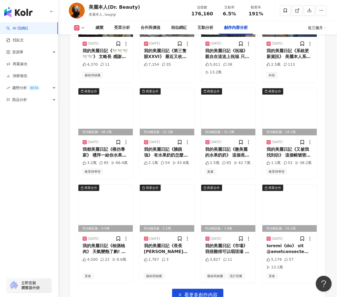
scroll to position [2085, 0]
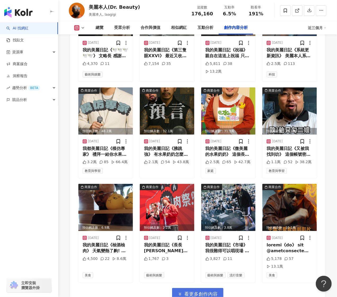
click at [209, 288] on button "看更多創作內容" at bounding box center [197, 294] width 51 height 12
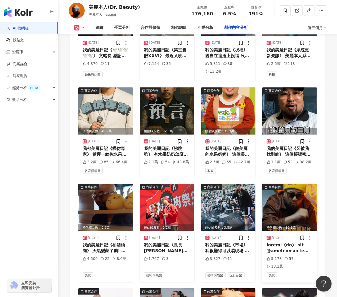
click at [286, 242] on div at bounding box center [290, 248] width 46 height 12
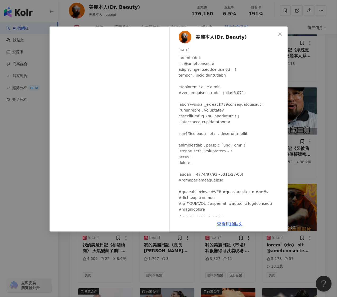
click at [307, 199] on div "美麗本人(Dr. Beauty) 2025/3/14 5,178 57 13.1萬 查看原始貼文" at bounding box center [168, 148] width 337 height 297
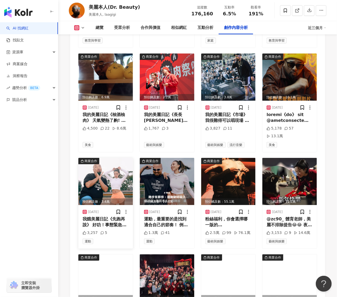
scroll to position [2226, 0]
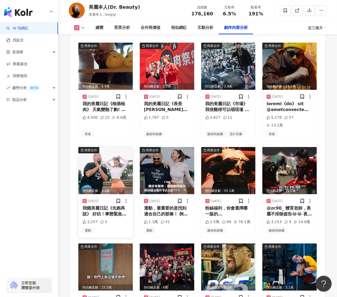
click at [110, 205] on div "我餓美麗日記《先跑再說》 好叻！事態緊急！我先跑再說叻！ 至於原因是什麼…就是…麥可哥對不起！ 最後我要說的是和 @dizzydizzo 工作輕鬆又有趣！ #…" at bounding box center [106, 211] width 46 height 12
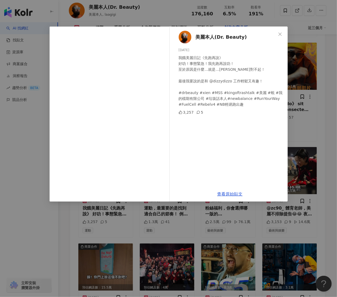
click at [181, 234] on div "美麗本人(Dr. Beauty) 2025/3/9 我餓美麗日記《先跑再說》 好叻！事態緊急！我先跑再說叻！ 至於原因是什麼…就是…麥可哥對不起！ 最後我要說…" at bounding box center [168, 148] width 337 height 297
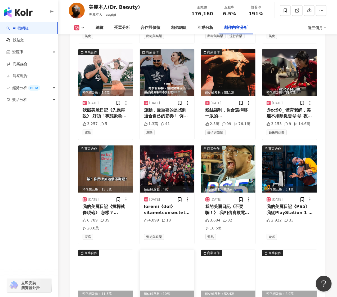
scroll to position [2368, 0]
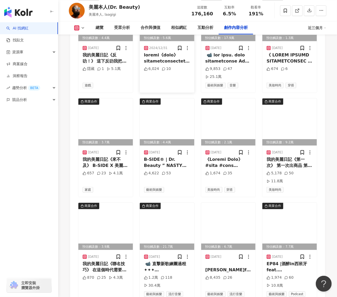
scroll to position [2686, 0]
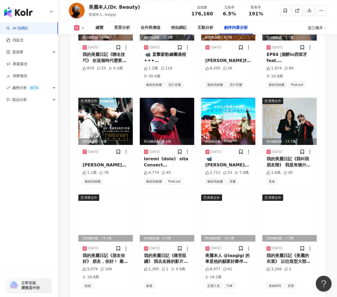
scroll to position [2933, 0]
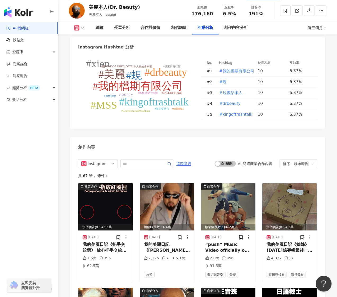
scroll to position [1486, 0]
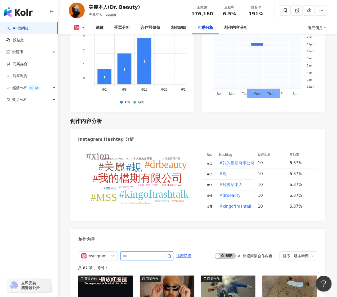
click at [160, 253] on input "text" at bounding box center [141, 256] width 37 height 6
type input "*"
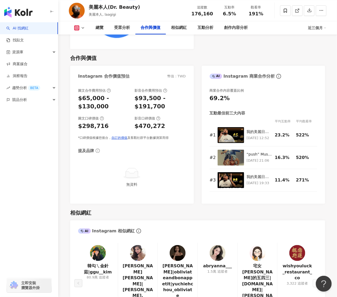
scroll to position [779, 0]
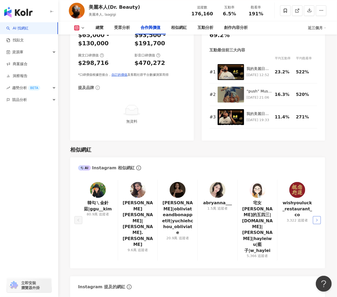
click at [320, 216] on button "button" at bounding box center [317, 220] width 8 height 8
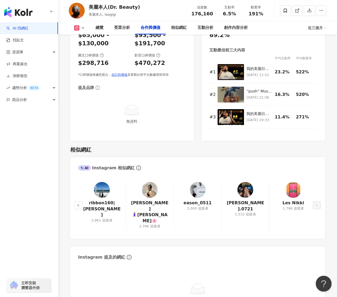
click at [320, 211] on div "ribbon160|Joanne 2,961 追蹤者 若淳🧘🏻‍♀️Alice🌸 2,396 追蹤者 eason_0511 2,000 追蹤者 silvia.…" at bounding box center [197, 207] width 255 height 64
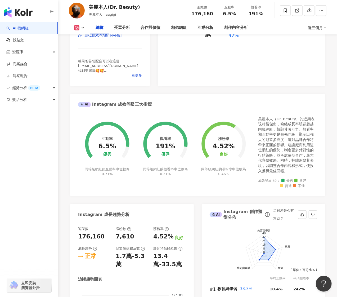
scroll to position [38, 0]
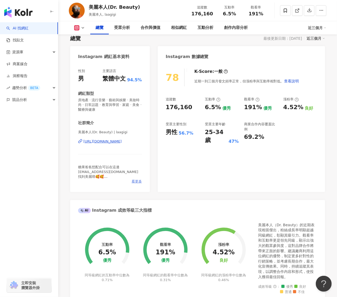
click at [137, 179] on span "看更多" at bounding box center [137, 181] width 10 height 5
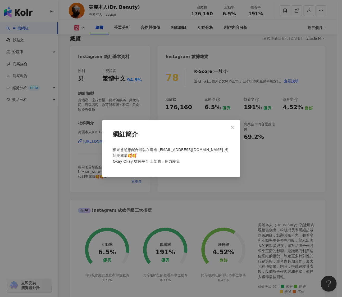
click at [137, 179] on div "網紅簡介 糖果爸爸想配合可以在這邊 mssdrbeauty@gmail.com 找到美麗唷🥰🥰 Okay Okay 數位平台 上架叻，用力愛我" at bounding box center [171, 148] width 342 height 297
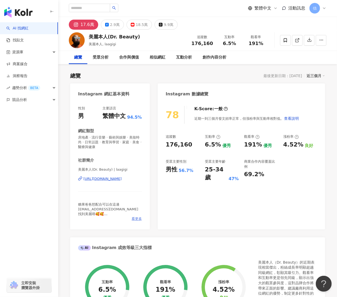
scroll to position [0, 0]
click at [129, 84] on div "Instagram 網紅基本資料" at bounding box center [110, 92] width 80 height 17
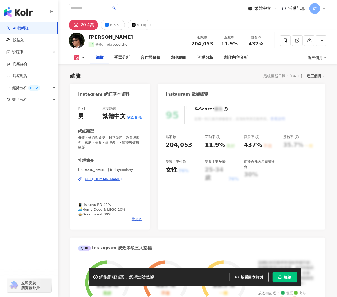
scroll to position [176, 0]
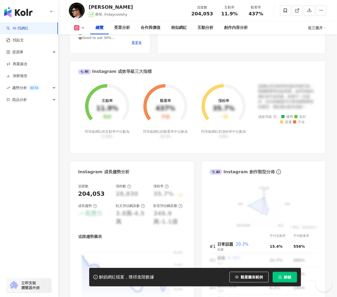
click at [70, 165] on div "Instagram 成長趨勢分析" at bounding box center [132, 169] width 124 height 17
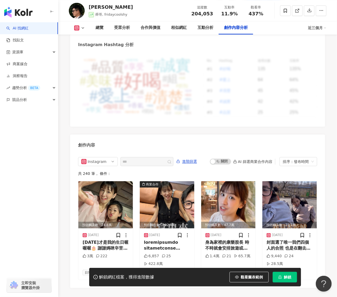
scroll to position [1576, 0]
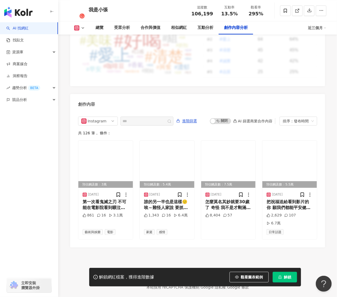
scroll to position [1561, 0]
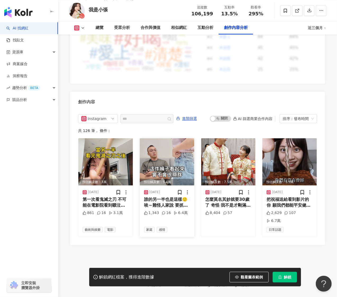
click at [181, 202] on div "誰的另一半也是這樣🙂 唉～難怪人家說 要抓住一個男人要先抓住他的胃 愛與不愛真的好明顯（掩面哭泣） 還好在我端出一盤又一盤暗黑料理之前 有新東陽滷肉擋在前面拯…" at bounding box center [167, 203] width 46 height 12
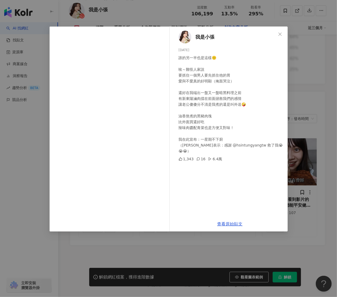
click at [282, 237] on div "我是小張 [DATE] 誰的另一半也是這樣🙂 唉～難怪人家說 要抓住一個男人要先抓住他的胃 愛與不愛真的好明顯（掩面哭泣） 還好在我端出一盤又一盤暗黑料理之前…" at bounding box center [168, 148] width 337 height 297
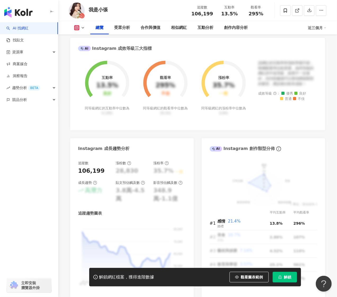
scroll to position [184, 0]
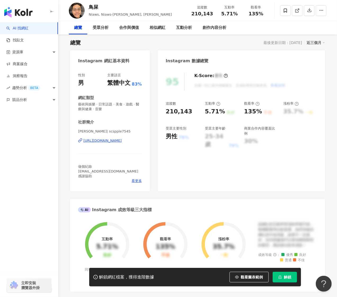
scroll to position [35, 0]
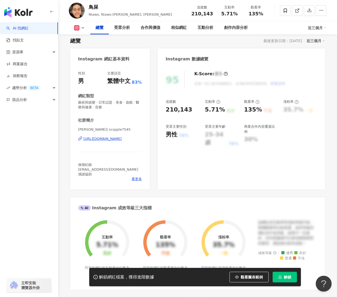
click at [133, 176] on div "做個紀錄 合作洽詢煩請email至scspple7545@hotmail.com 感謝協助" at bounding box center [110, 169] width 64 height 15
click at [133, 180] on span "看更多" at bounding box center [137, 179] width 10 height 5
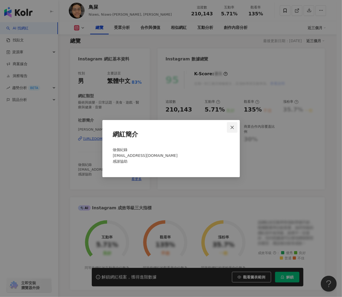
click at [233, 128] on icon "close" at bounding box center [232, 127] width 3 height 3
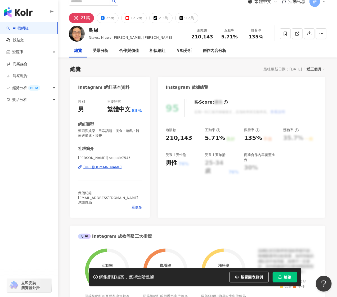
scroll to position [9, 0]
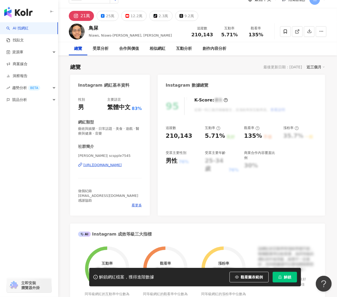
click at [139, 208] on div "性別 男 主要語言 繁體中文 83% 網紅類型 藝術與娛樂 · 日常話題 · 美食 · 遊戲 · 醫療與健康 · 音樂 社群簡介 蘇志翔 | scspple7…" at bounding box center [110, 154] width 80 height 124
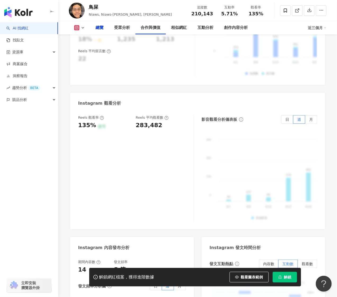
scroll to position [102, 0]
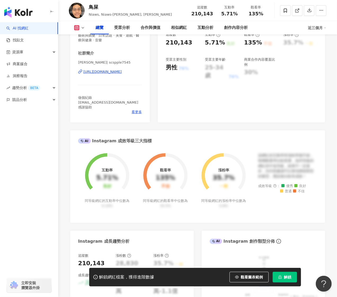
click at [109, 68] on div "蘇志翔 | scspple7545 https://www.instagram.com/scspple7545/" at bounding box center [110, 75] width 64 height 31
click at [108, 72] on div "https://www.instagram.com/scspple7545/" at bounding box center [102, 71] width 38 height 5
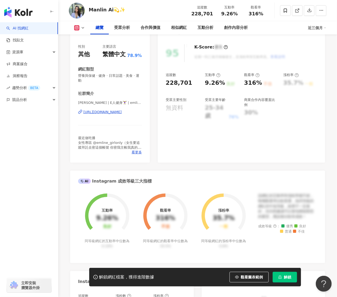
scroll to position [141, 0]
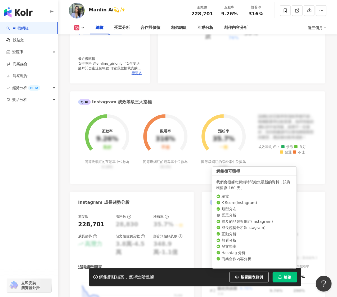
click at [279, 276] on icon "lock" at bounding box center [280, 277] width 4 height 4
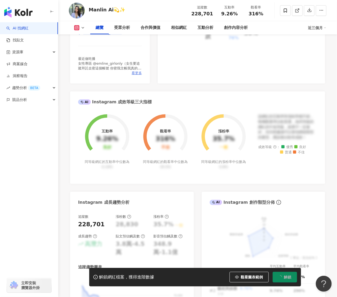
click at [134, 71] on span "看更多" at bounding box center [137, 73] width 10 height 5
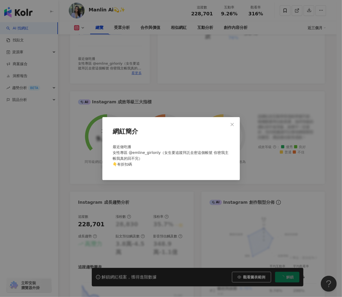
click at [134, 68] on div "網紅簡介 最近做吃播 女性專區 @emline_girlonly（女生要追蹤拜託去密這個帳號 你密我主帳我真的回不完） 👇有折扣碼" at bounding box center [171, 148] width 342 height 297
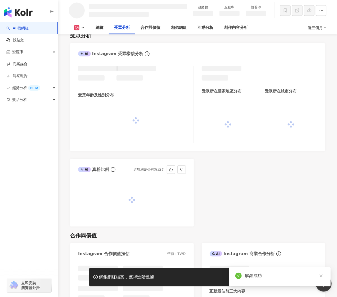
scroll to position [414, 0]
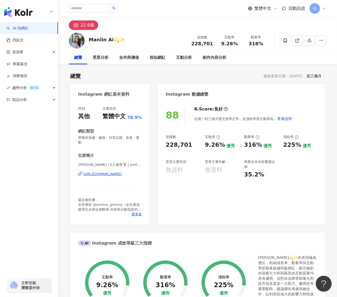
click at [105, 172] on div "[URL][DOMAIN_NAME]" at bounding box center [102, 174] width 38 height 5
drag, startPoint x: 193, startPoint y: 42, endPoint x: 212, endPoint y: 42, distance: 18.5
click at [212, 42] on div "228,701" at bounding box center [202, 43] width 22 height 5
copy span "228,701"
click at [150, 30] on div "Manlin Ai💫✨ 追蹤數 228,701 互動率 9.26% 觀看率 316%" at bounding box center [197, 40] width 279 height 21
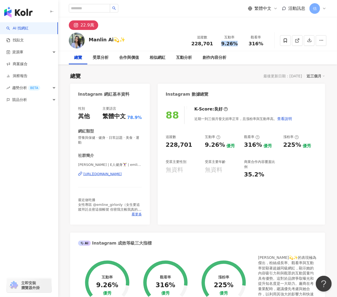
drag, startPoint x: 221, startPoint y: 43, endPoint x: 238, endPoint y: 43, distance: 16.2
click at [238, 43] on div "9.26%" at bounding box center [230, 43] width 20 height 5
copy span "9.26%"
click at [144, 79] on div "總覽 最後更新日期：[DATE] 近三個月" at bounding box center [197, 75] width 255 height 7
click at [134, 212] on span "看更多" at bounding box center [137, 214] width 10 height 5
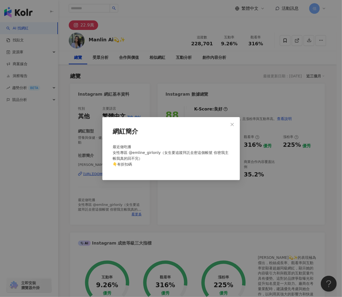
click at [135, 210] on div "網紅簡介 最近做吃播 女性專區 @emline_girlonly（女生要追蹤拜託去密這個帳號 你密我主帳我真的回不完） 👇有折扣碼" at bounding box center [171, 148] width 342 height 297
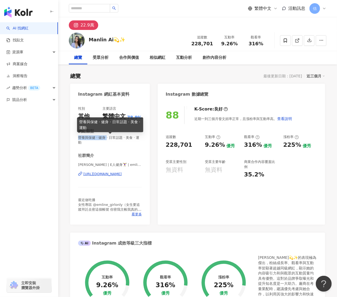
drag, startPoint x: 77, startPoint y: 137, endPoint x: 106, endPoint y: 138, distance: 29.2
click at [106, 138] on div "性別 其他 主要語言 繁體中文 78.9% 網紅類型 營養與保健 · 健身 · 日常話題 · 美食 · 運動 社群簡介 小艾Emily | E人健身🏋️‍♀️…" at bounding box center [110, 163] width 80 height 124
copy span "營養與保健 · 健身"
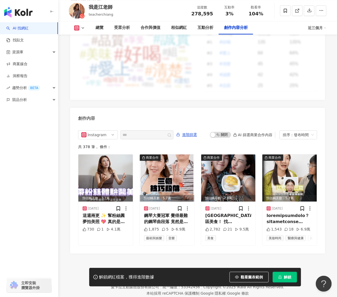
scroll to position [1572, 0]
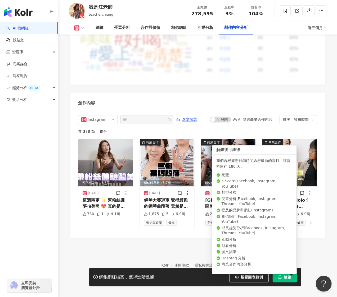
click at [278, 276] on icon "lock" at bounding box center [280, 277] width 4 height 4
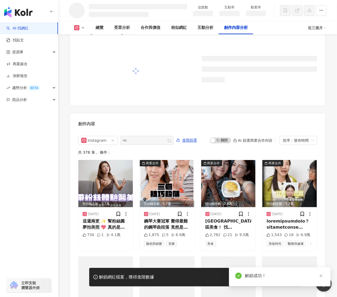
scroll to position [1390, 0]
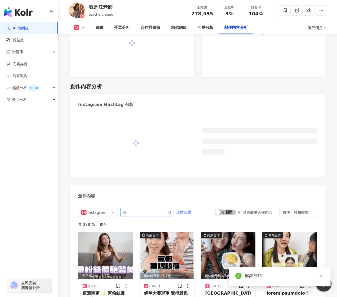
scroll to position [1496, 0]
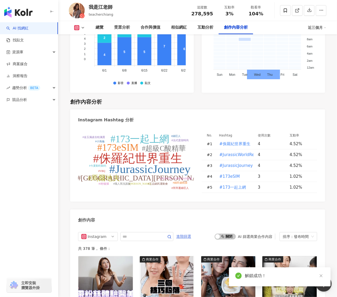
click at [190, 232] on span "進階篩選" at bounding box center [183, 236] width 15 height 8
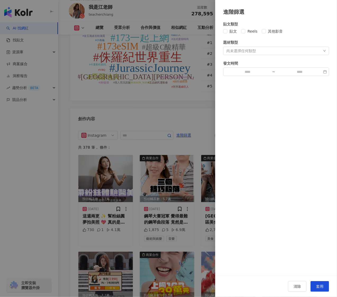
click at [242, 48] on div "尚未選擇任何類型" at bounding box center [276, 51] width 106 height 8
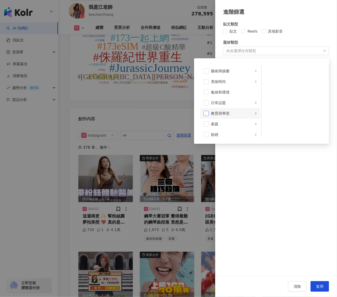
click at [206, 112] on span at bounding box center [206, 113] width 5 height 5
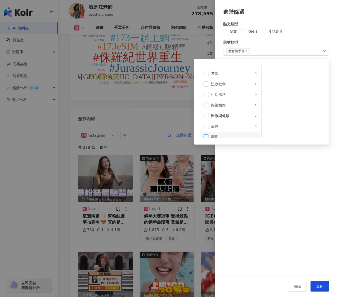
scroll to position [106, 0]
click at [206, 103] on span at bounding box center [206, 103] width 5 height 5
click at [282, 179] on div "貼文類型 貼文 Reels 其他影音 題材類型 教育與學習 醫療與健康 藝術與娛樂 美妝時尚 氣候和環境 日常話題 教育與學習 家庭 財經 美食 命理占卜 遊…" at bounding box center [276, 146] width 122 height 260
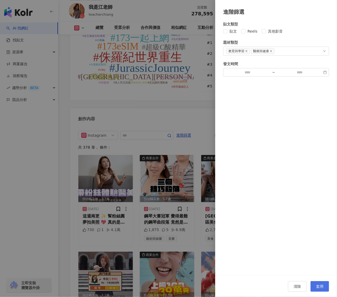
click at [319, 286] on span "套用" at bounding box center [319, 286] width 7 height 4
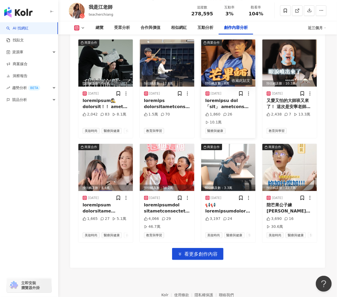
scroll to position [1823, 0]
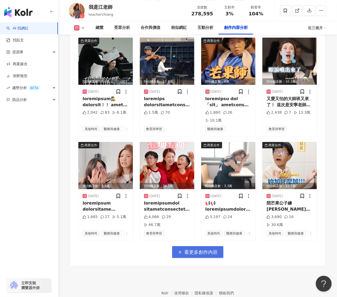
click at [195, 249] on span "看更多創作內容" at bounding box center [201, 252] width 33 height 6
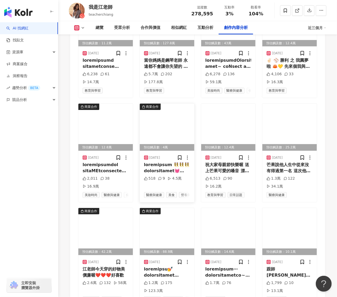
scroll to position [2106, 0]
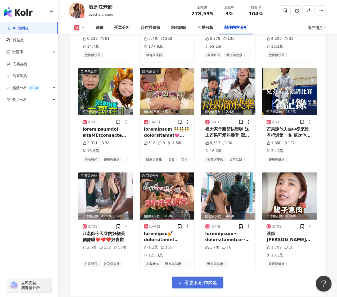
click at [214, 280] on span "看更多創作內容" at bounding box center [201, 283] width 33 height 6
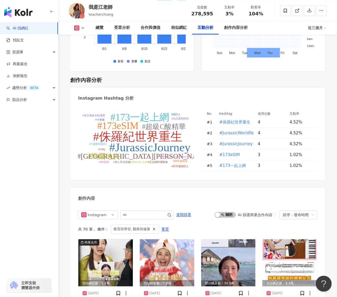
scroll to position [1548, 0]
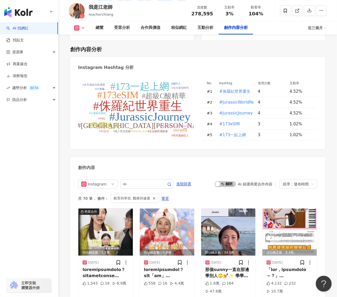
click at [118, 157] on div "創作內容" at bounding box center [197, 165] width 255 height 17
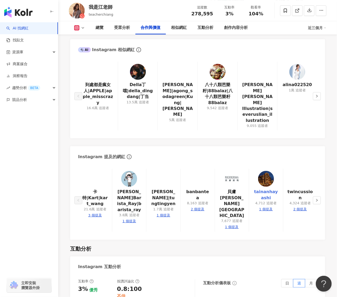
scroll to position [842, 0]
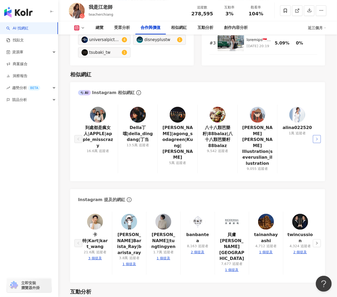
click at [318, 135] on button "button" at bounding box center [317, 139] width 8 height 8
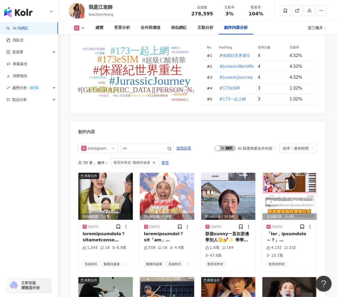
scroll to position [1476, 0]
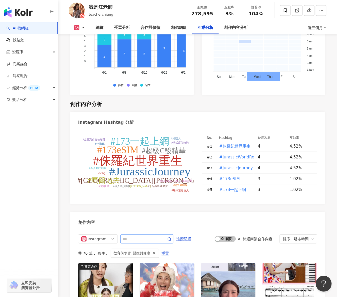
click at [157, 234] on span at bounding box center [147, 238] width 53 height 9
click at [107, 265] on img at bounding box center [105, 286] width 55 height 47
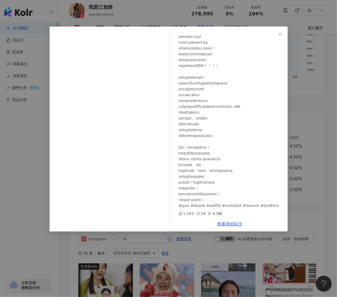
scroll to position [79, 0]
click at [218, 253] on div "我是江老師 [DATE] 1,543 18 6.9萬 查看原始貼文" at bounding box center [168, 148] width 337 height 297
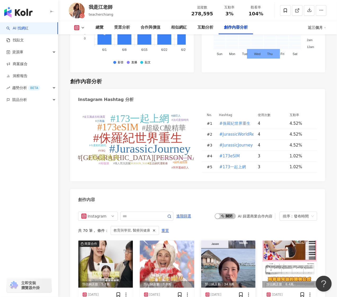
scroll to position [1511, 0]
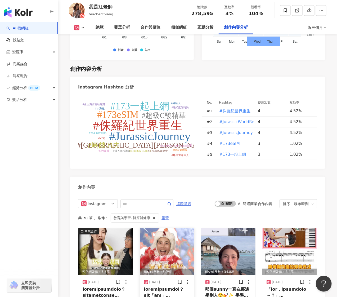
click at [179, 236] on img at bounding box center [167, 251] width 55 height 47
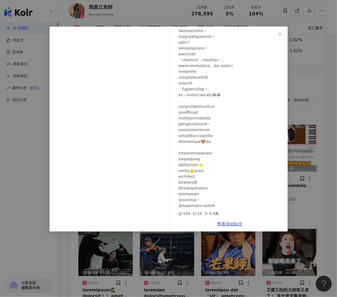
scroll to position [1617, 0]
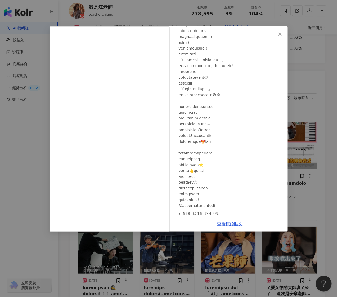
click at [227, 265] on div "我是江老師 [DATE] 558 16 4.4萬 查看原始貼文" at bounding box center [168, 148] width 337 height 297
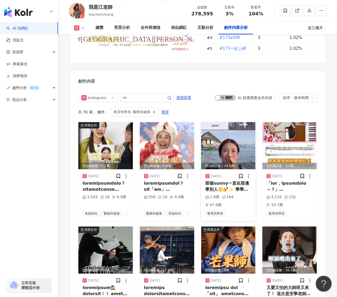
click at [228, 180] on div "那個sunny一直在那邊學別人🙄💅✨ 學學學，連背景都要學🙄🙄🙄🙄🙄🙄🙄 好啦認真，[PERSON_NAME]地夫漂亮到像AI假背景🤣🤣🤣 @clubmedm…" at bounding box center [229, 186] width 46 height 12
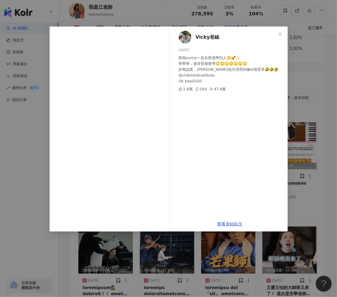
click at [219, 256] on div "Vicky老絲 [DATE] 那個sunny一直在那邊學別人🙄💅✨ 學學學，連背景都要學🙄🙄🙄🙄🙄🙄🙄 好啦認真，[PERSON_NAME]地夫漂亮到像AI假…" at bounding box center [168, 148] width 337 height 297
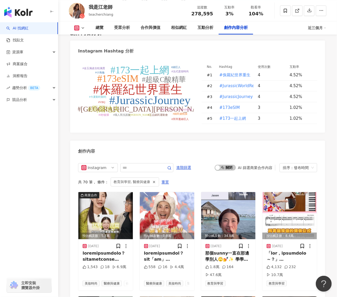
scroll to position [1546, 0]
